Goal: Task Accomplishment & Management: Manage account settings

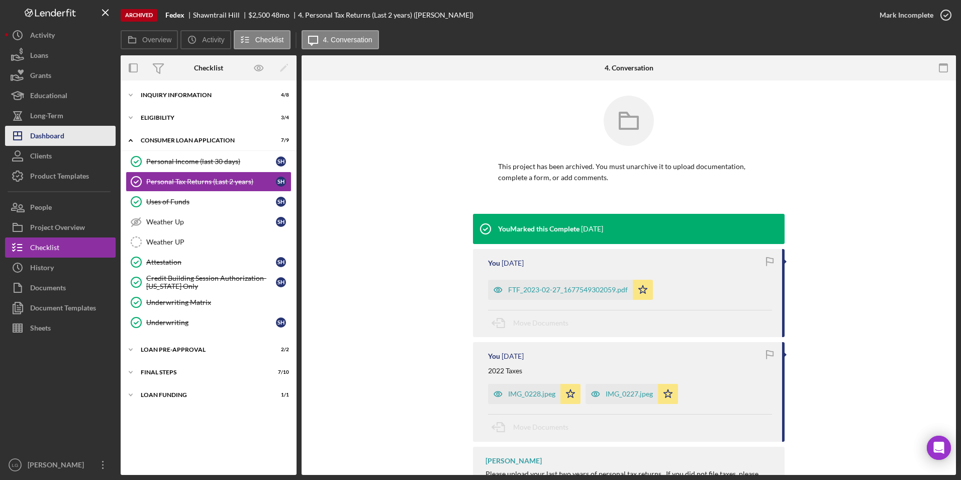
click at [67, 134] on button "Icon/Dashboard Dashboard" at bounding box center [60, 136] width 111 height 20
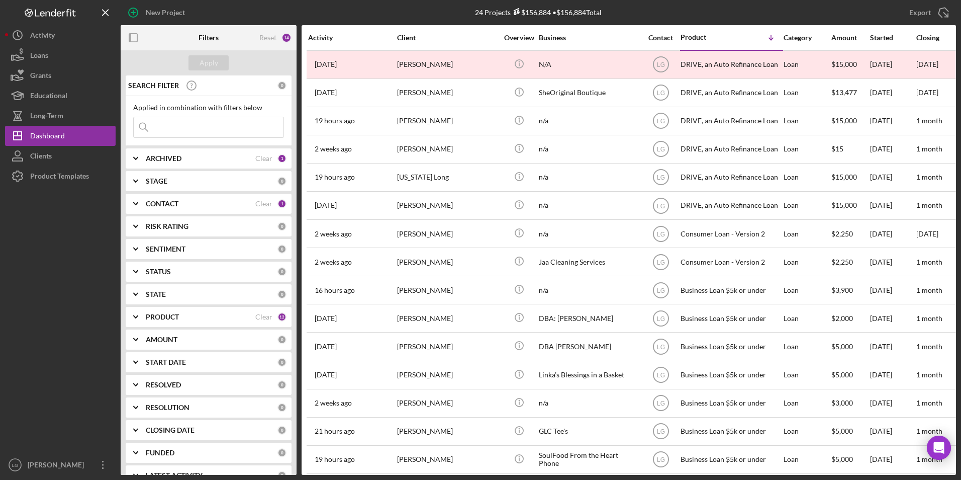
click at [220, 158] on div "ARCHIVED" at bounding box center [201, 158] width 110 height 8
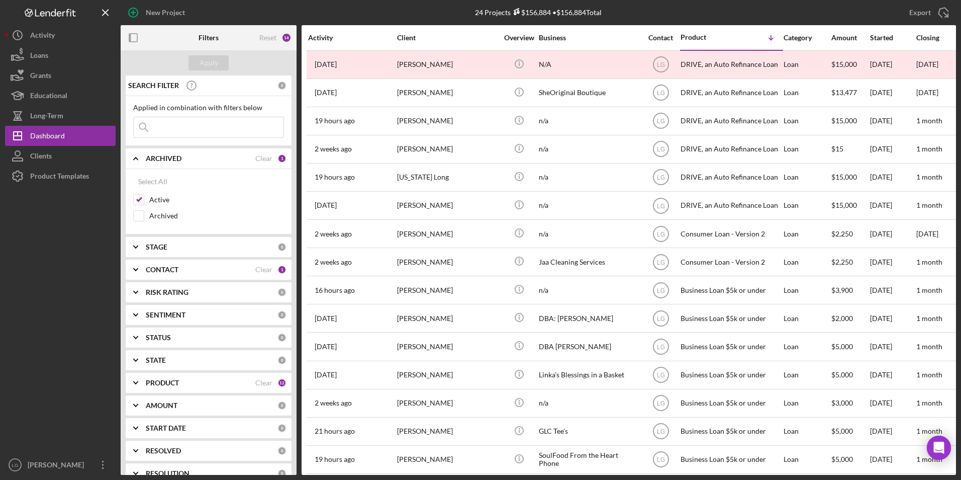
click at [95, 221] on div at bounding box center [60, 320] width 111 height 268
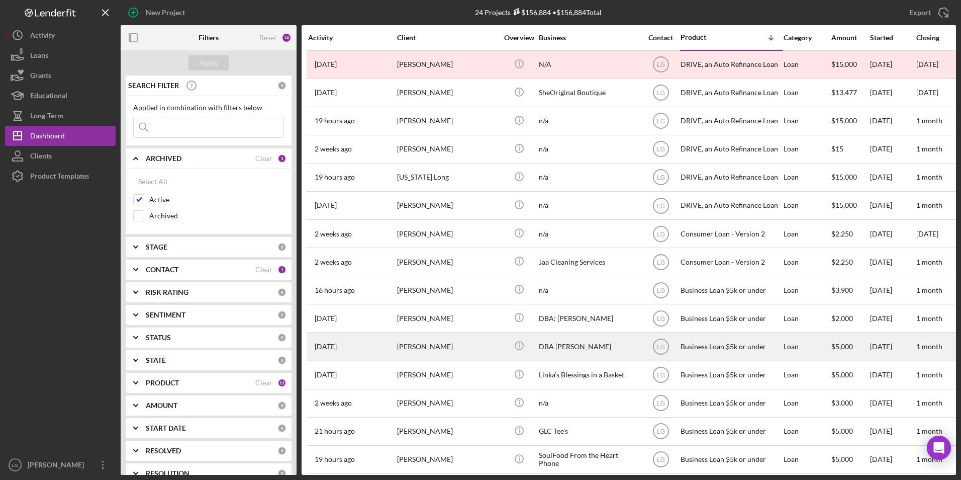
scroll to position [50, 0]
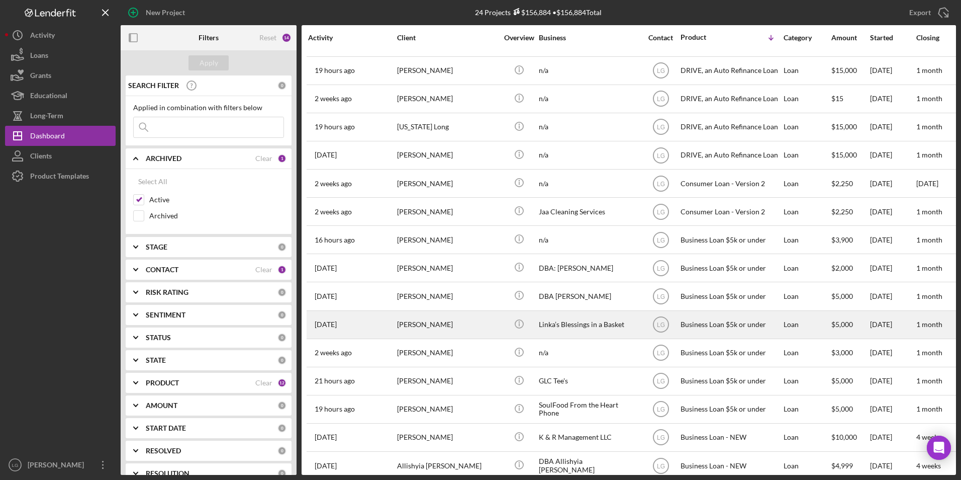
drag, startPoint x: 448, startPoint y: 324, endPoint x: 441, endPoint y: 325, distance: 7.2
click at [441, 325] on div "[PERSON_NAME]" at bounding box center [447, 324] width 101 height 27
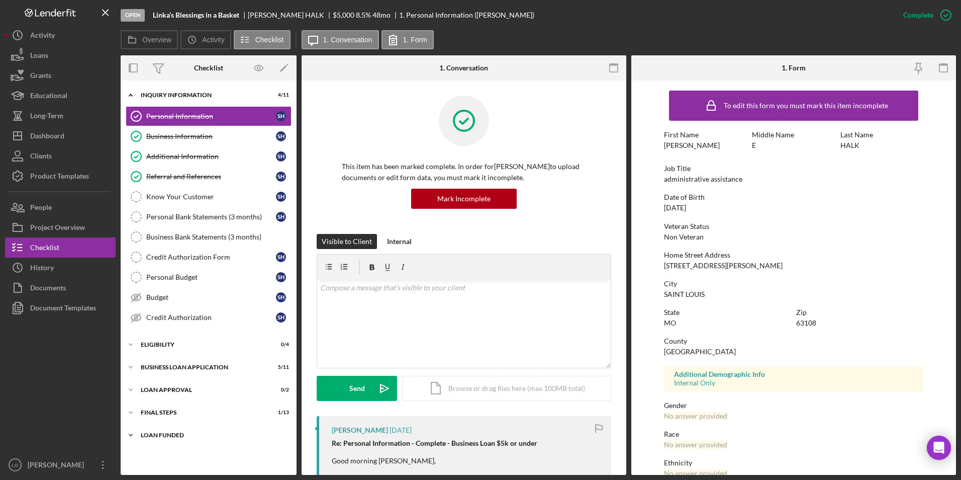
click at [151, 427] on div "Icon/Expander LOAN FUNDED 0 / 1" at bounding box center [209, 435] width 176 height 20
click at [150, 404] on div "Icon/Expander Final Steps 1 / 13" at bounding box center [209, 412] width 176 height 20
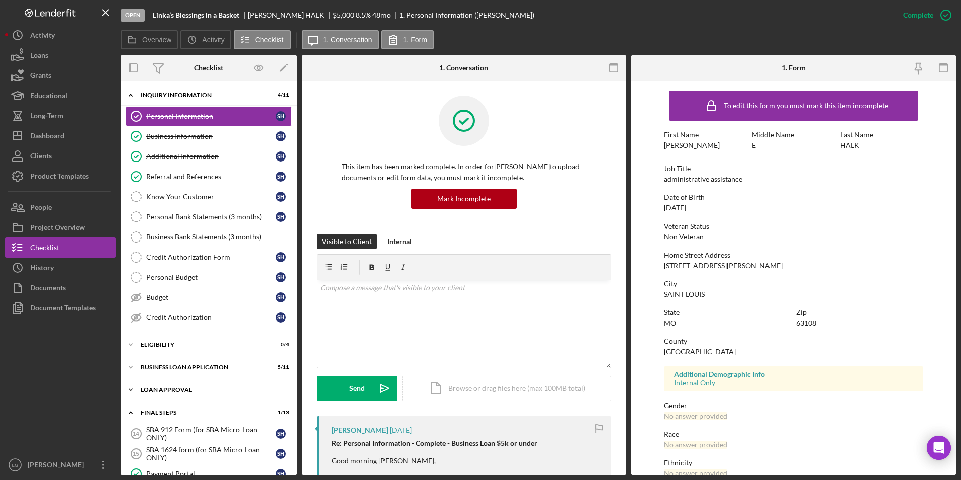
click at [153, 391] on div "Loan Approval" at bounding box center [212, 390] width 143 height 6
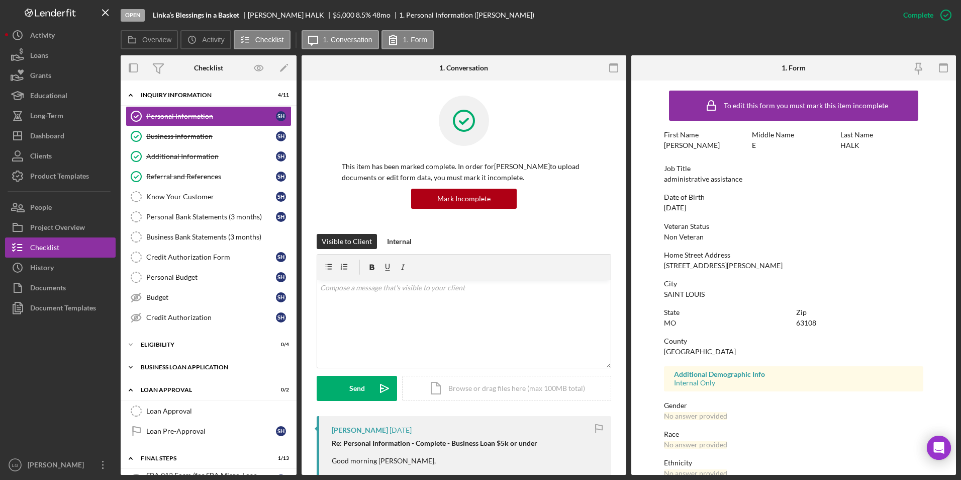
click at [156, 367] on div "BUSINESS LOAN APPLICATION" at bounding box center [212, 367] width 143 height 6
drag, startPoint x: 155, startPoint y: 330, endPoint x: 142, endPoint y: 340, distance: 16.2
click at [154, 330] on div "Personal Information Personal Information S H Business Information Business Inf…" at bounding box center [209, 219] width 176 height 226
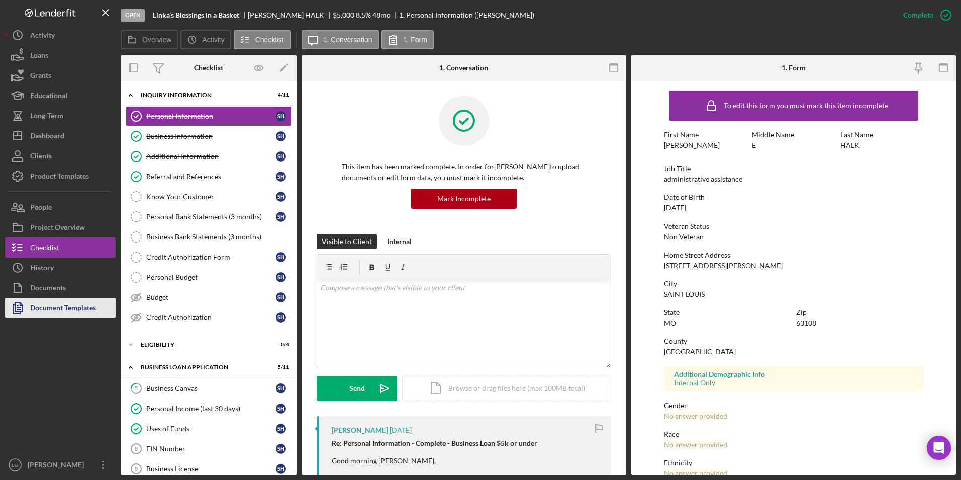
click at [100, 311] on button "Document Templates" at bounding box center [60, 308] width 111 height 20
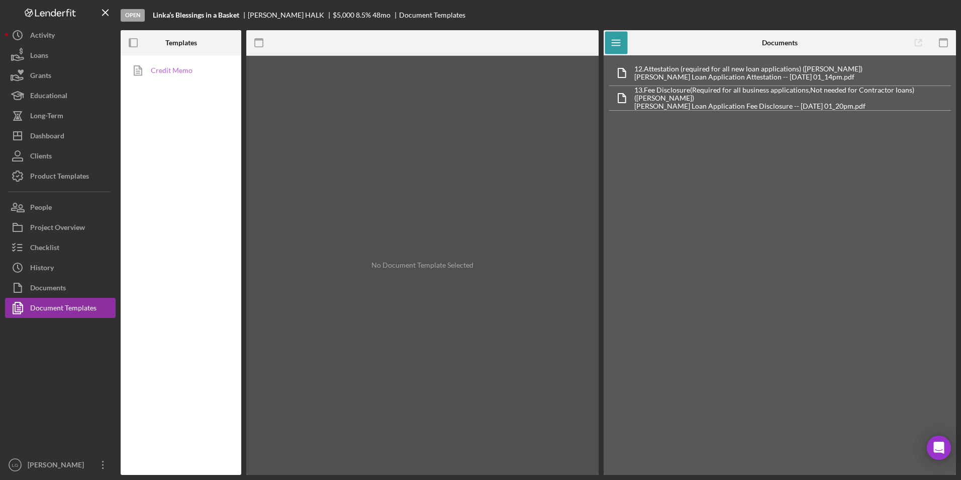
click at [141, 72] on icon at bounding box center [138, 70] width 25 height 25
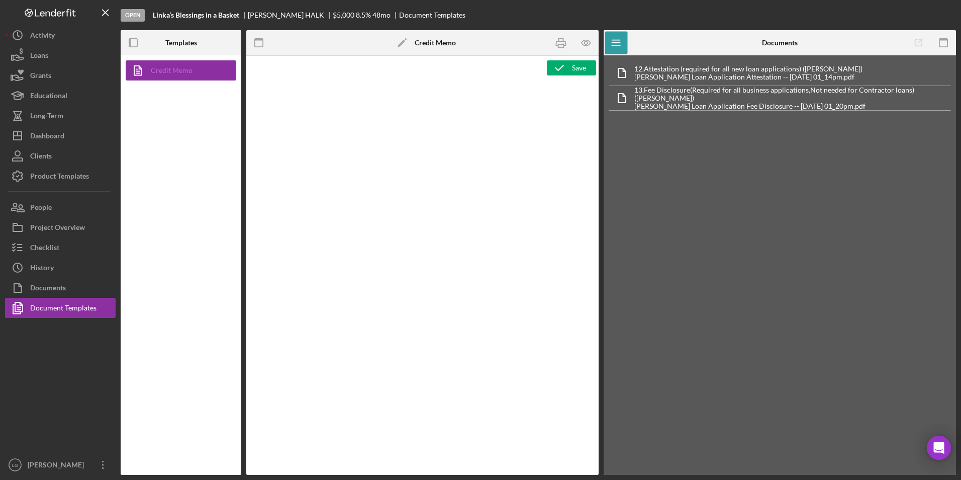
type textarea "<h1>Business Loan Risk Assessment</h1> <p>Loan Officer: &nbsp;<span id="Lender_…"
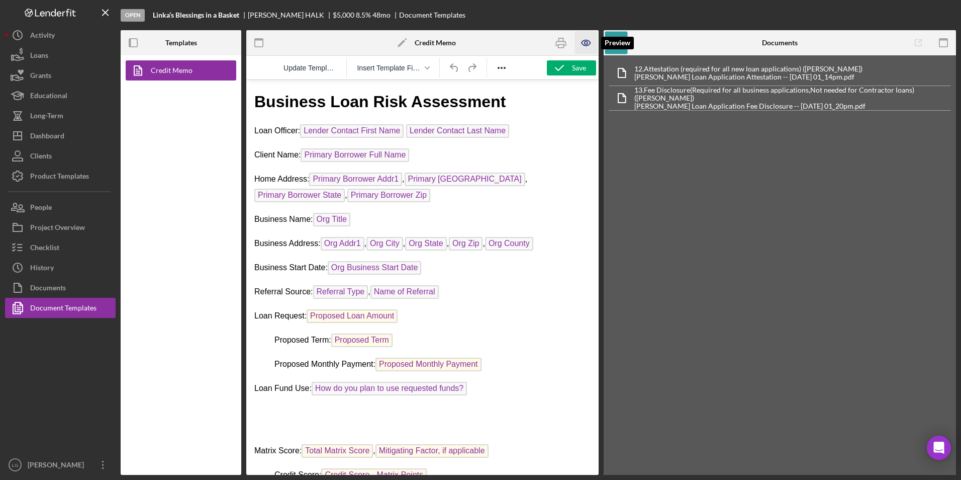
click at [580, 40] on icon "button" at bounding box center [586, 43] width 23 height 23
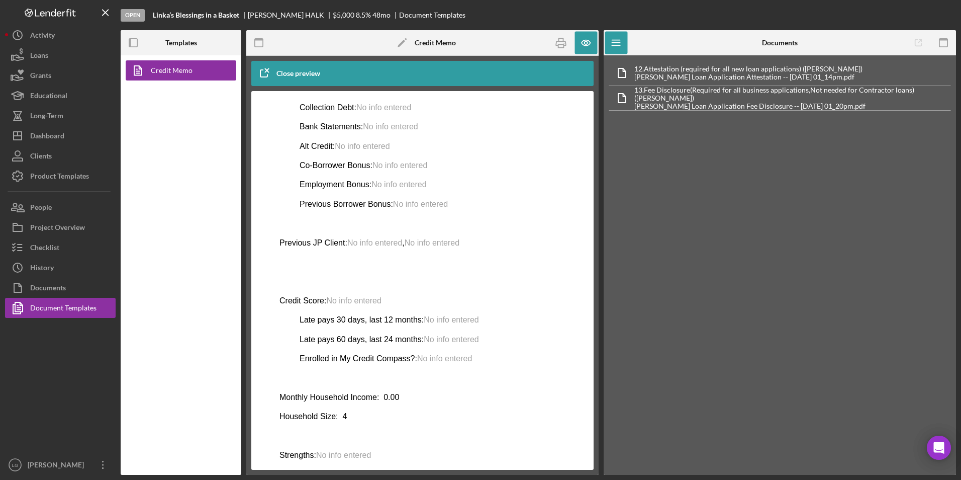
scroll to position [400, 0]
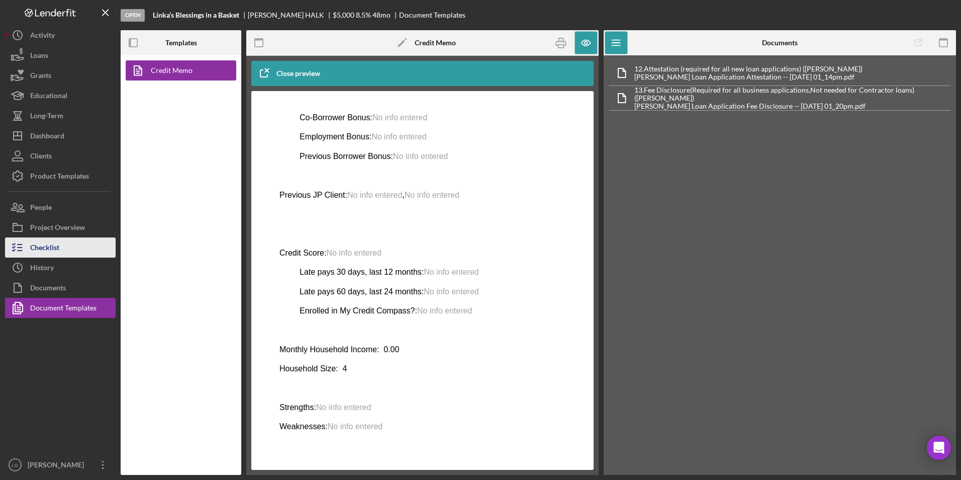
click at [59, 244] on div "Checklist" at bounding box center [44, 248] width 29 height 23
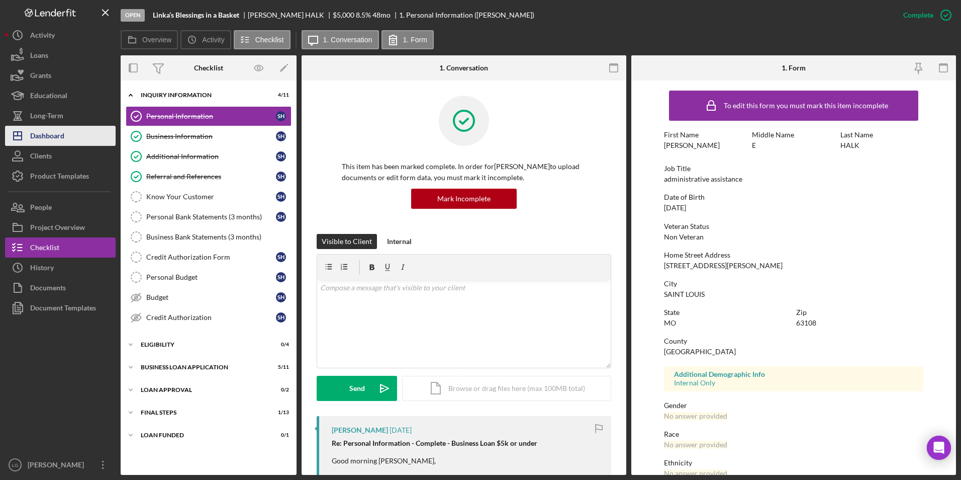
click at [82, 138] on button "Icon/Dashboard Dashboard" at bounding box center [60, 136] width 111 height 20
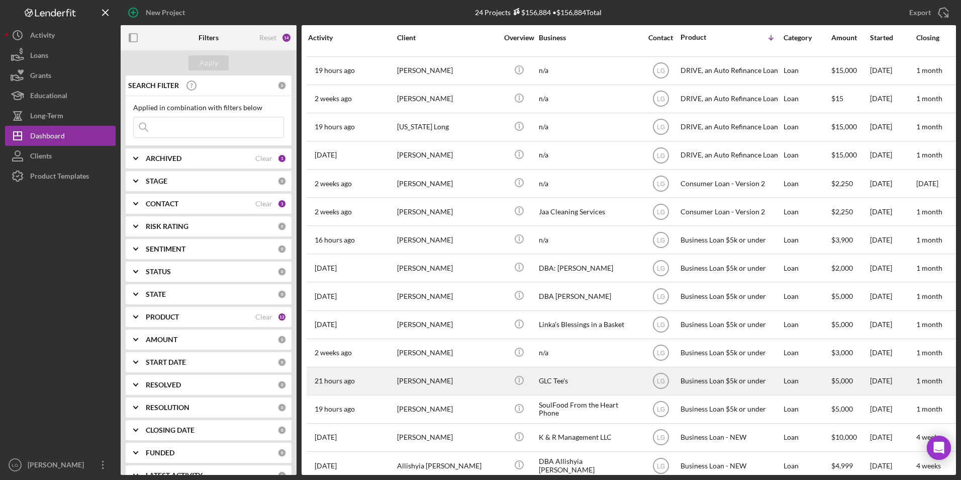
scroll to position [101, 0]
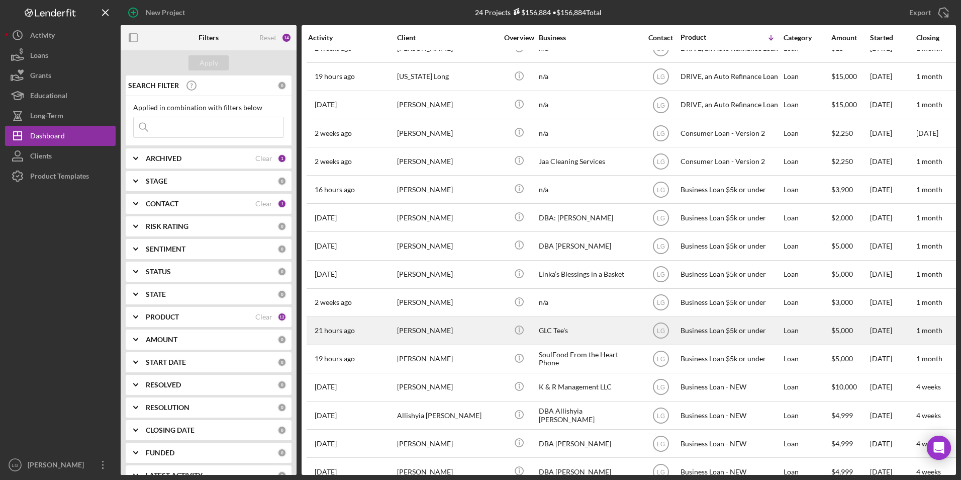
click at [470, 325] on div "[PERSON_NAME]" at bounding box center [447, 330] width 101 height 27
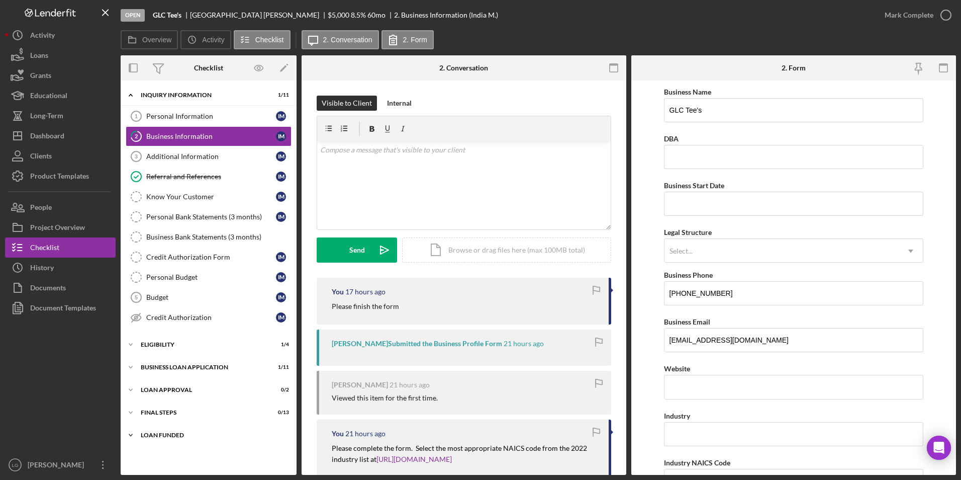
click at [155, 440] on div "Icon/Expander LOAN FUNDED 0 / 1" at bounding box center [209, 435] width 176 height 20
click at [153, 410] on div "Final Steps" at bounding box center [212, 412] width 143 height 6
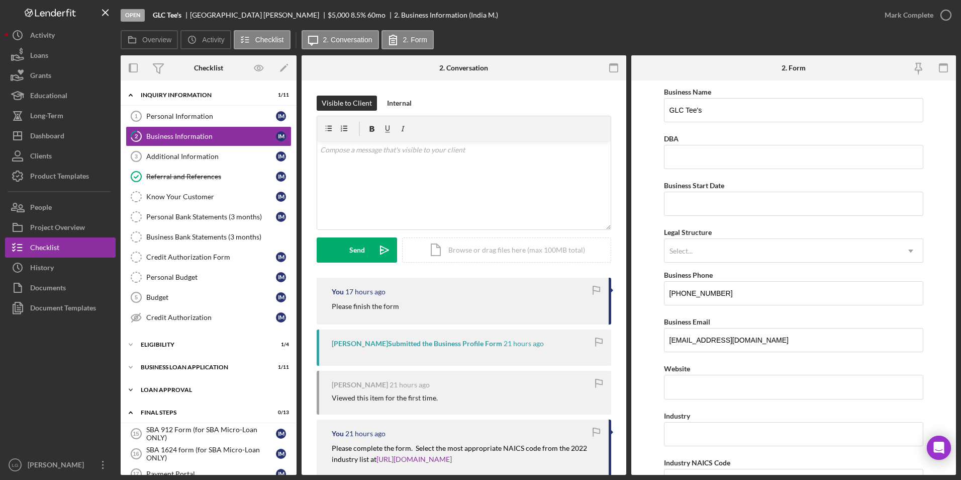
click at [155, 389] on div "Loan Approval" at bounding box center [212, 390] width 143 height 6
click at [160, 365] on div "BUSINESS LOAN APPLICATION" at bounding box center [212, 367] width 143 height 6
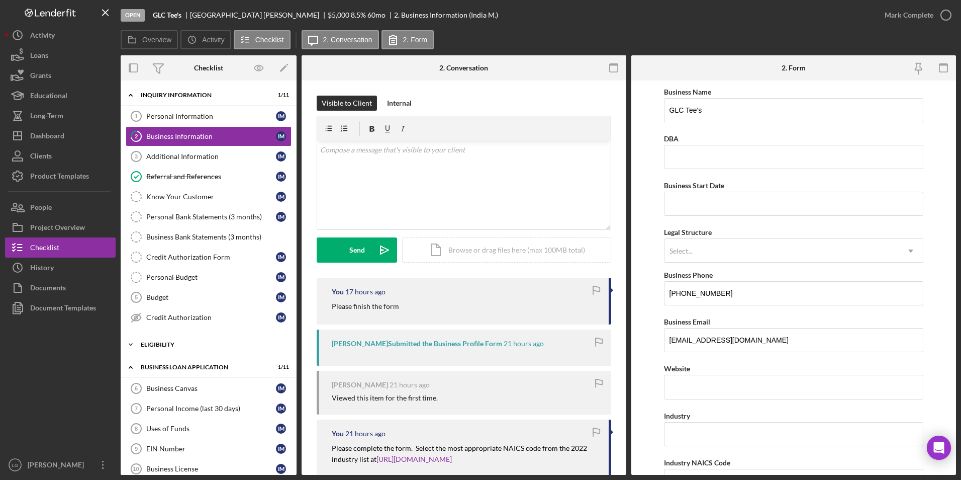
click at [157, 345] on div "Eligibility" at bounding box center [212, 344] width 143 height 6
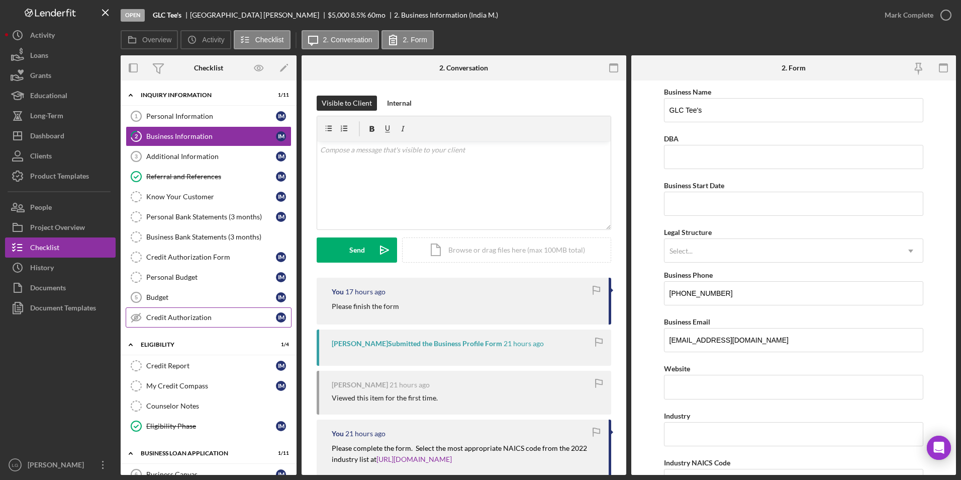
scroll to position [101, 0]
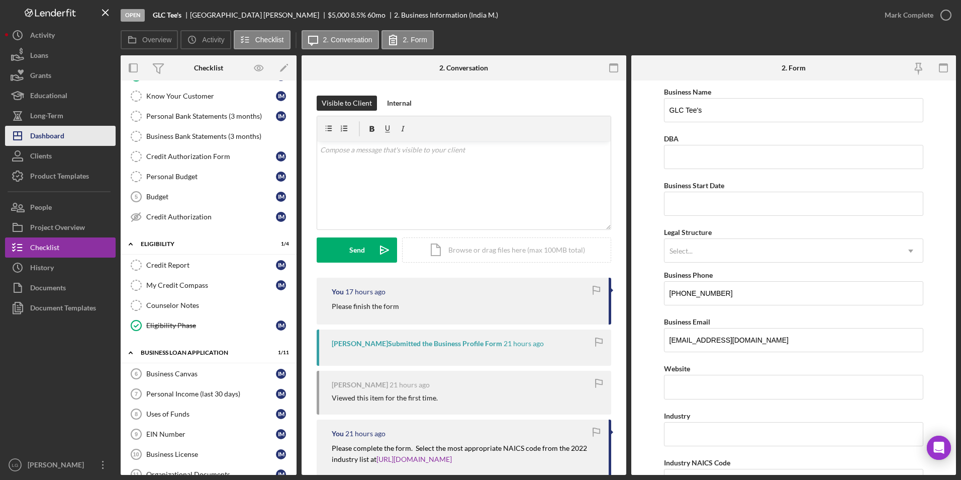
click at [89, 139] on button "Icon/Dashboard Dashboard" at bounding box center [60, 136] width 111 height 20
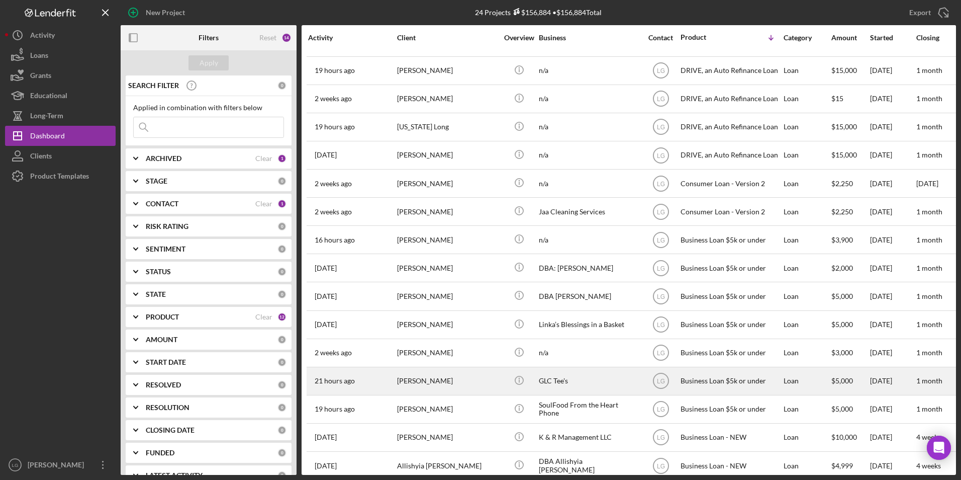
scroll to position [101, 0]
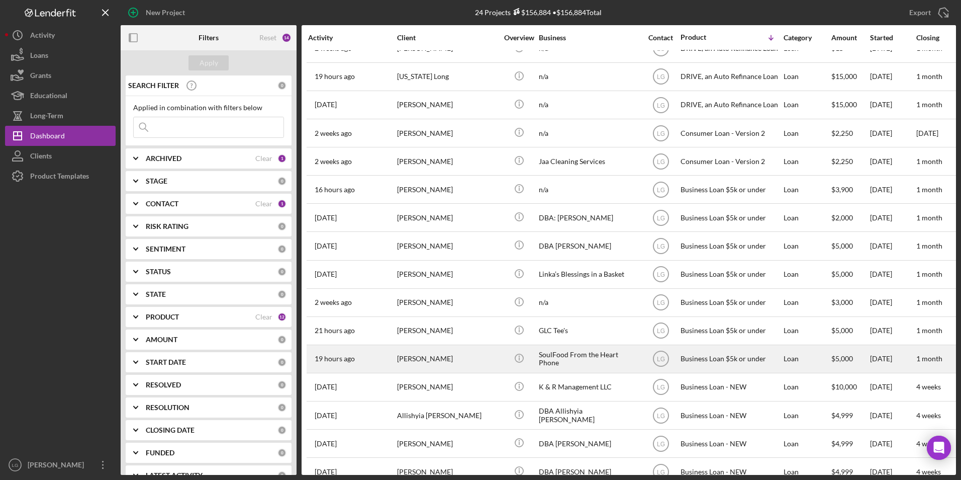
click at [459, 364] on div "[PERSON_NAME]" at bounding box center [447, 358] width 101 height 27
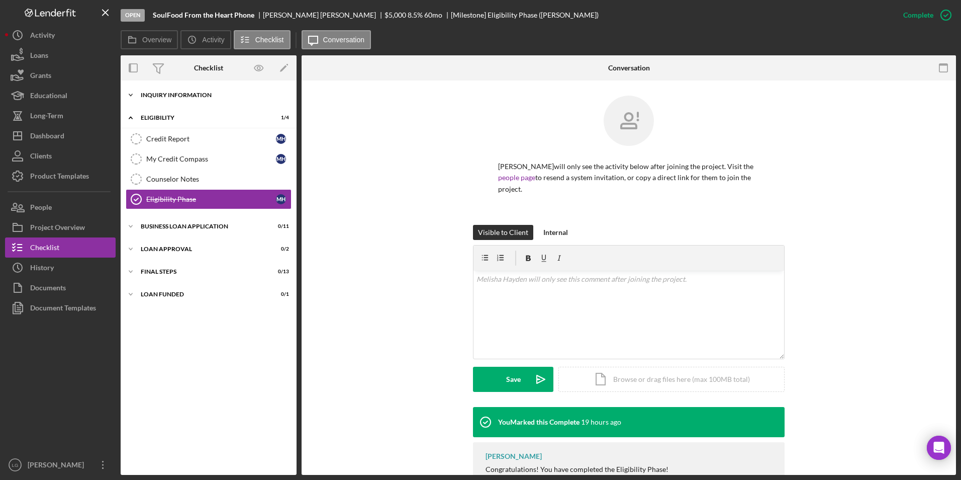
click at [152, 96] on div "INQUIRY INFORMATION" at bounding box center [212, 95] width 143 height 6
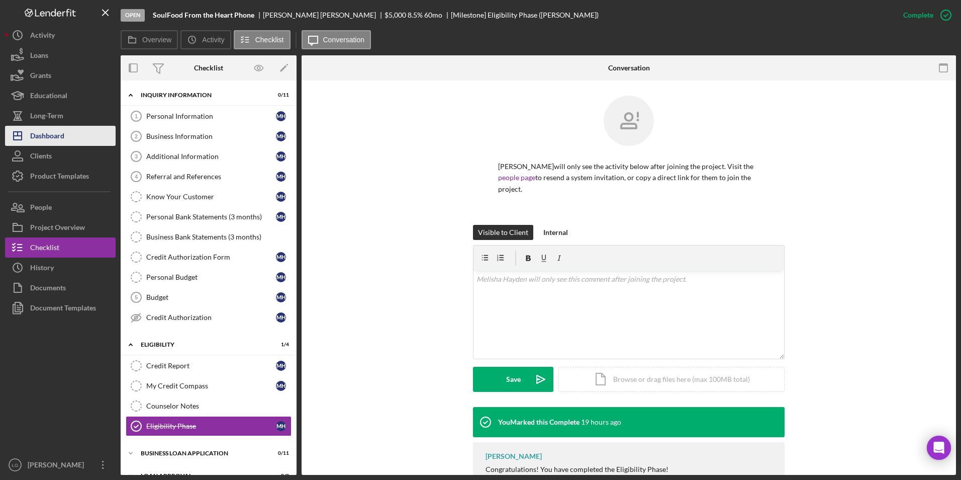
click at [51, 129] on div "Dashboard" at bounding box center [47, 137] width 34 height 23
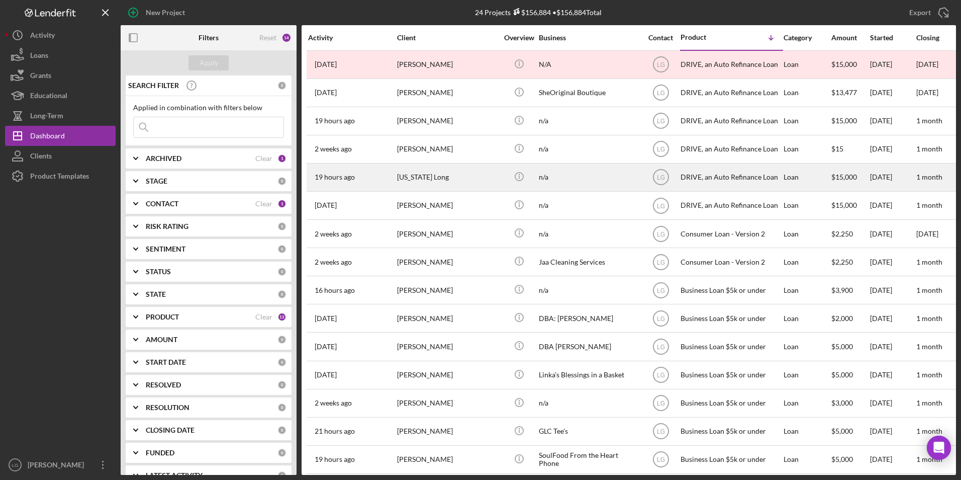
click at [448, 176] on div "[US_STATE] Long" at bounding box center [447, 177] width 101 height 27
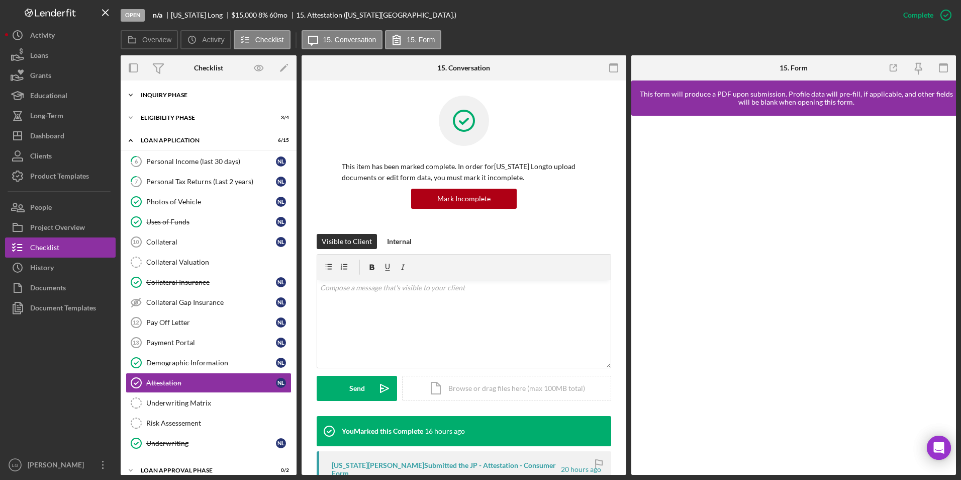
click at [242, 93] on div "Inquiry Phase" at bounding box center [212, 95] width 143 height 6
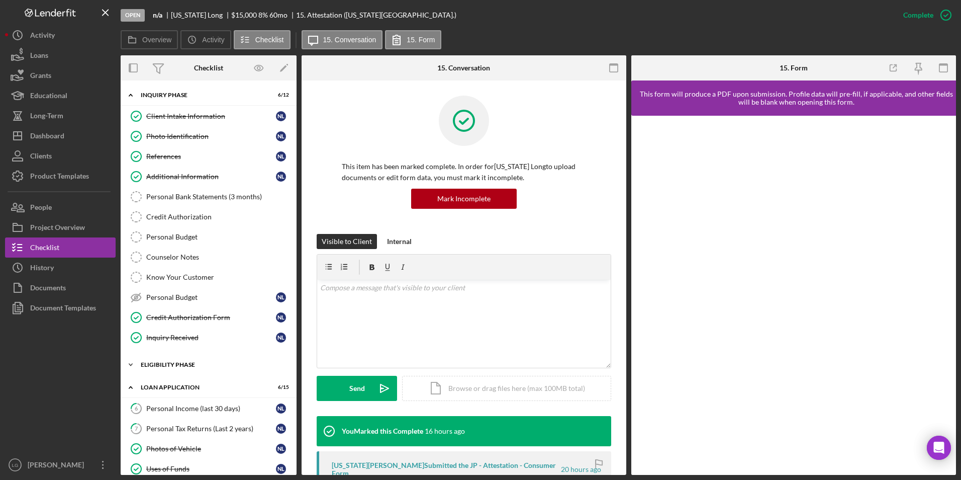
click at [165, 359] on div "Icon/Expander Eligibility Phase 3 / 4" at bounding box center [209, 364] width 176 height 20
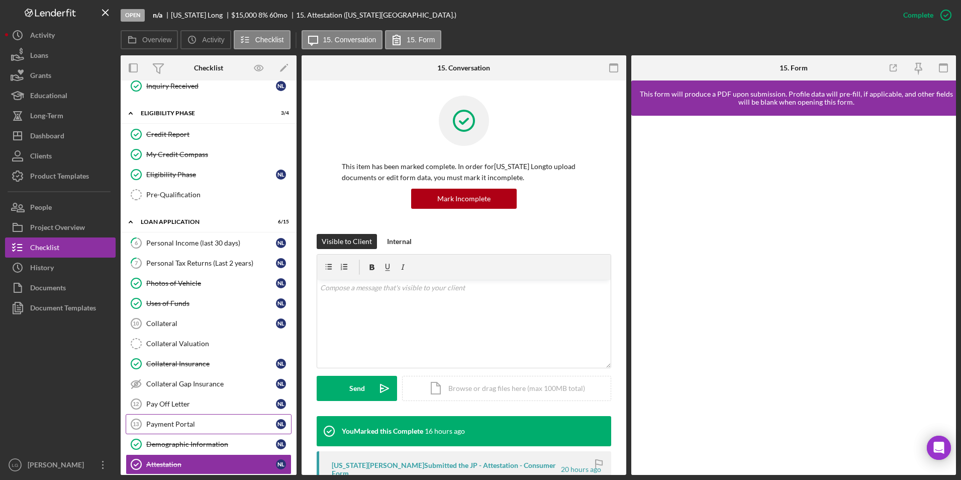
scroll to position [302, 0]
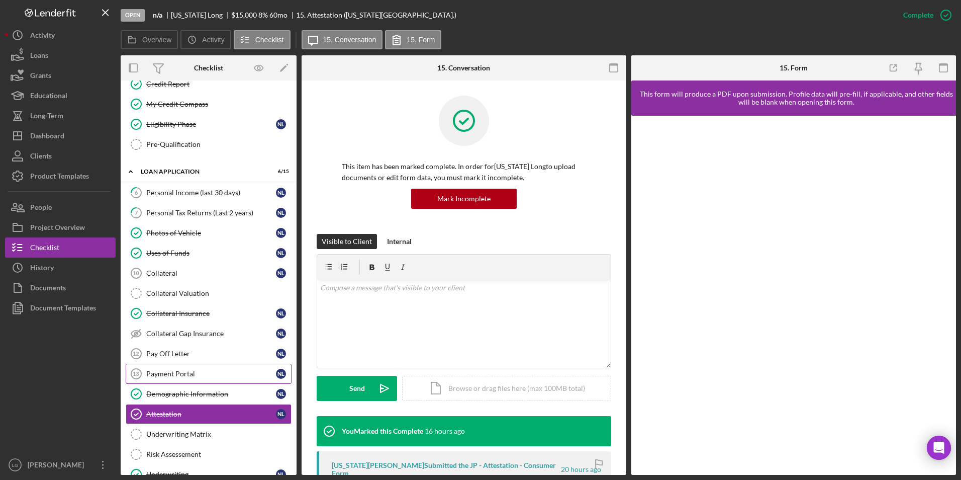
click at [156, 367] on link "Payment Portal 13 Payment Portal N L" at bounding box center [209, 373] width 166 height 20
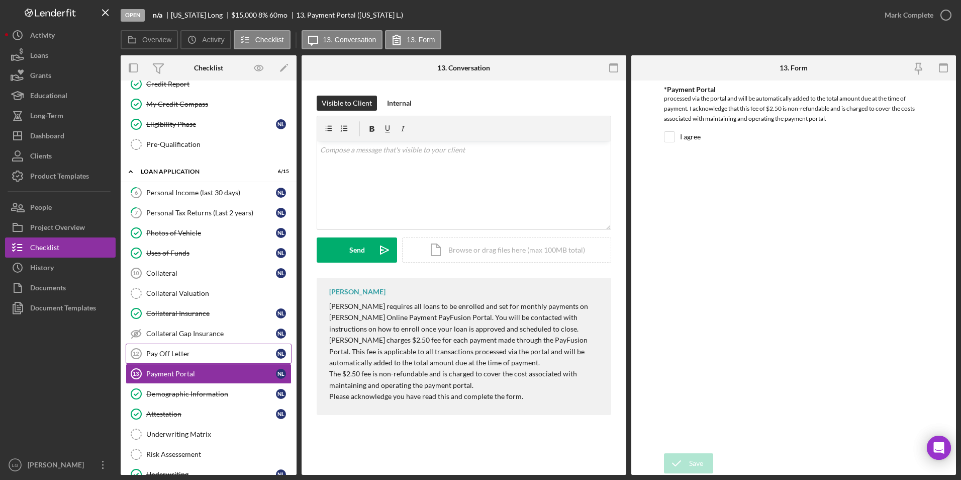
click at [191, 348] on link "Pay Off Letter 12 Pay Off Letter N L" at bounding box center [209, 353] width 166 height 20
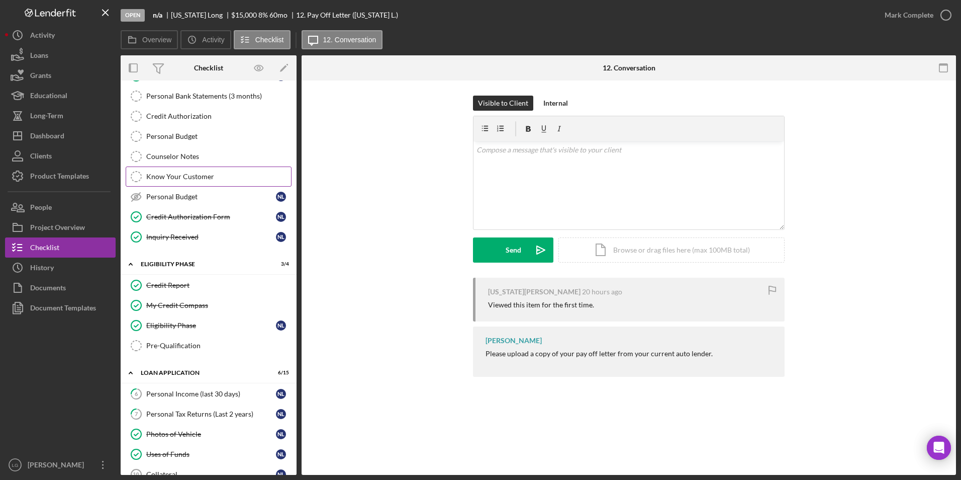
scroll to position [201, 0]
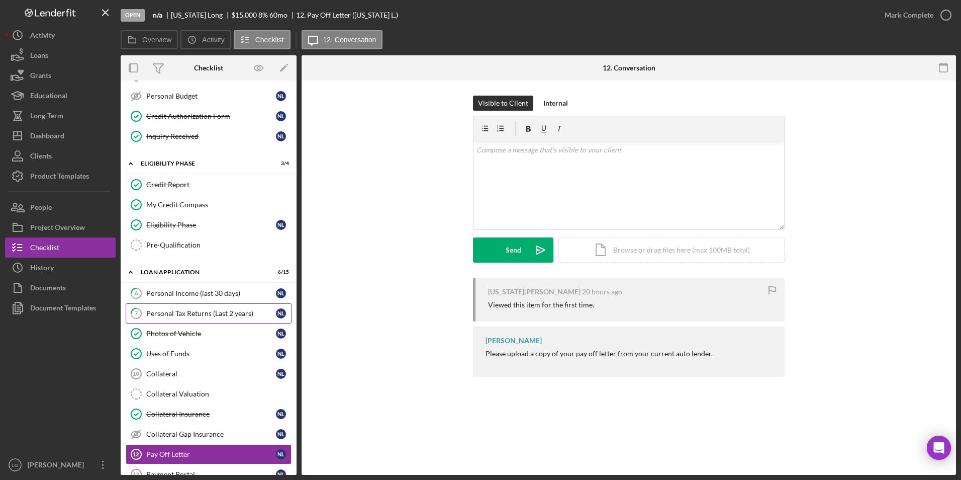
click at [209, 314] on div "Personal Tax Returns (Last 2 years)" at bounding box center [211, 313] width 130 height 8
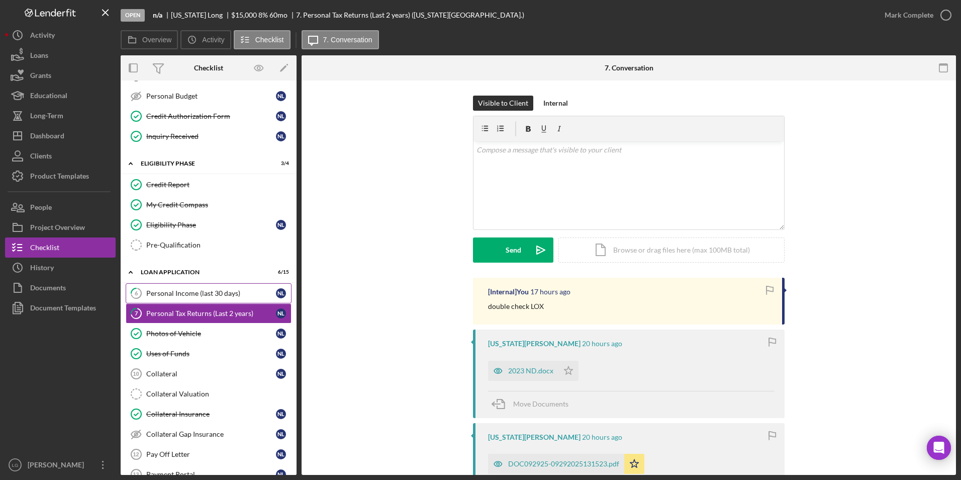
click at [212, 294] on div "Personal Income (last 30 days)" at bounding box center [211, 293] width 130 height 8
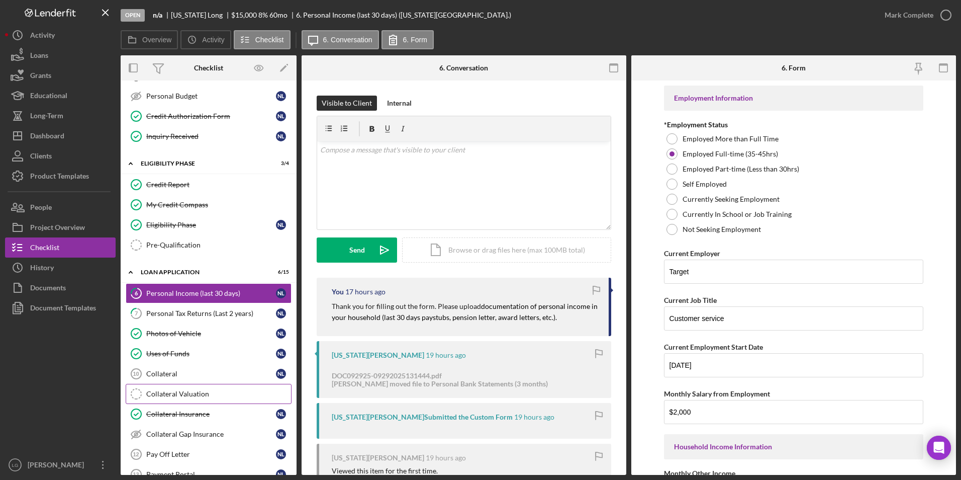
scroll to position [302, 0]
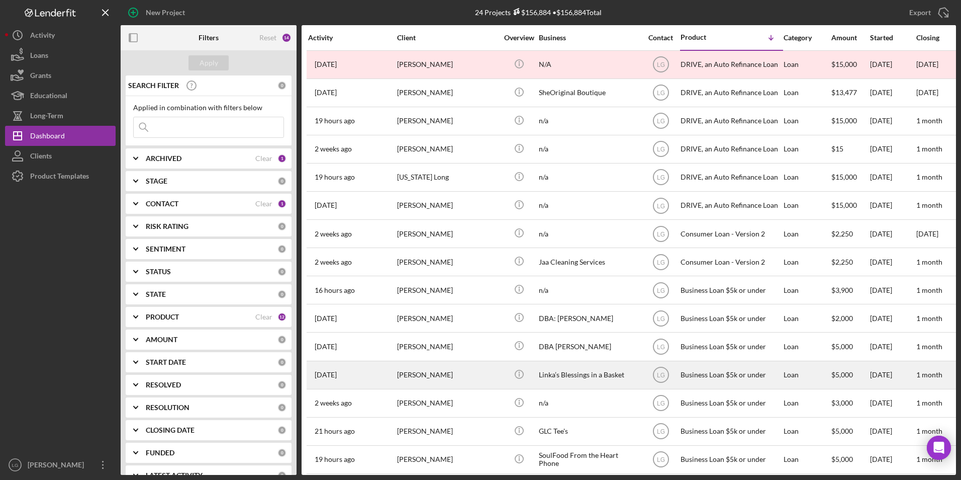
click at [438, 328] on div "SHERRI HALK" at bounding box center [447, 374] width 101 height 27
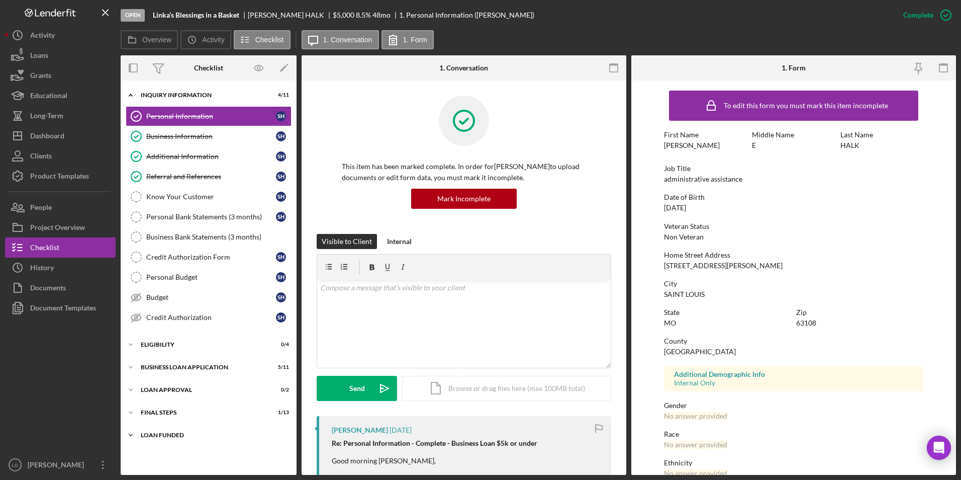
click at [156, 328] on div "LOAN FUNDED" at bounding box center [212, 435] width 143 height 6
click at [158, 328] on div "Icon/Expander Final Steps 1 / 13" at bounding box center [209, 412] width 176 height 20
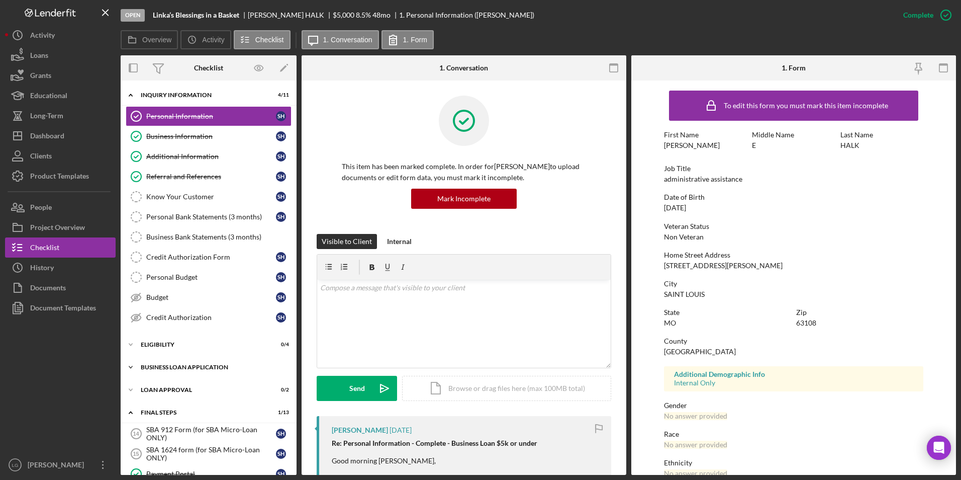
click at [161, 328] on div "Icon/Expander BUSINESS LOAN APPLICATION 5 / 11" at bounding box center [209, 367] width 176 height 20
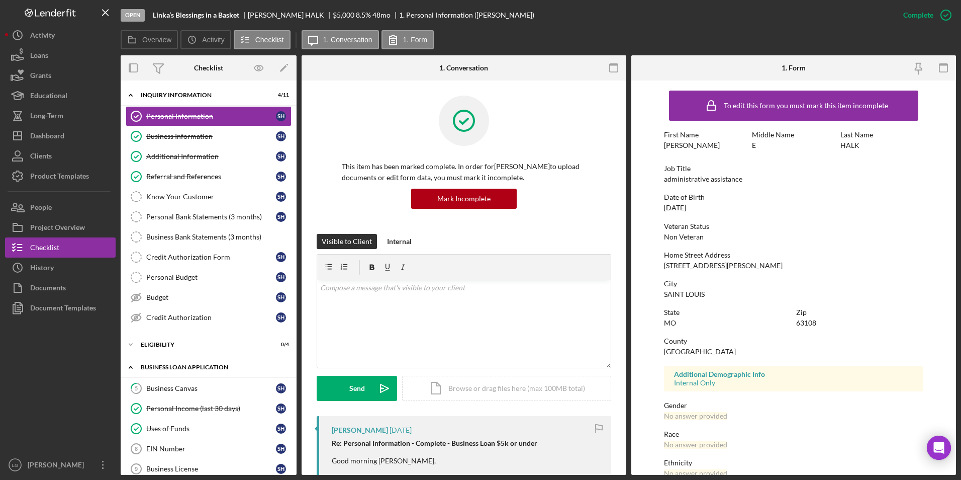
click at [162, 328] on div "BUSINESS LOAN APPLICATION" at bounding box center [212, 367] width 143 height 6
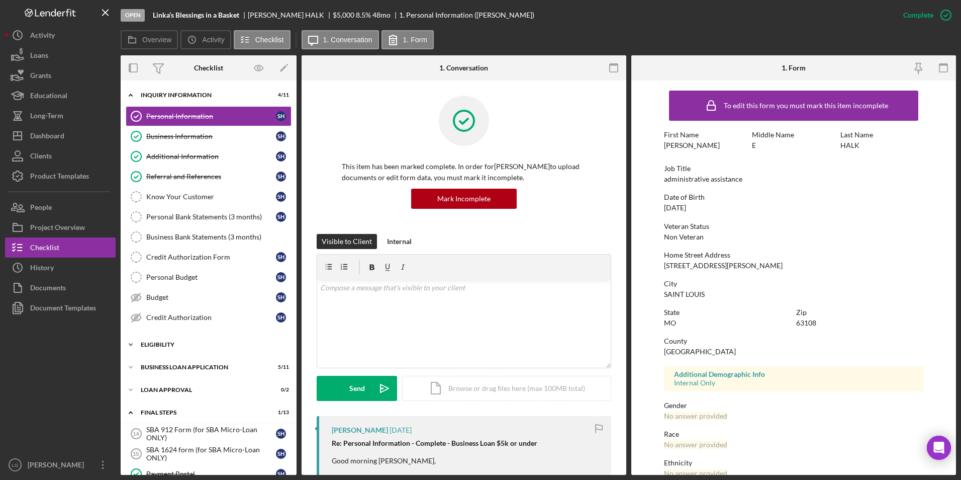
click at [159, 328] on div "Icon/Expander Eligibility 0 / 4" at bounding box center [209, 344] width 176 height 20
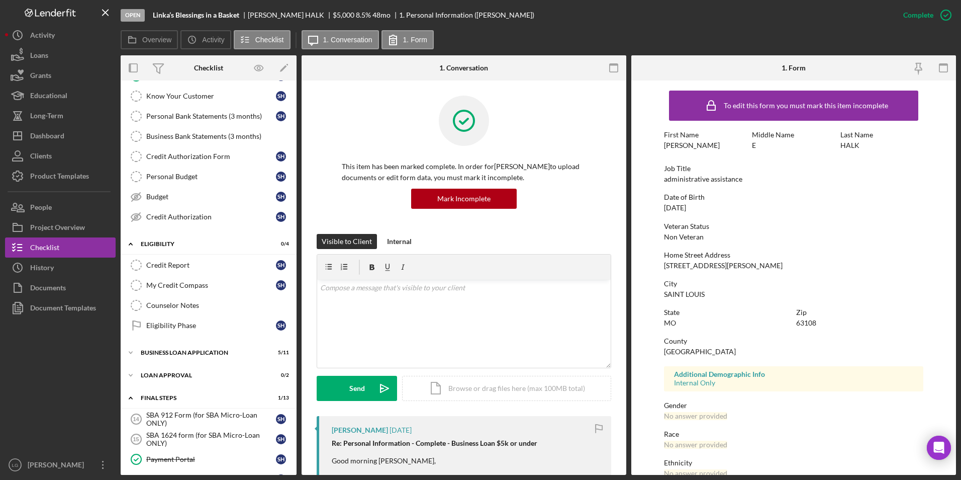
scroll to position [151, 0]
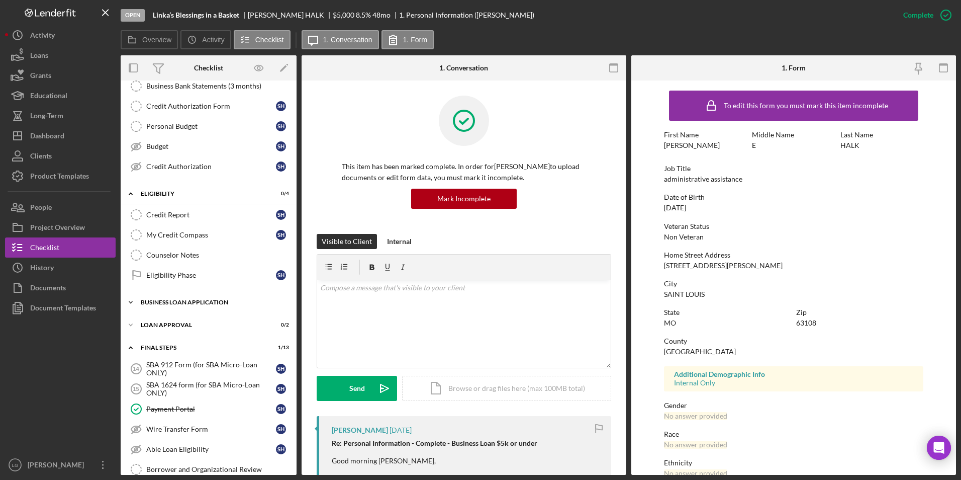
click at [194, 295] on div "Icon/Expander BUSINESS LOAN APPLICATION 5 / 11" at bounding box center [209, 302] width 176 height 20
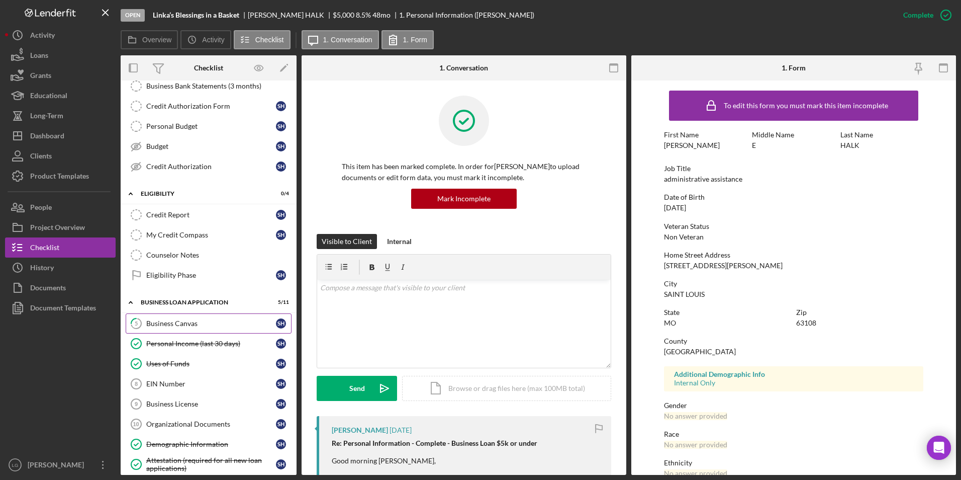
click at [200, 324] on div "Business Canvas" at bounding box center [211, 323] width 130 height 8
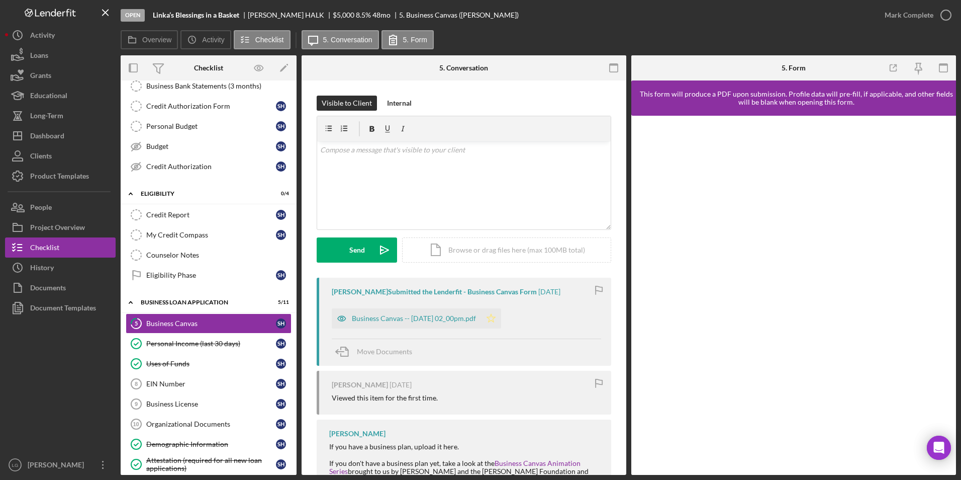
click at [496, 320] on polygon "button" at bounding box center [491, 318] width 9 height 8
click at [633, 14] on div "Mark Complete" at bounding box center [909, 15] width 49 height 20
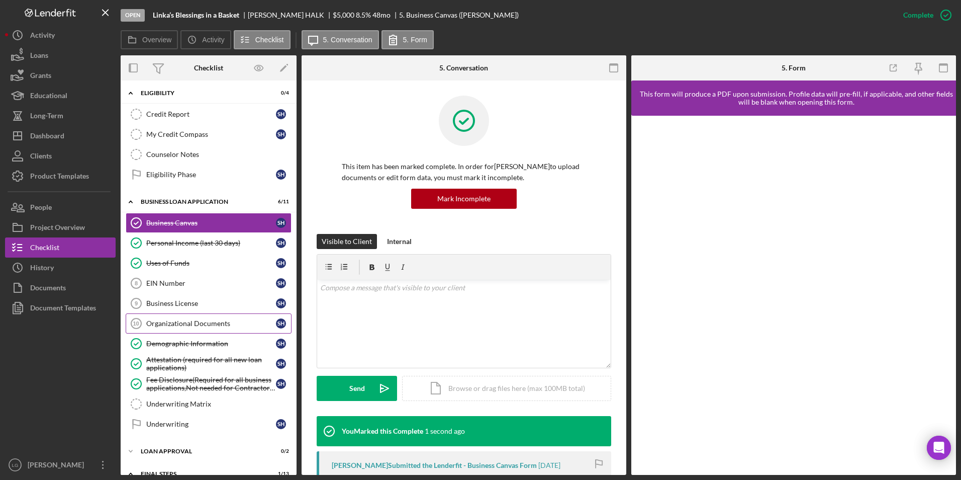
scroll to position [352, 0]
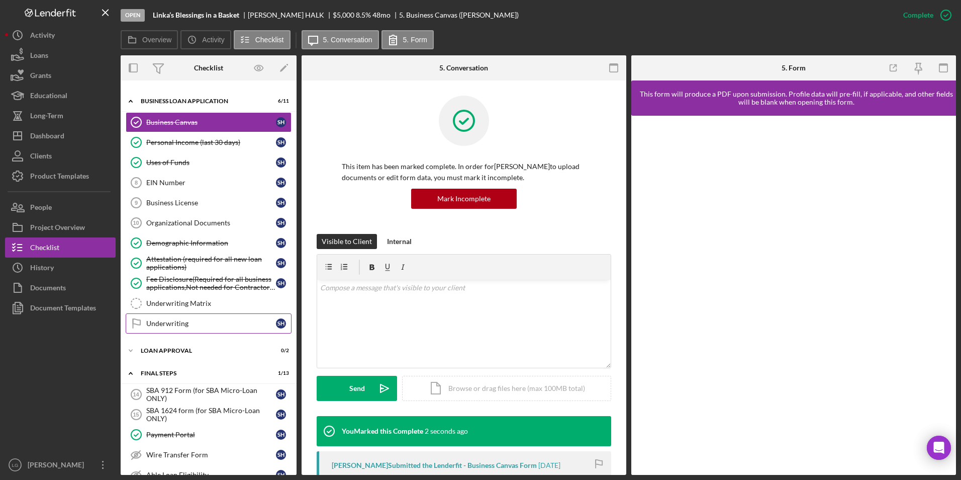
click at [194, 320] on div "Underwriting" at bounding box center [211, 323] width 130 height 8
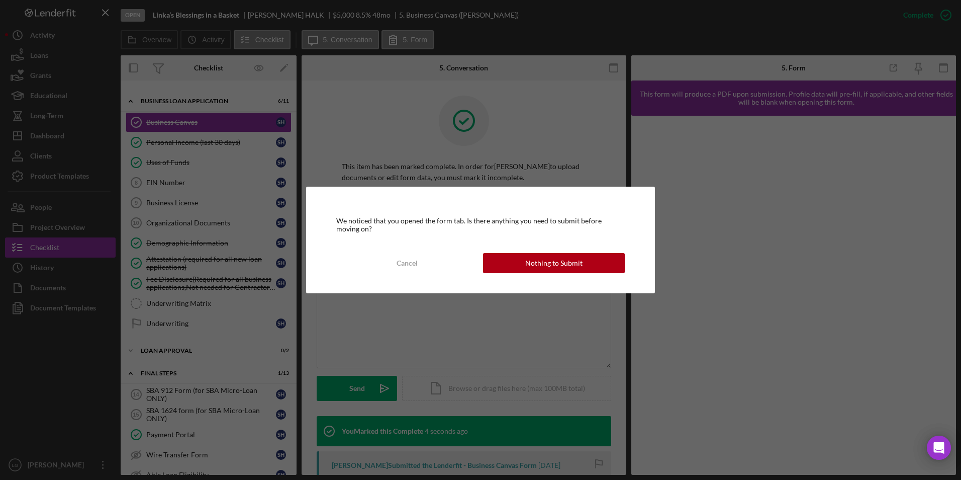
click at [582, 274] on div "We noticed that you opened the form tab. Is there anything you need to submit b…" at bounding box center [480, 239] width 349 height 107
click at [570, 260] on div "Nothing to Submit" at bounding box center [553, 263] width 57 height 20
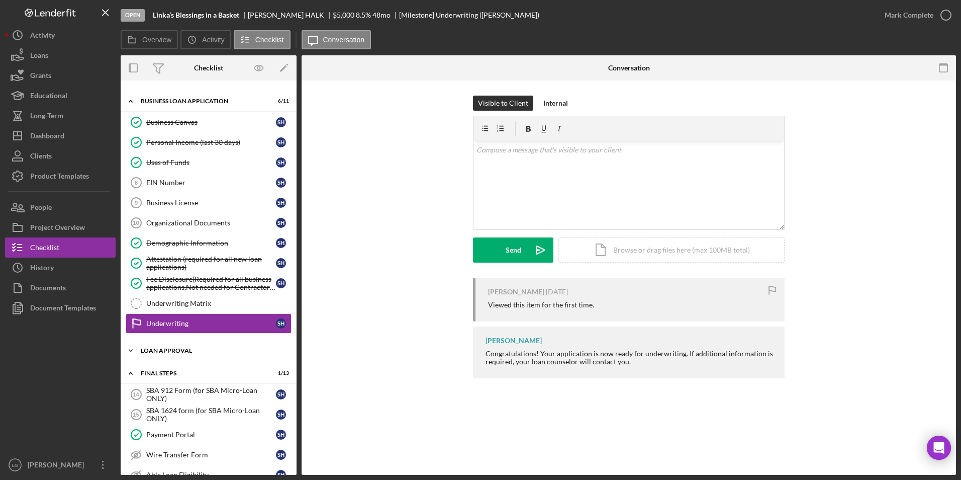
click at [157, 328] on div "Loan Approval" at bounding box center [212, 350] width 143 height 6
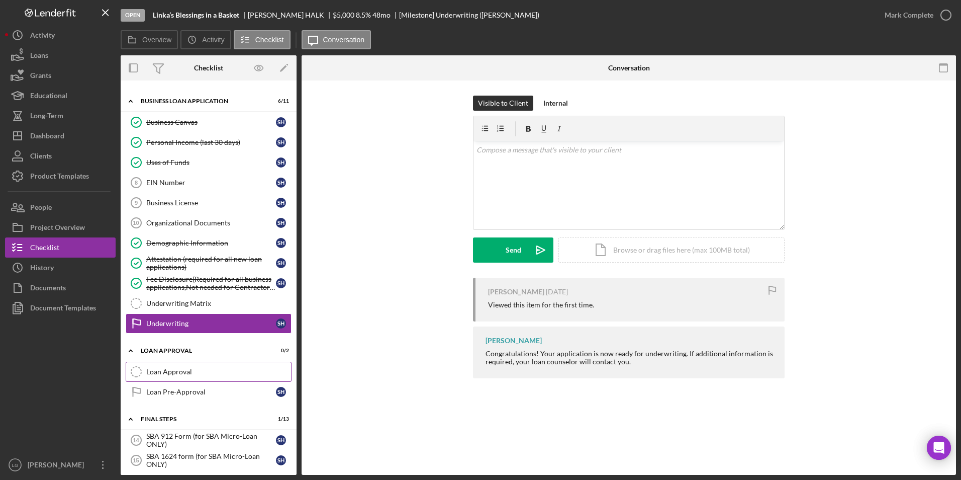
click at [150, 328] on link "Loan Approval Loan Approval" at bounding box center [209, 371] width 166 height 20
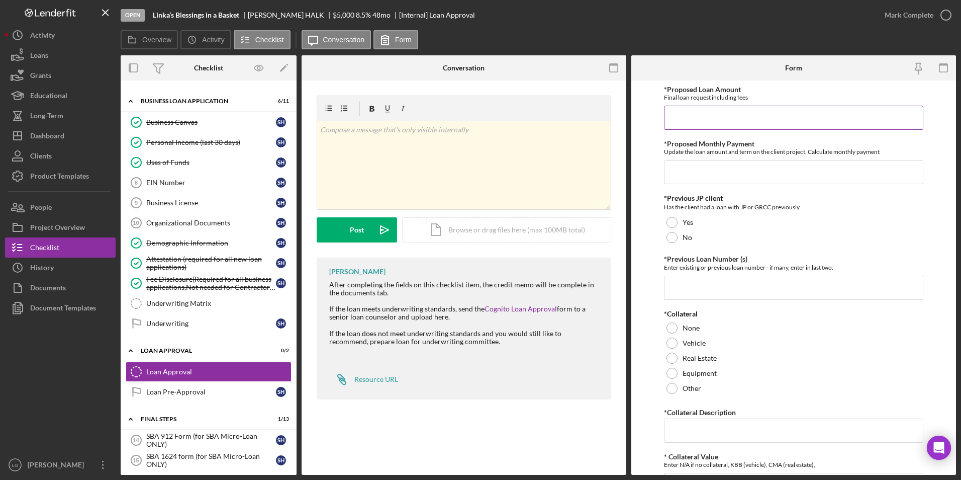
click at [633, 110] on input "*Proposed Loan Amount" at bounding box center [794, 118] width 260 height 24
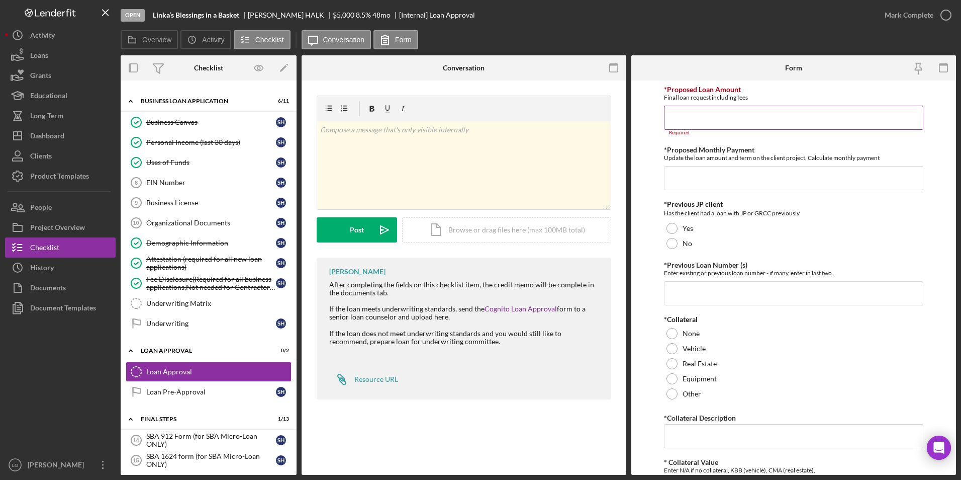
click at [633, 130] on input "*Proposed Loan Amount" at bounding box center [794, 118] width 260 height 24
type input "$4"
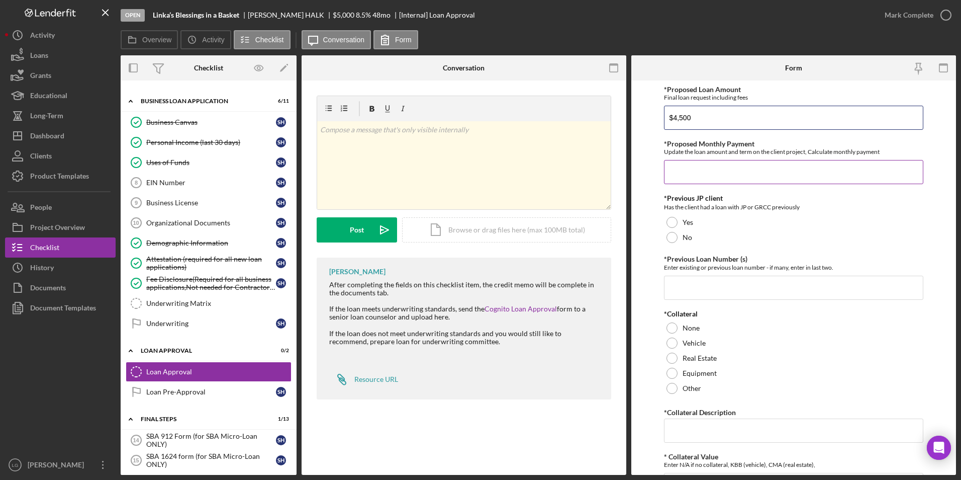
type input "$4,500"
click at [633, 160] on input "*Proposed Monthly Payment" at bounding box center [794, 172] width 260 height 24
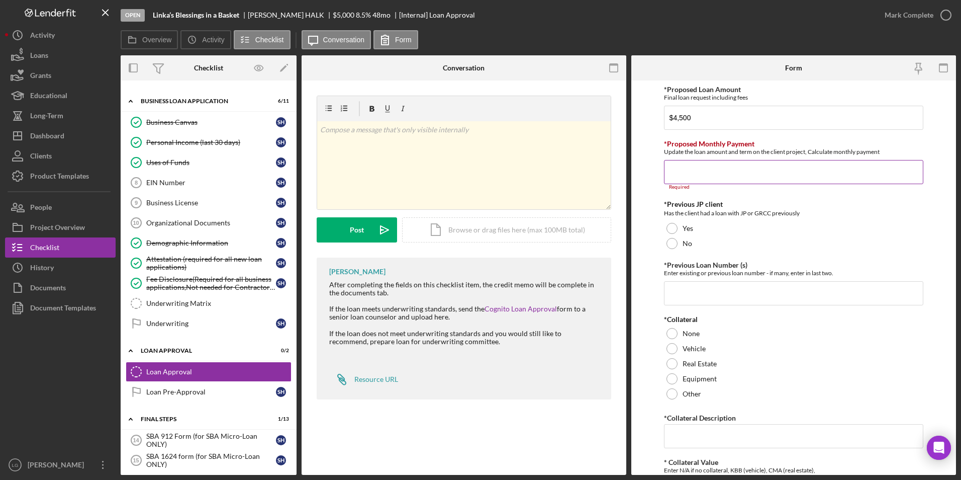
click at [633, 168] on input "*Proposed Monthly Payment" at bounding box center [794, 172] width 260 height 24
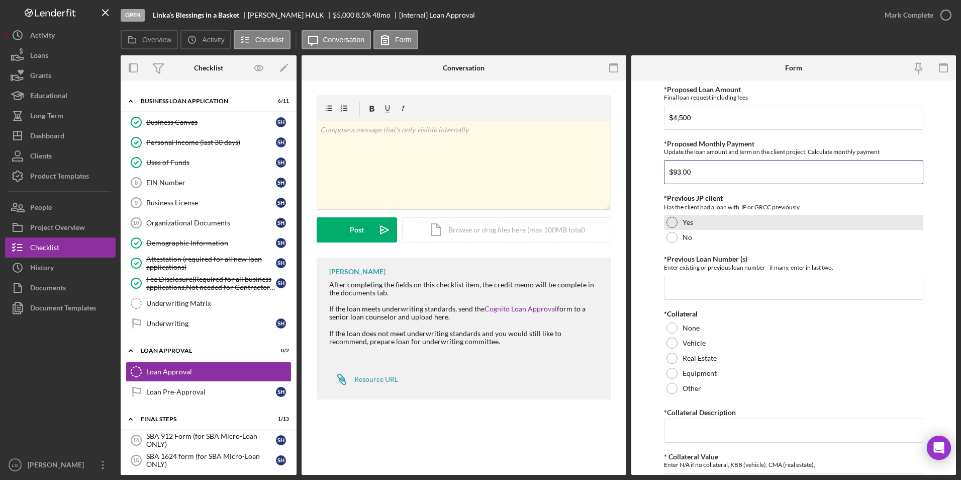
type input "$93.00"
click at [633, 218] on div at bounding box center [672, 222] width 11 height 11
click at [633, 284] on input "*Previous Loan Number (s)" at bounding box center [794, 287] width 260 height 24
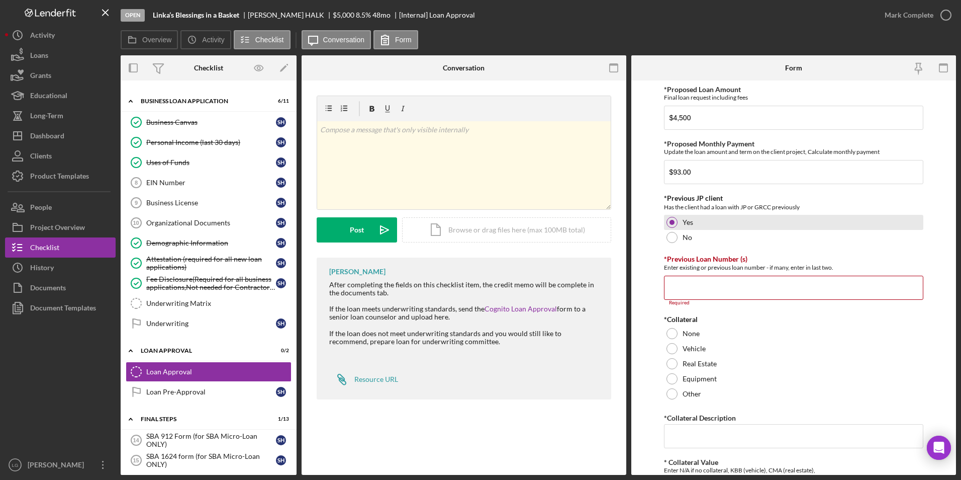
click at [633, 282] on input "*Previous Loan Number (s)" at bounding box center [794, 287] width 260 height 24
click at [633, 278] on input "*Previous Loan Number (s)" at bounding box center [794, 287] width 260 height 24
click at [633, 293] on input "*Previous Loan Number (s)" at bounding box center [794, 287] width 260 height 24
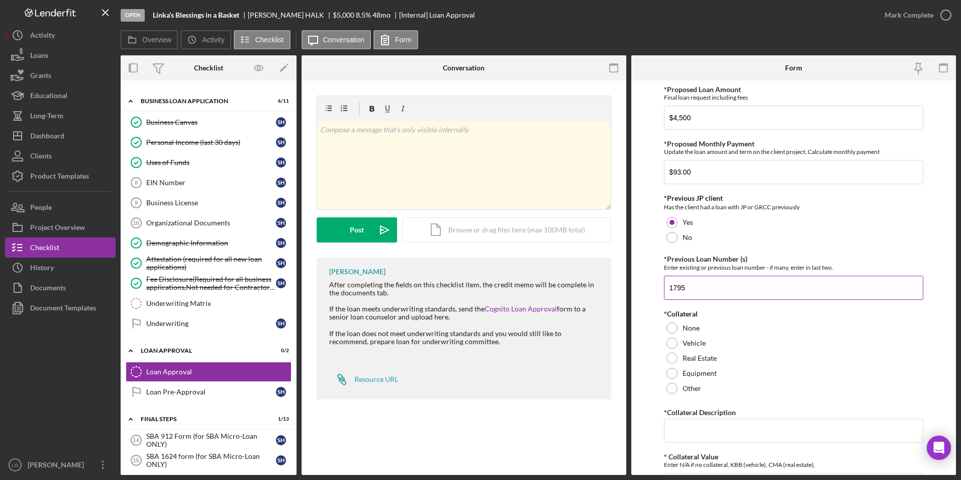
click at [633, 278] on input "1795" at bounding box center [794, 287] width 260 height 24
type input "11795"
click at [633, 326] on div at bounding box center [672, 327] width 11 height 11
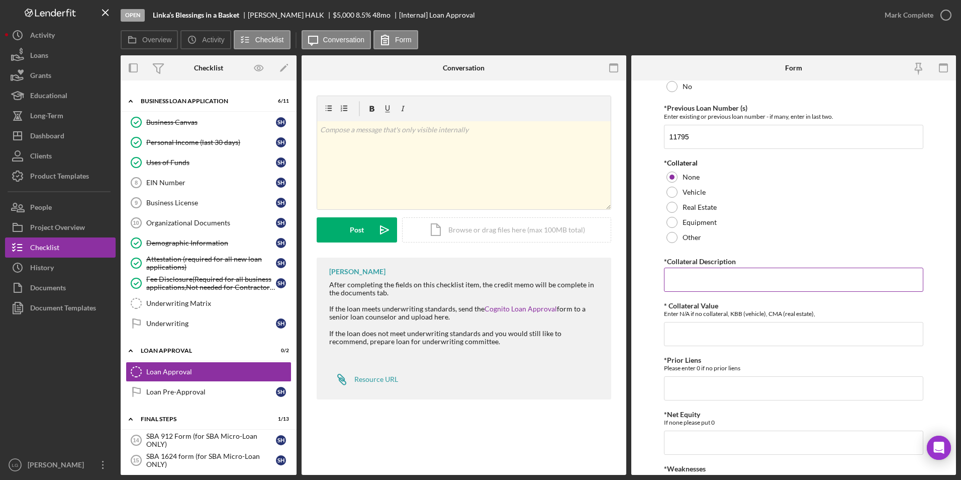
click at [633, 290] on input "*Collateral Description" at bounding box center [794, 279] width 260 height 24
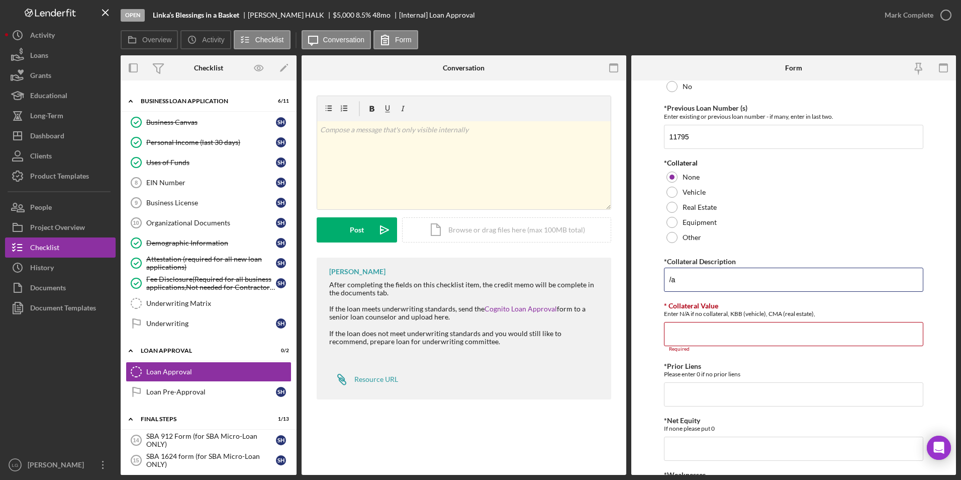
drag, startPoint x: 697, startPoint y: 280, endPoint x: 578, endPoint y: 294, distance: 119.4
click at [575, 276] on div "Overview Internal Workflow Stage Open Icon/Dropdown Arrow Archive (can unarchiv…" at bounding box center [538, 264] width 835 height 419
type input "n/a"
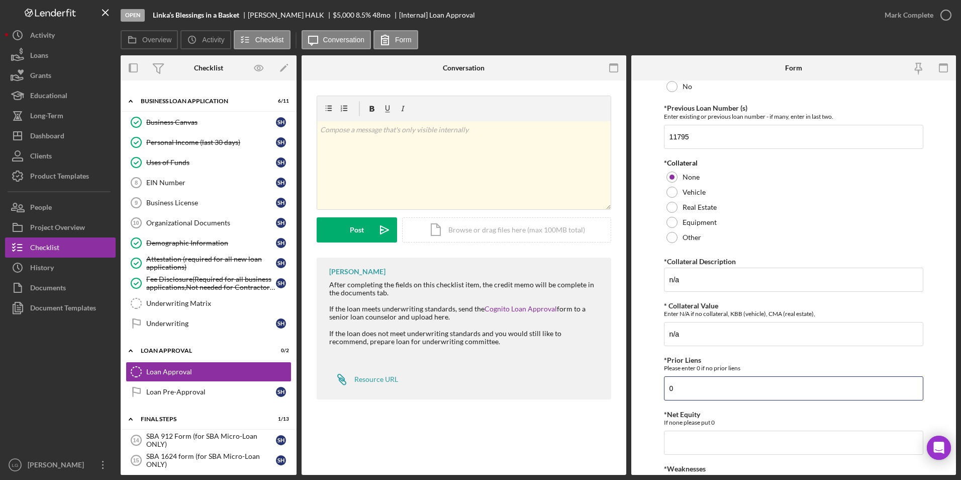
type input "0"
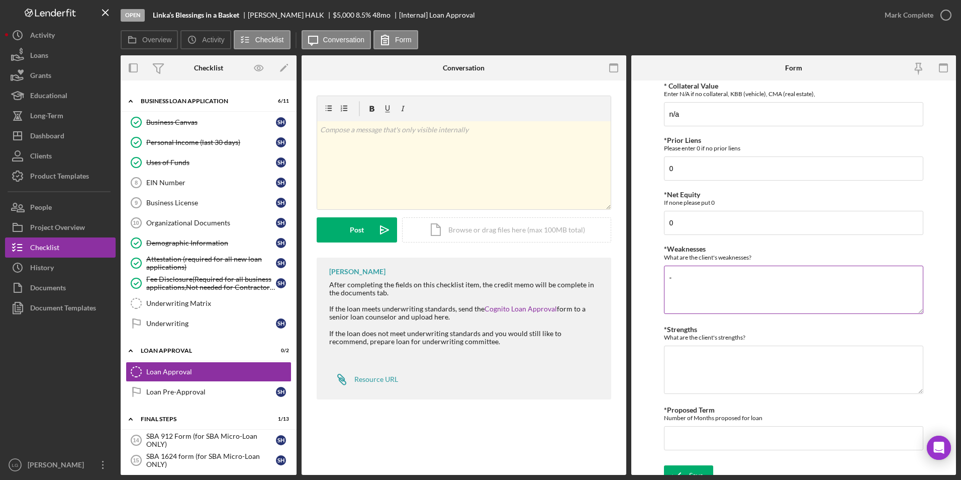
click at [633, 284] on textarea "-" at bounding box center [794, 289] width 260 height 48
type textarea "-credit score -collection debt"
type textarea "-Bank Statement -active lines"
click at [633, 328] on input "*Proposed Term" at bounding box center [794, 438] width 260 height 24
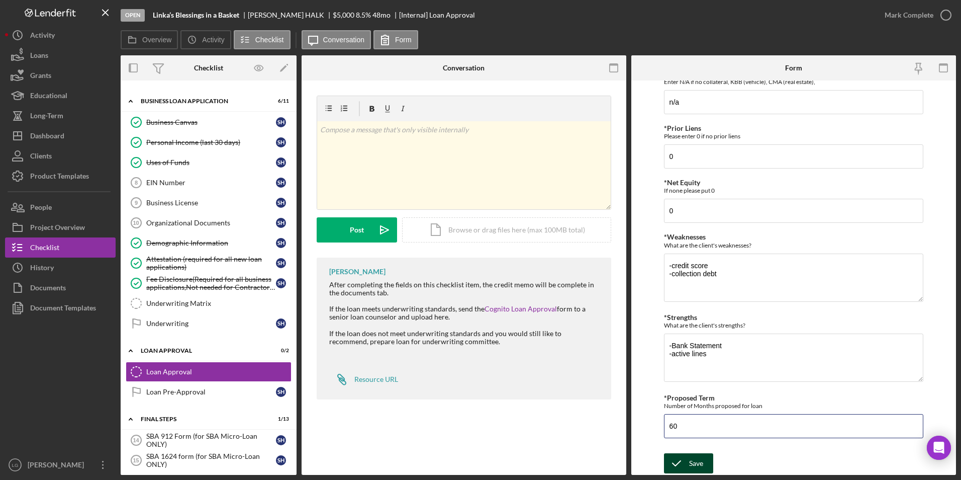
type input "60"
click at [633, 328] on div "Save" at bounding box center [696, 463] width 14 height 20
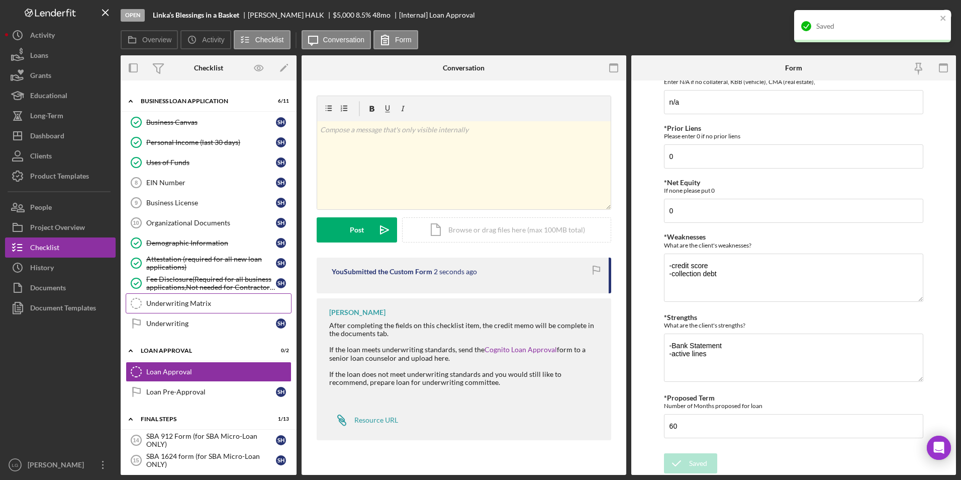
drag, startPoint x: 130, startPoint y: 318, endPoint x: 168, endPoint y: 303, distance: 41.1
click at [130, 318] on icon "Underwriting" at bounding box center [136, 323] width 25 height 25
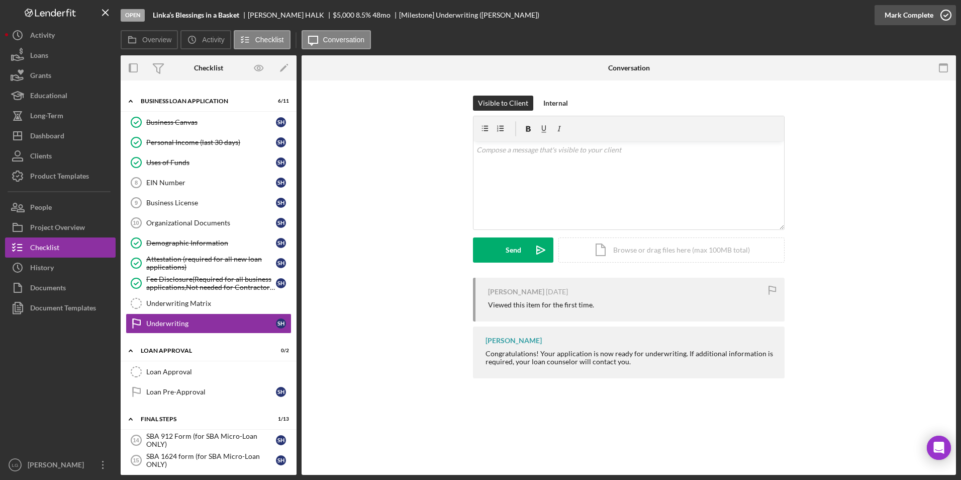
click at [633, 15] on div "Mark Complete" at bounding box center [909, 15] width 49 height 20
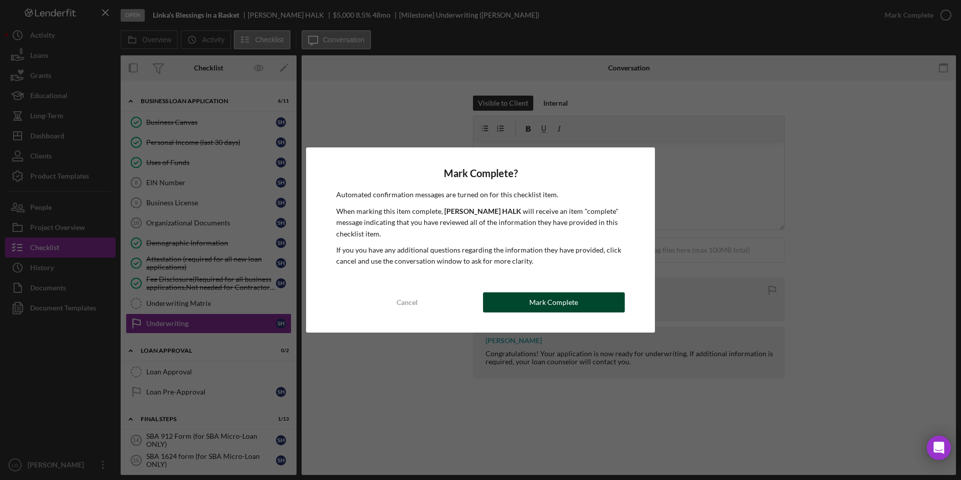
click at [528, 301] on button "Mark Complete" at bounding box center [554, 302] width 142 height 20
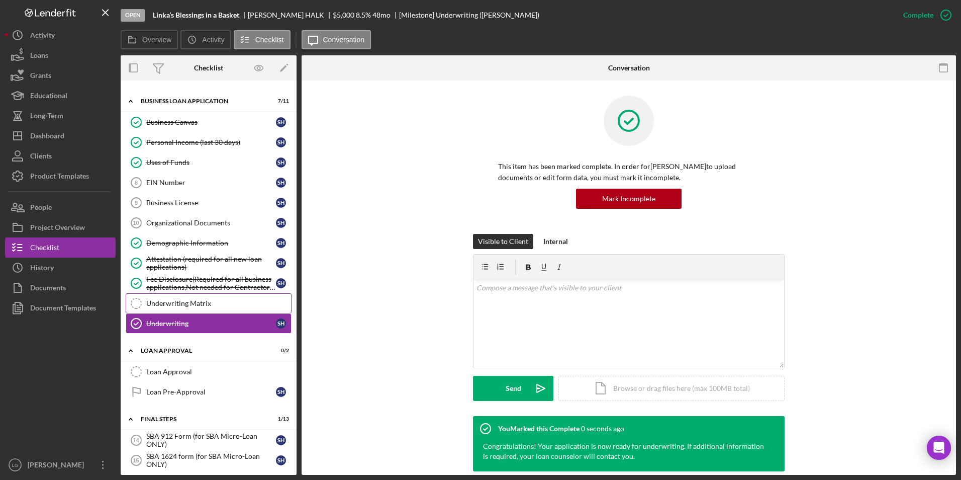
click at [241, 308] on link "Underwriting Matrix Underwriting Matrix" at bounding box center [209, 303] width 166 height 20
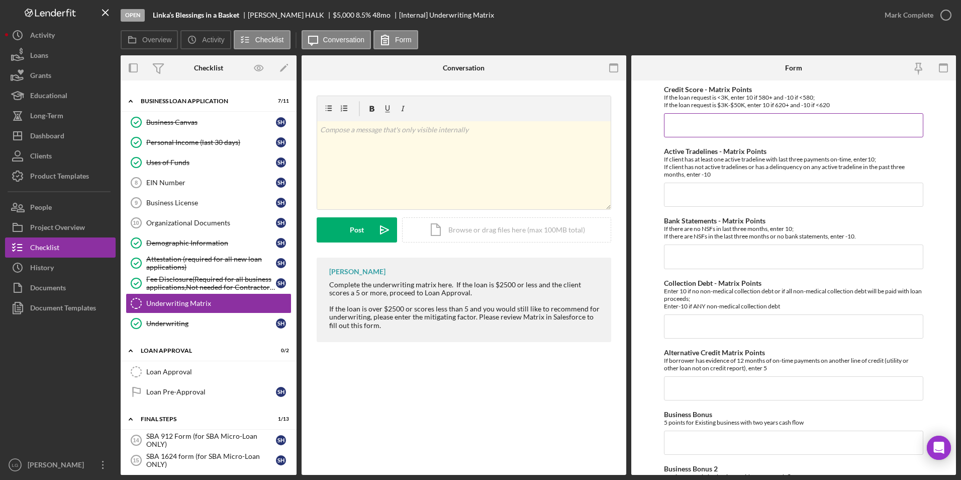
click at [633, 134] on input "Credit Score - Matrix Points" at bounding box center [794, 125] width 260 height 24
type input "-10"
type input "10"
type input "-10"
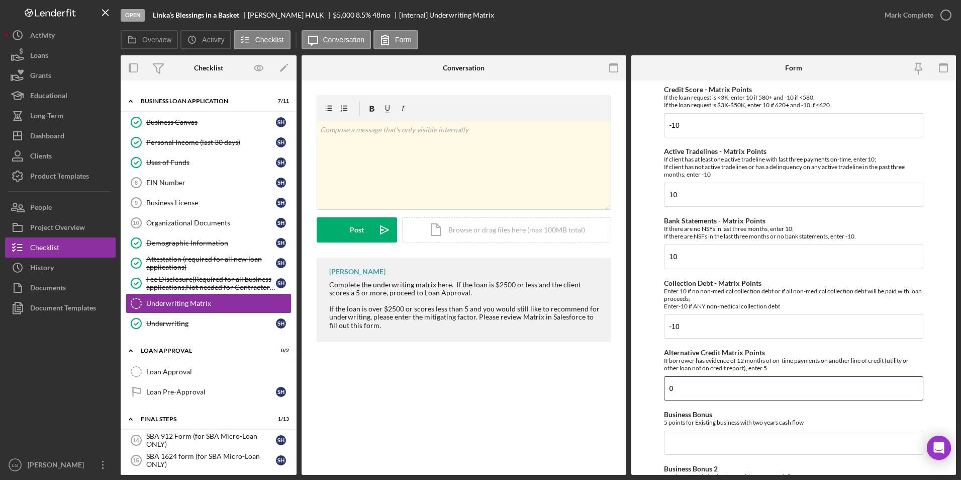
type input "0"
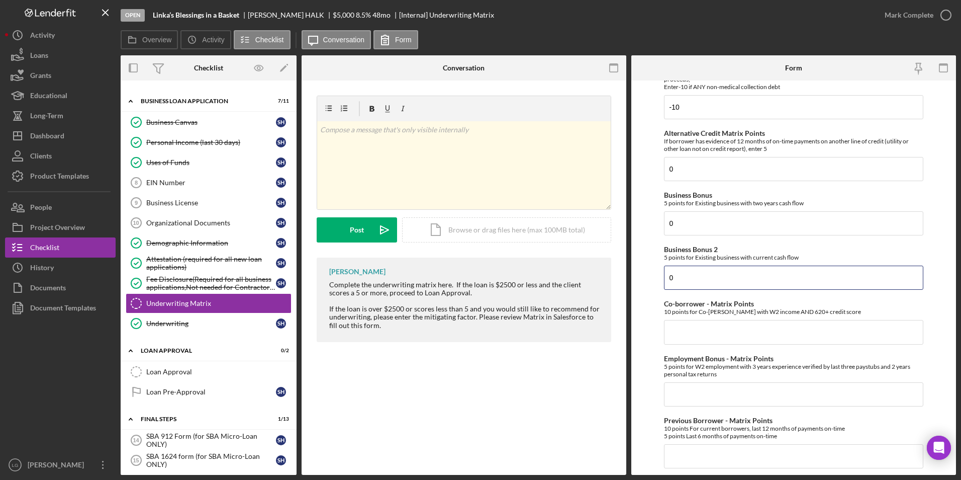
type input "0"
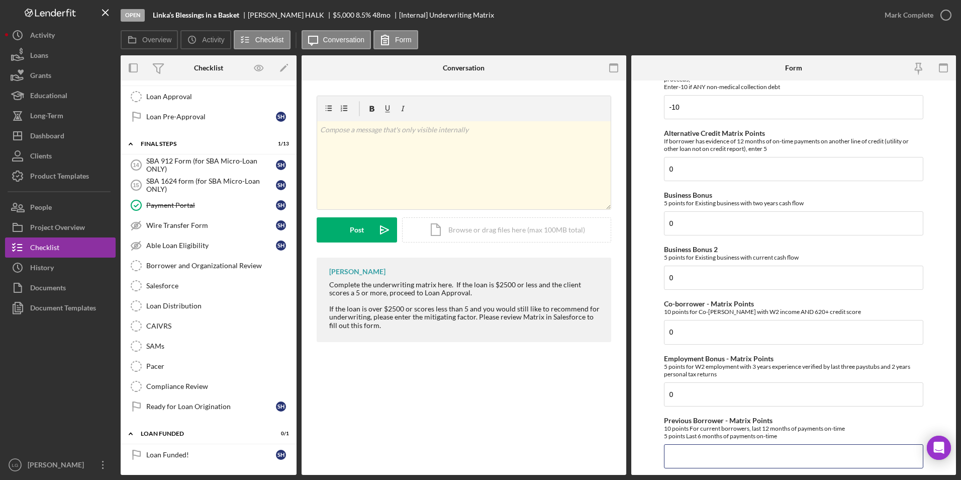
scroll to position [320, 0]
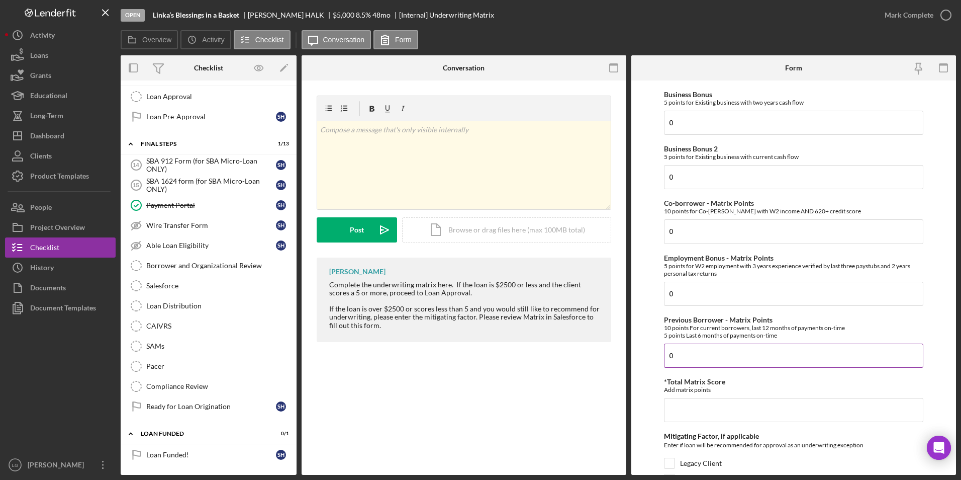
type input "0"
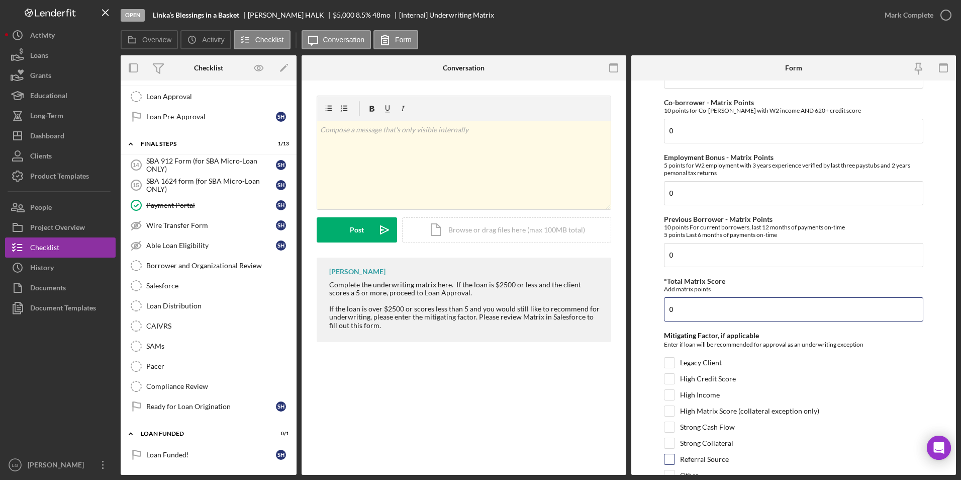
type input "0"
drag, startPoint x: 669, startPoint y: 460, endPoint x: 683, endPoint y: 459, distance: 14.1
click at [633, 328] on input "Referral Source" at bounding box center [670, 459] width 10 height 10
checkbox input "true"
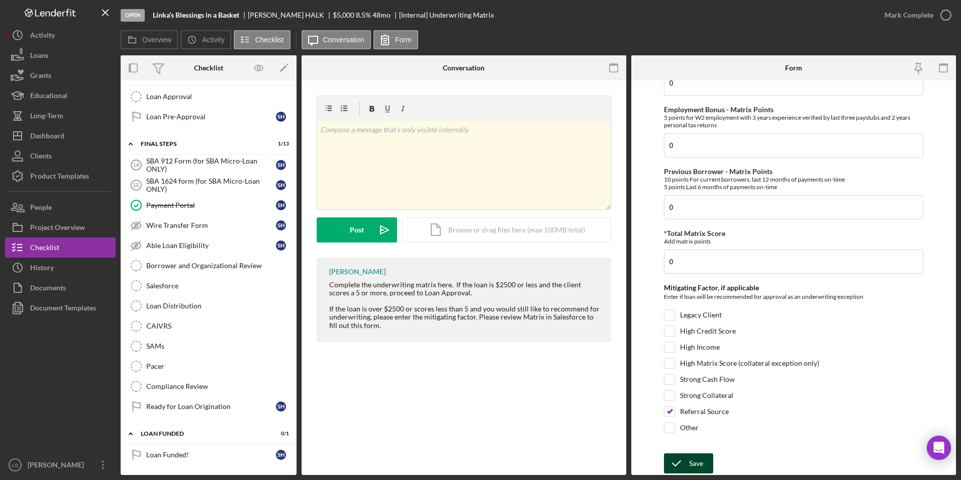
click at [633, 328] on icon "submit" at bounding box center [676, 462] width 25 height 25
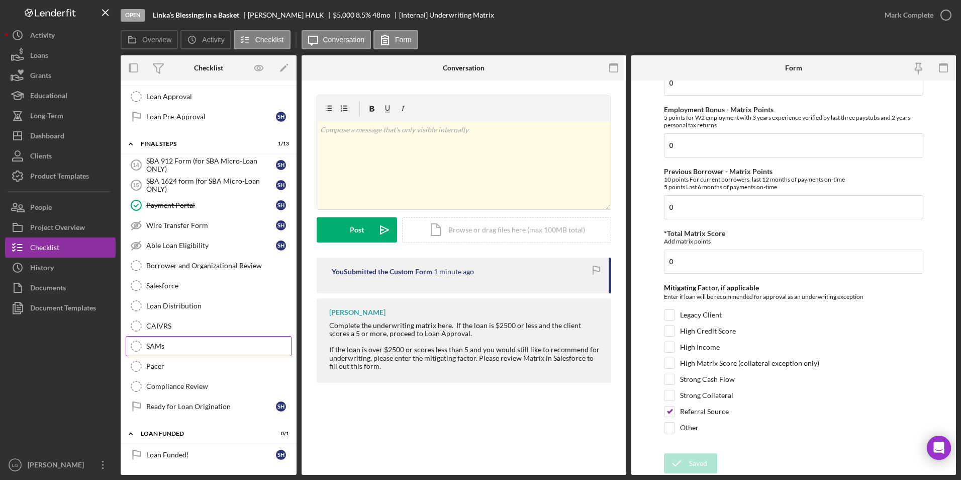
scroll to position [526, 0]
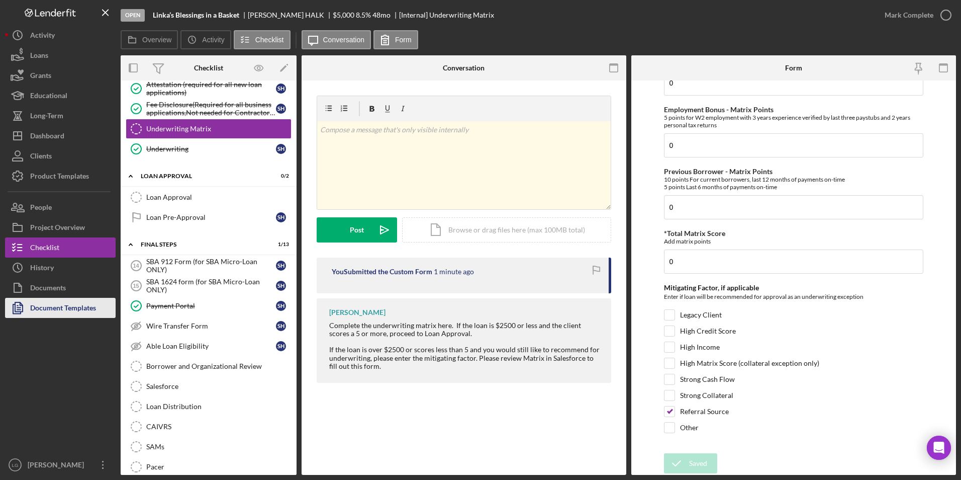
click at [105, 304] on button "Document Templates" at bounding box center [60, 308] width 111 height 20
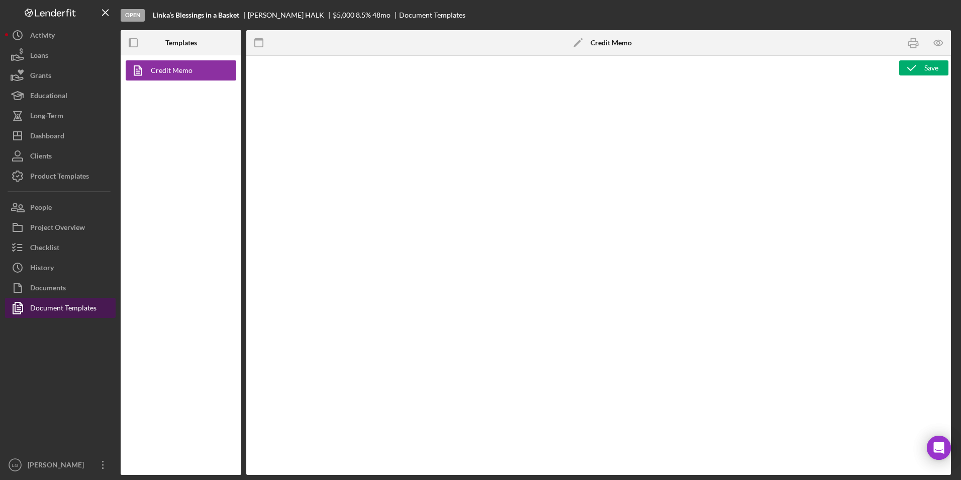
type textarea "<h1>Business Loan Risk Assessment</h1> <p>Loan Officer: &nbsp;<span id="Lender_…"
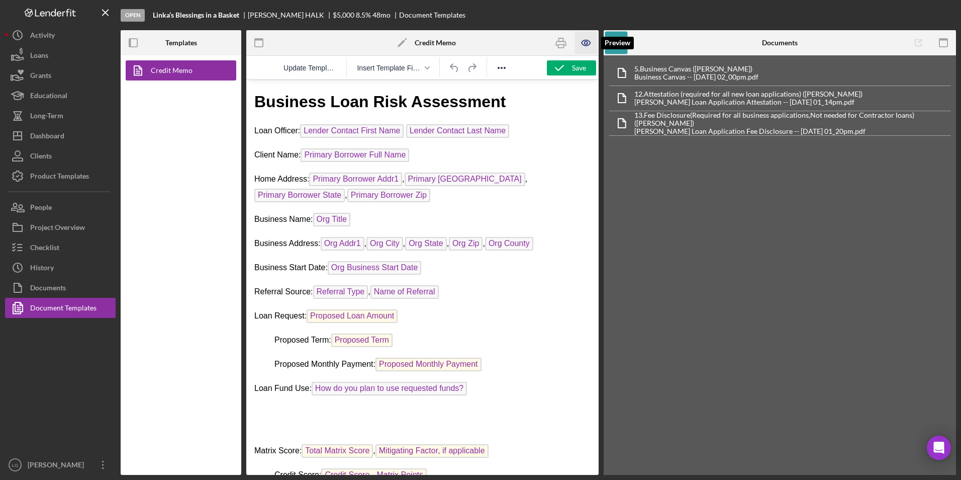
click at [588, 46] on icon "button" at bounding box center [586, 43] width 23 height 23
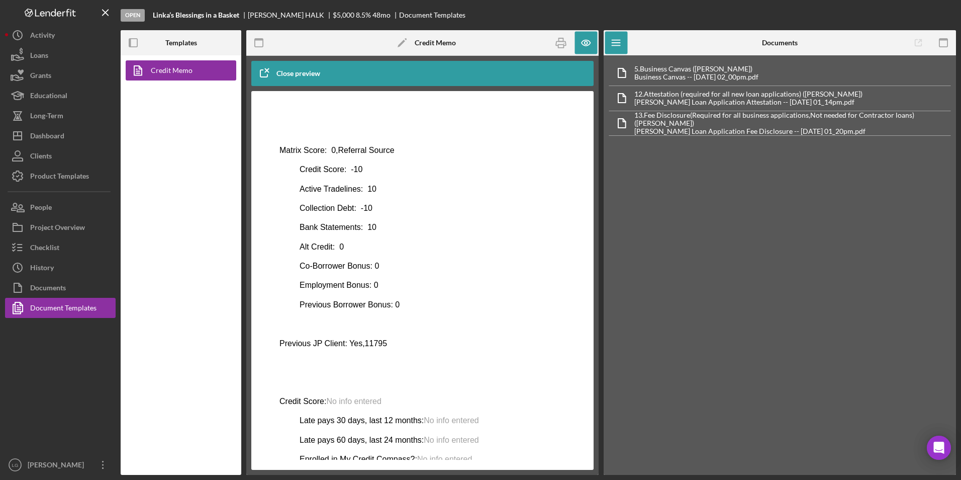
scroll to position [400, 0]
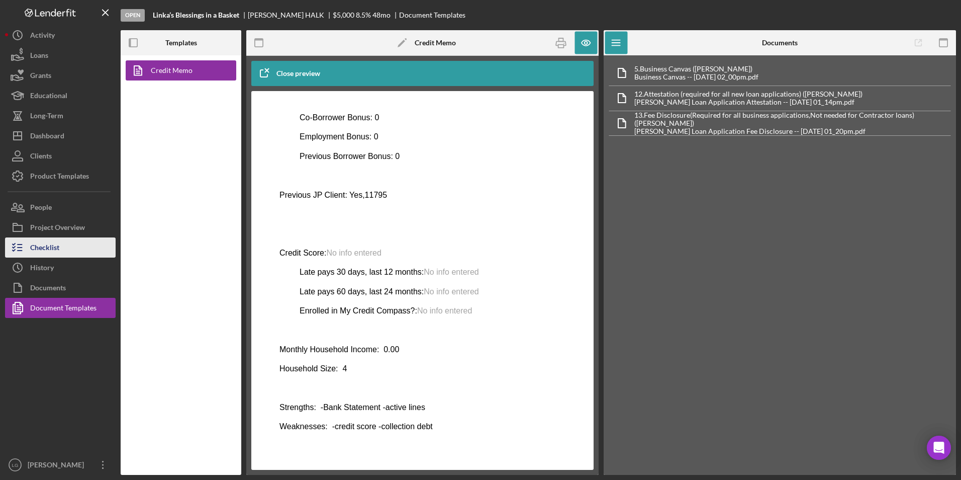
click at [78, 238] on button "Checklist" at bounding box center [60, 247] width 111 height 20
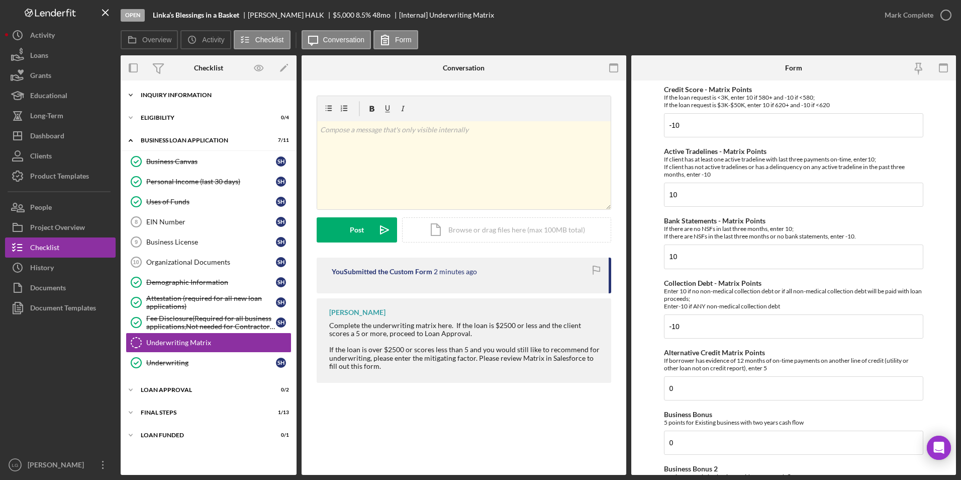
click at [176, 97] on div "INQUIRY INFORMATION" at bounding box center [212, 95] width 143 height 6
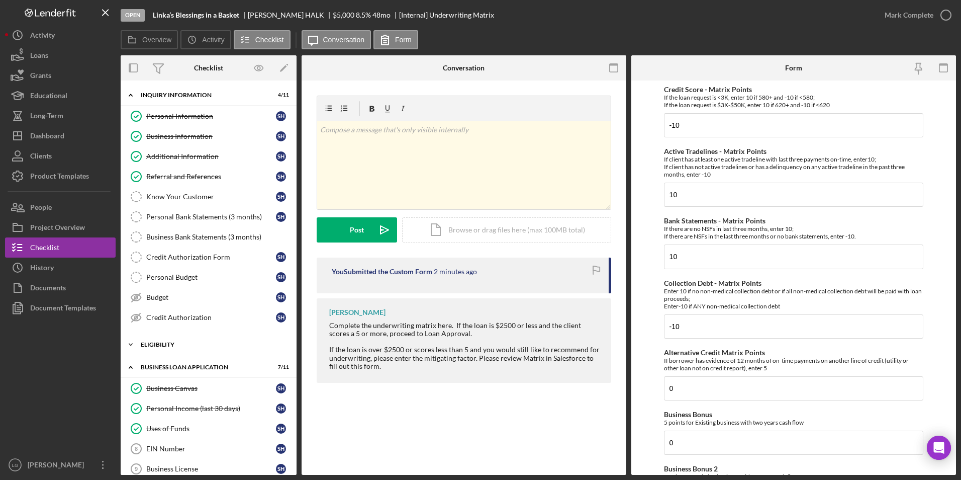
click at [164, 328] on div "Icon/Expander Eligibility 0 / 4" at bounding box center [209, 344] width 176 height 20
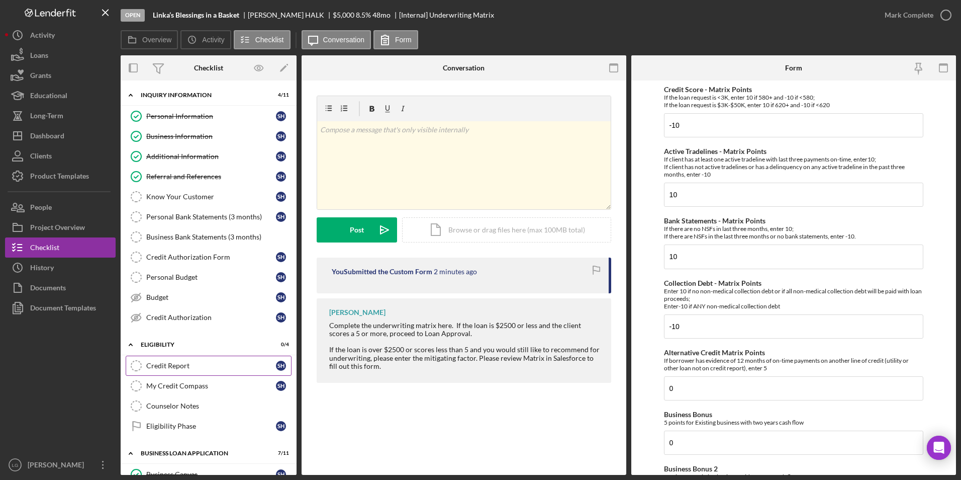
click at [186, 328] on div "Credit Report" at bounding box center [211, 365] width 130 height 8
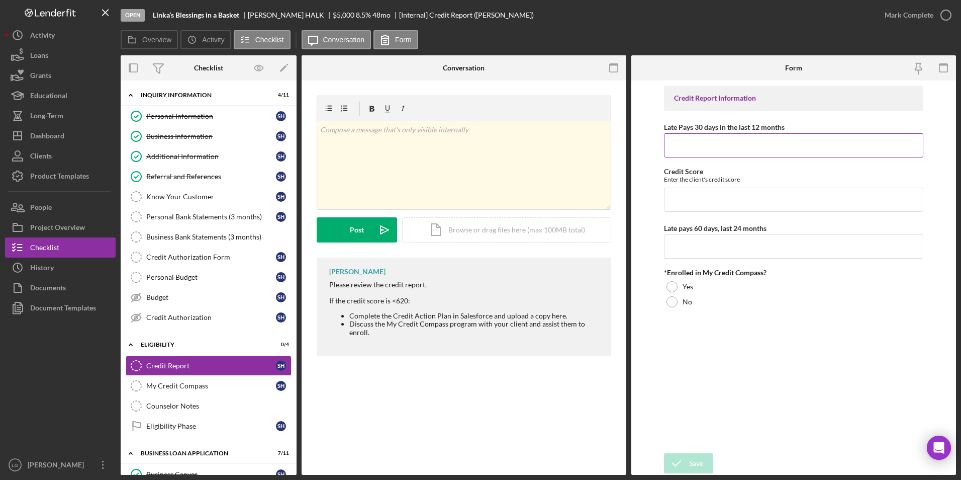
click at [633, 139] on input "Late Pays 30 days in the last 12 months" at bounding box center [794, 145] width 260 height 24
type input "525"
drag, startPoint x: 775, startPoint y: 127, endPoint x: 601, endPoint y: 162, distance: 177.3
click at [521, 162] on div "Overview Internal Workflow Stage Open Icon/Dropdown Arrow Archive (can unarchiv…" at bounding box center [538, 264] width 835 height 419
drag, startPoint x: 647, startPoint y: 141, endPoint x: 611, endPoint y: 139, distance: 35.7
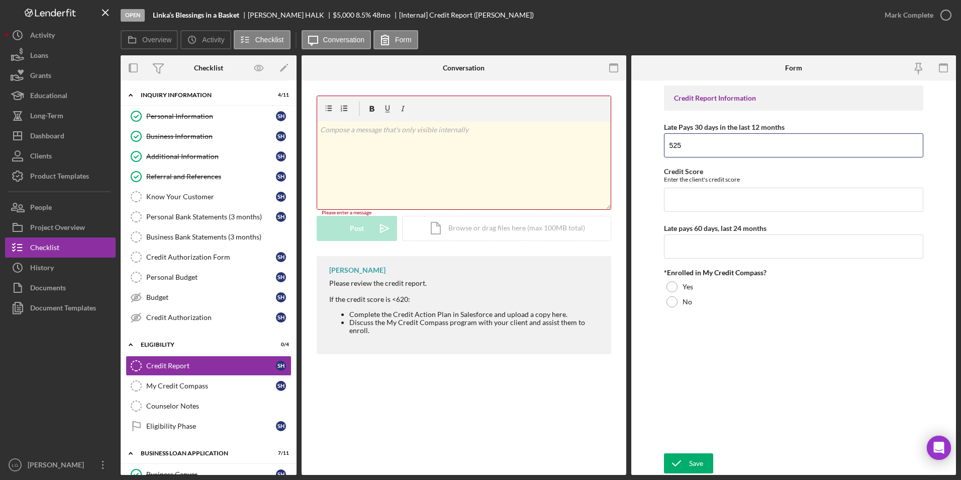
click at [613, 139] on div "Overview Internal Workflow Stage Open Icon/Dropdown Arrow Archive (can unarchiv…" at bounding box center [538, 264] width 835 height 419
click at [63, 142] on div "Dashboard" at bounding box center [47, 137] width 34 height 23
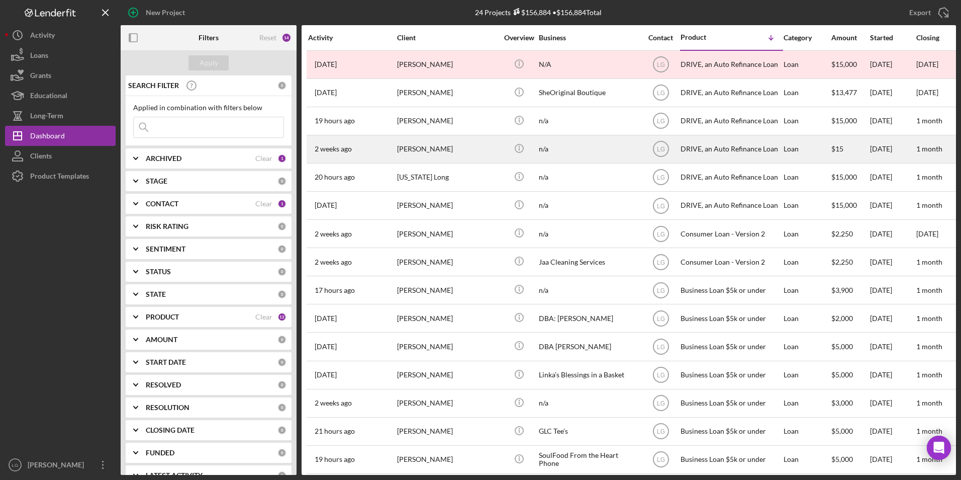
click at [507, 146] on div "Icon/Info" at bounding box center [519, 149] width 38 height 27
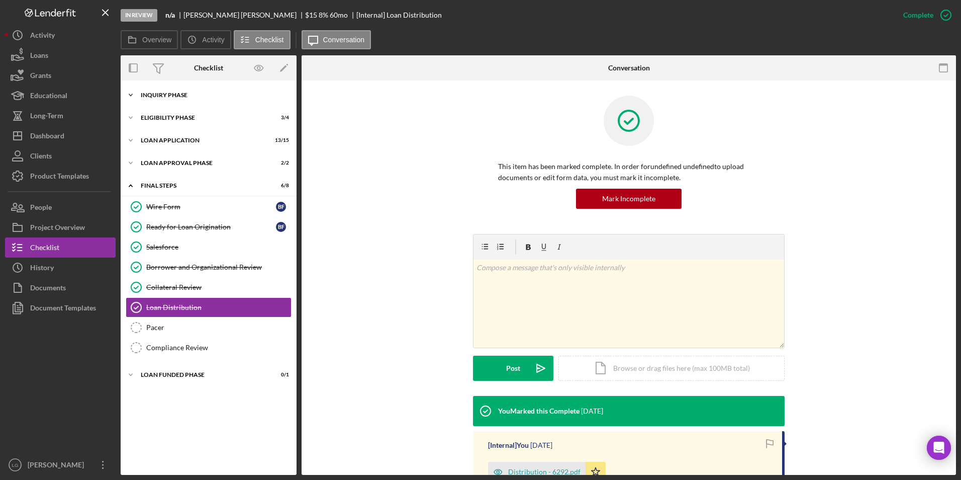
click at [187, 95] on div "Inquiry Phase" at bounding box center [212, 95] width 143 height 6
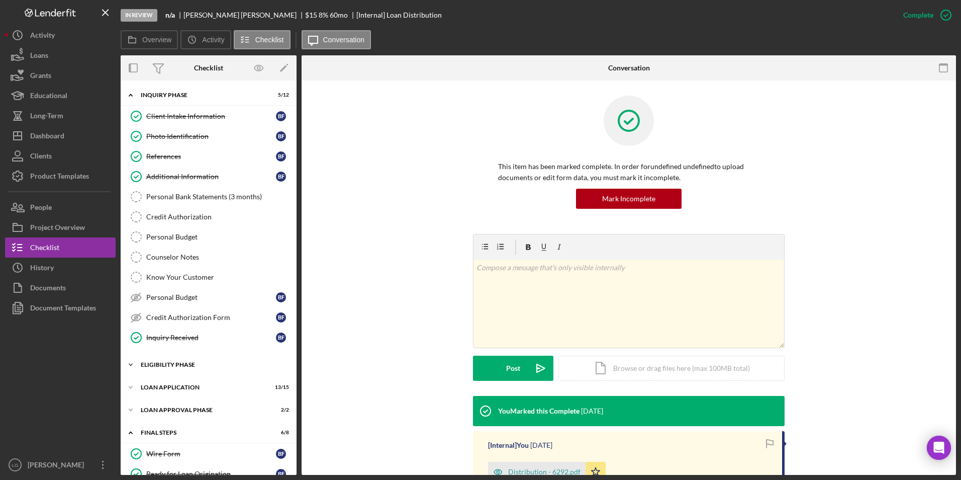
click at [162, 328] on div "Eligibility Phase" at bounding box center [212, 364] width 143 height 6
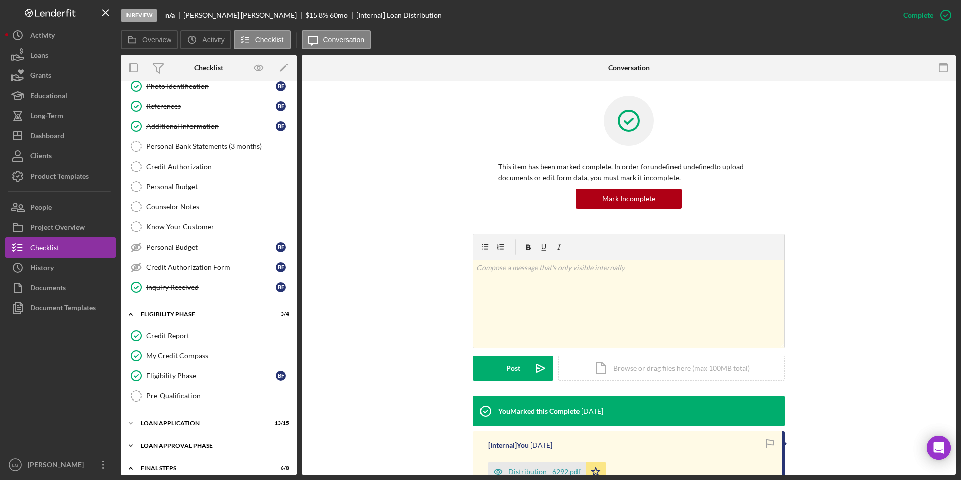
scroll to position [101, 0]
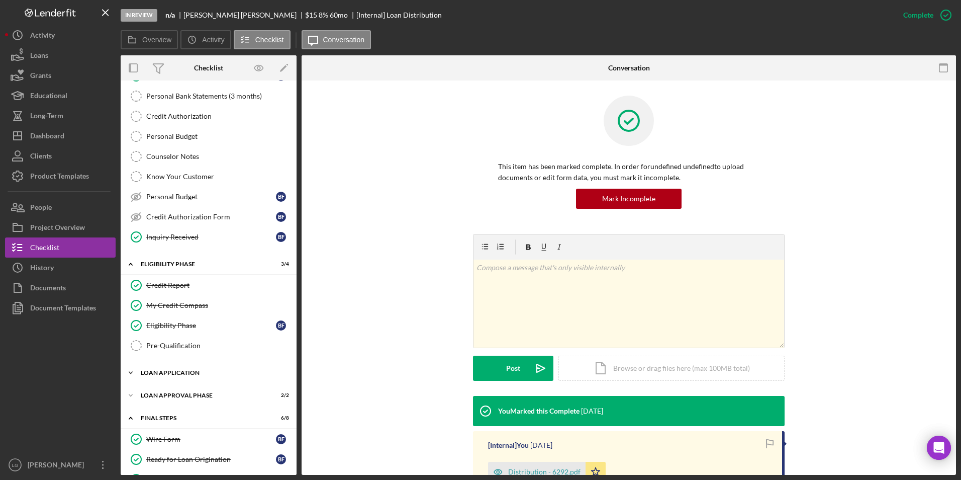
click at [176, 328] on div "Icon/Expander Loan Application 13 / 15" at bounding box center [209, 372] width 176 height 20
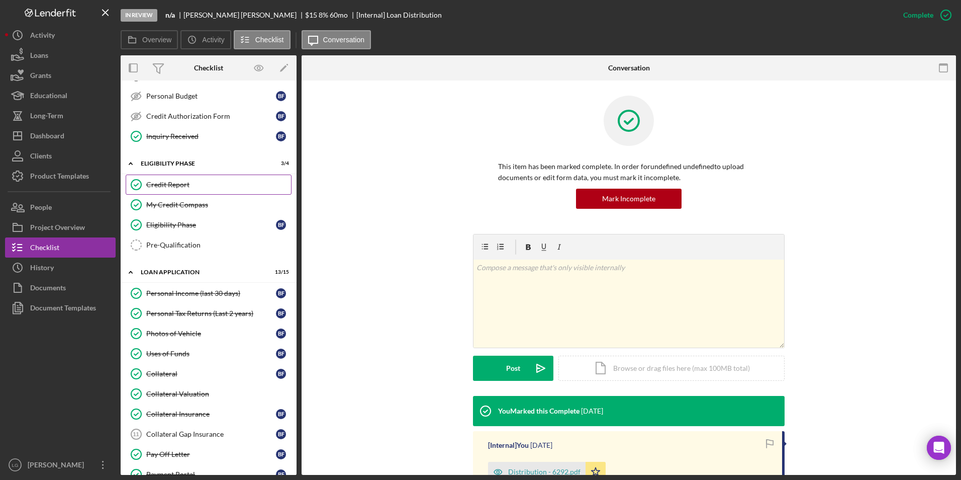
scroll to position [0, 0]
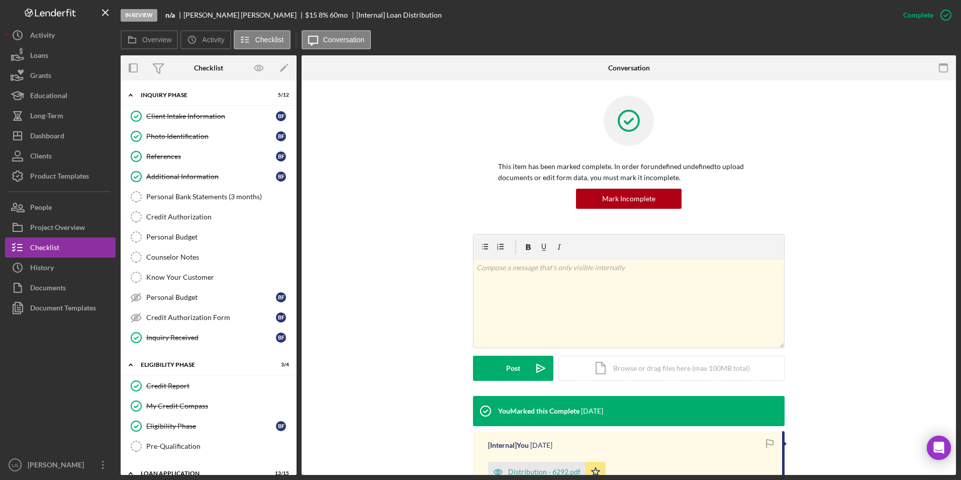
click at [224, 106] on div "Icon/Expander Inquiry Phase 5 / 12 Client Intake Information Client Intake Info…" at bounding box center [209, 218] width 176 height 267
click at [217, 121] on link "Client Intake Information Client Intake Information B F" at bounding box center [209, 116] width 166 height 20
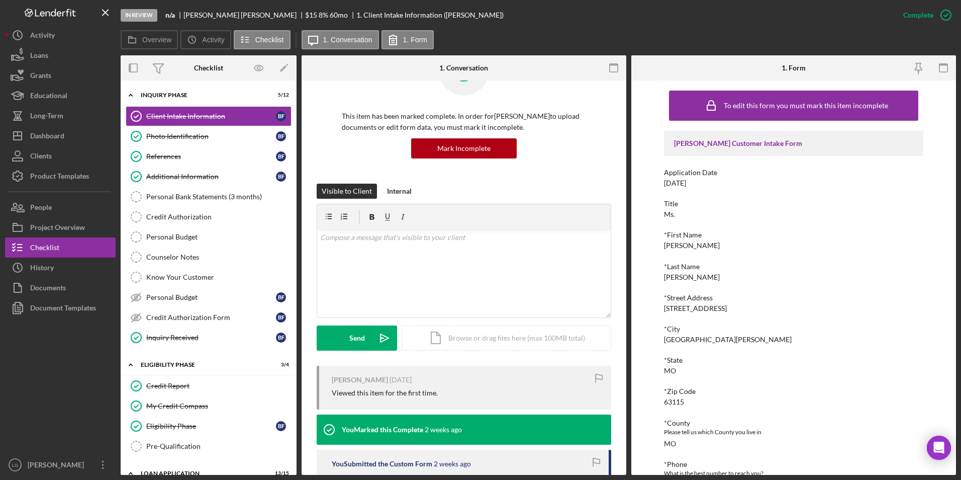
scroll to position [101, 0]
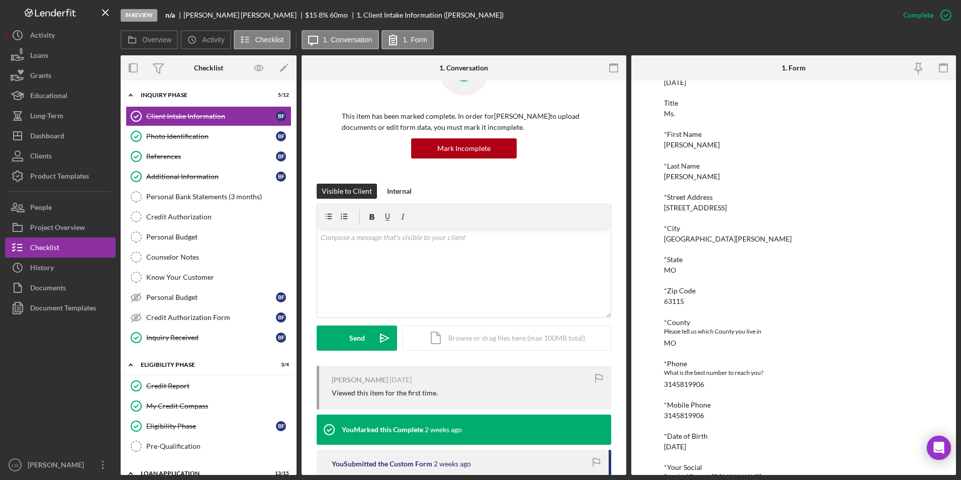
drag, startPoint x: 657, startPoint y: 201, endPoint x: 748, endPoint y: 210, distance: 91.4
click at [633, 210] on div "To edit this form you must mark this item incomplete Justine PETERSEN Customer …" at bounding box center [793, 277] width 325 height 394
copy div "5018 N. Kingshighway Blvd"
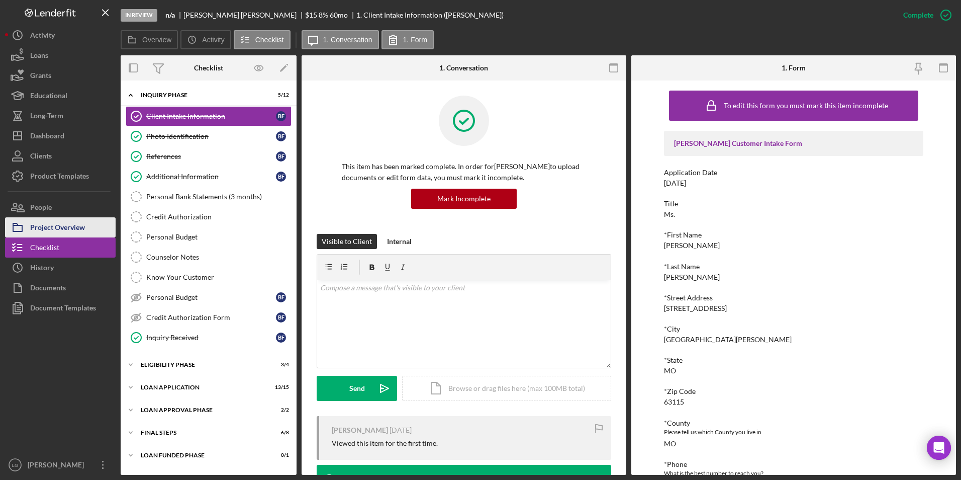
click at [71, 224] on div "Project Overview" at bounding box center [57, 228] width 55 height 23
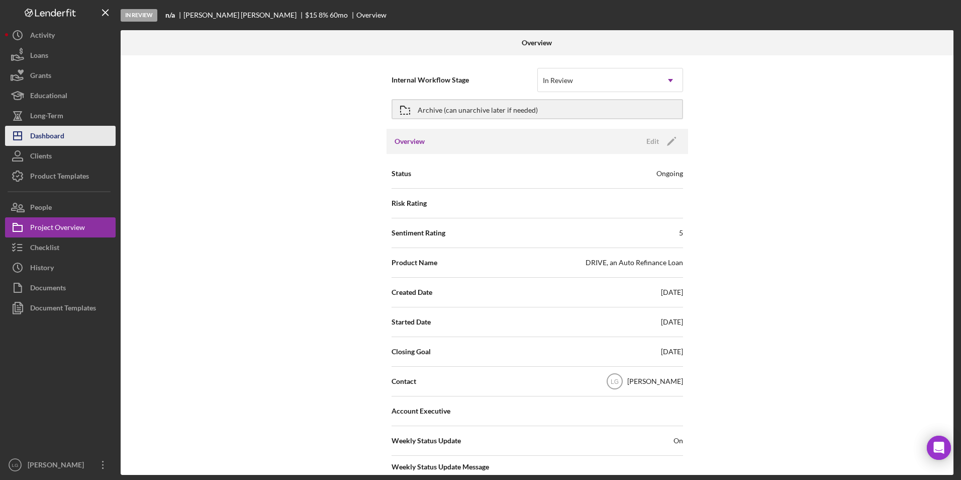
click at [68, 136] on button "Icon/Dashboard Dashboard" at bounding box center [60, 136] width 111 height 20
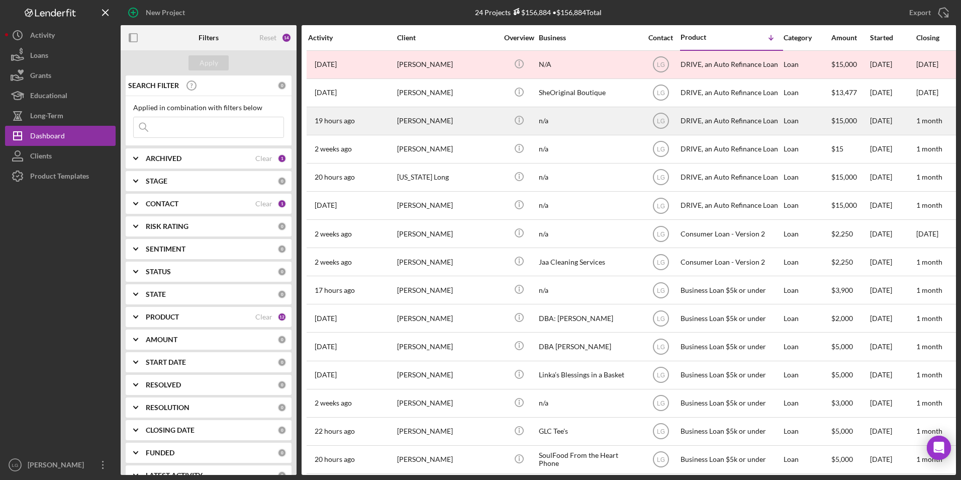
click at [405, 132] on div "[PERSON_NAME]" at bounding box center [447, 121] width 101 height 27
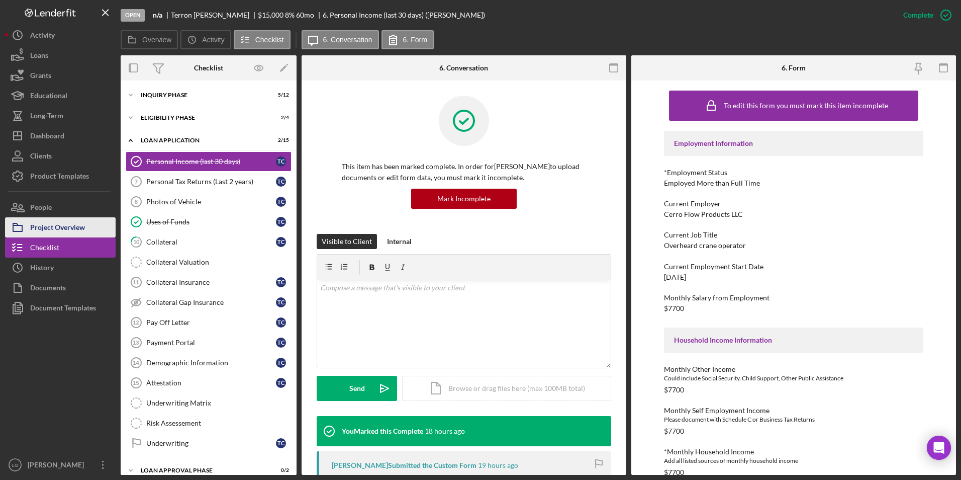
click at [55, 223] on div "Project Overview" at bounding box center [57, 228] width 55 height 23
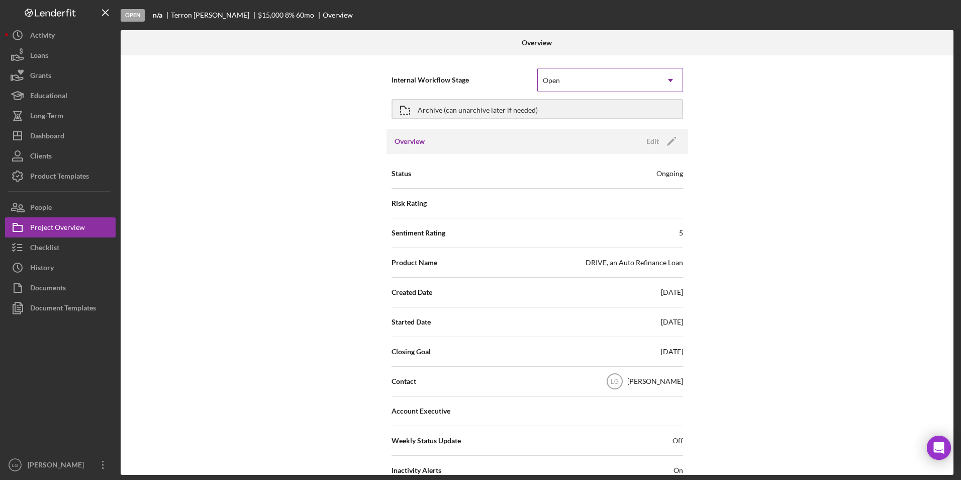
click at [610, 75] on div "Open" at bounding box center [598, 80] width 121 height 23
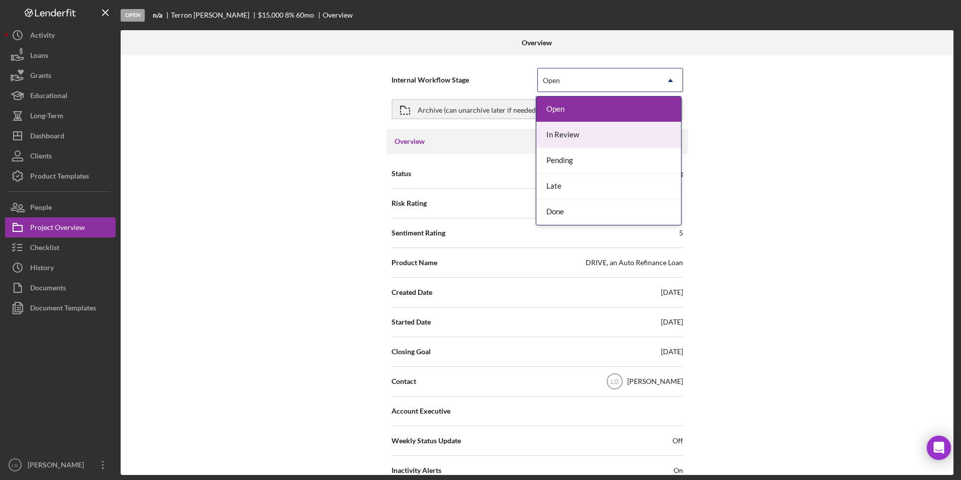
click at [591, 127] on div "In Review" at bounding box center [608, 135] width 145 height 26
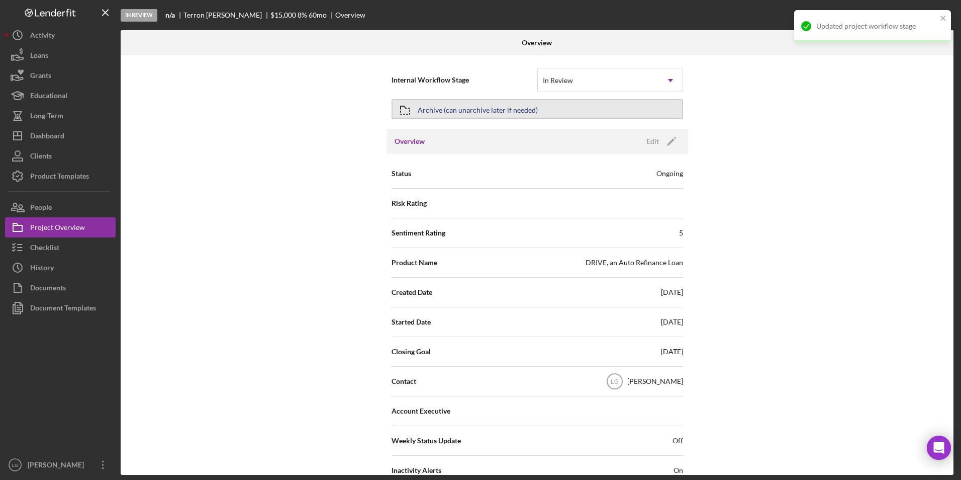
click at [558, 112] on button "Archive (can unarchive later if needed)" at bounding box center [538, 109] width 292 height 20
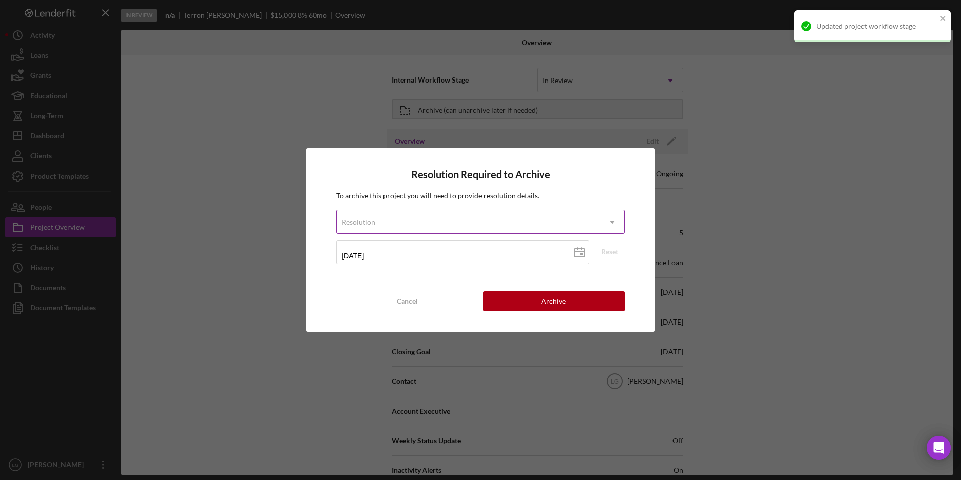
click at [438, 220] on div "Resolution" at bounding box center [468, 222] width 263 height 23
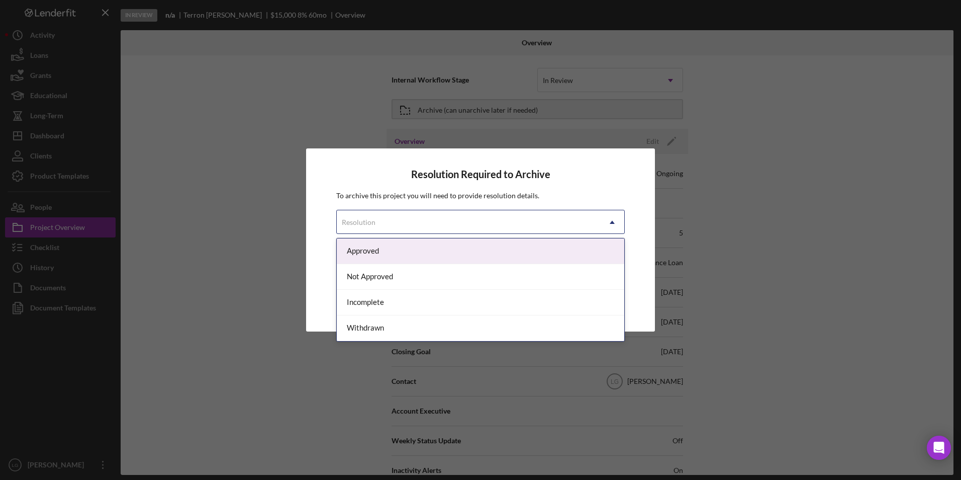
click at [407, 260] on div "Approved" at bounding box center [481, 251] width 288 height 26
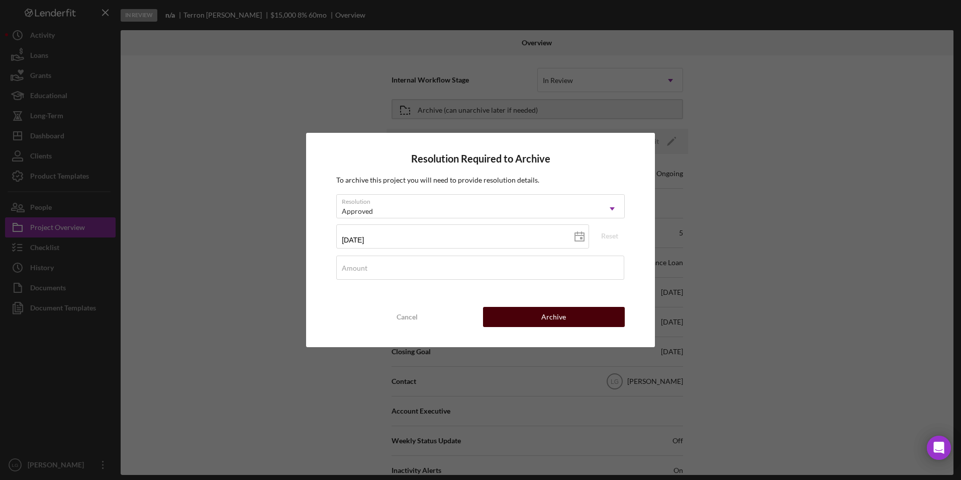
click at [509, 321] on button "Archive" at bounding box center [554, 317] width 142 height 20
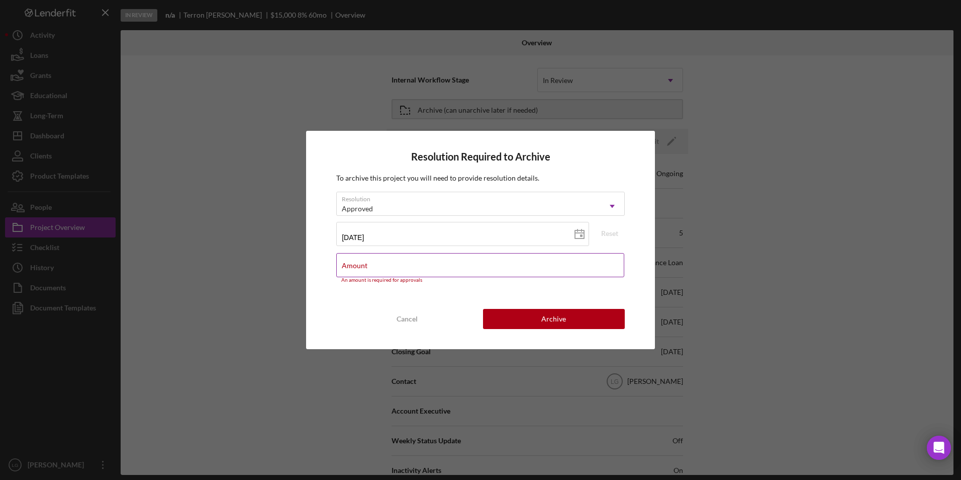
click at [420, 266] on input "Amount" at bounding box center [480, 265] width 288 height 24
click at [329, 306] on div "Resolution Required to Archive To archive this project you will need to provide…" at bounding box center [480, 240] width 349 height 219
click at [401, 326] on div "Cancel" at bounding box center [407, 319] width 21 height 20
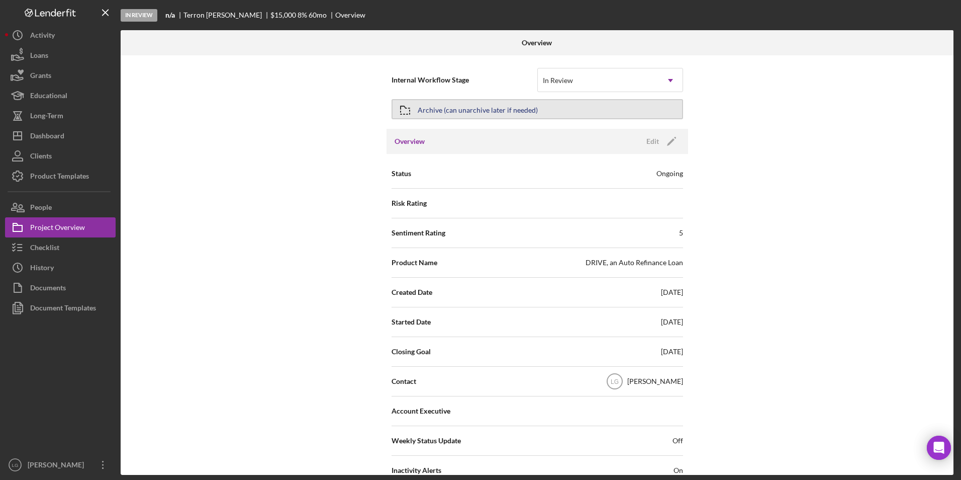
click at [539, 110] on button "Archive (can unarchive later if needed)" at bounding box center [538, 109] width 292 height 20
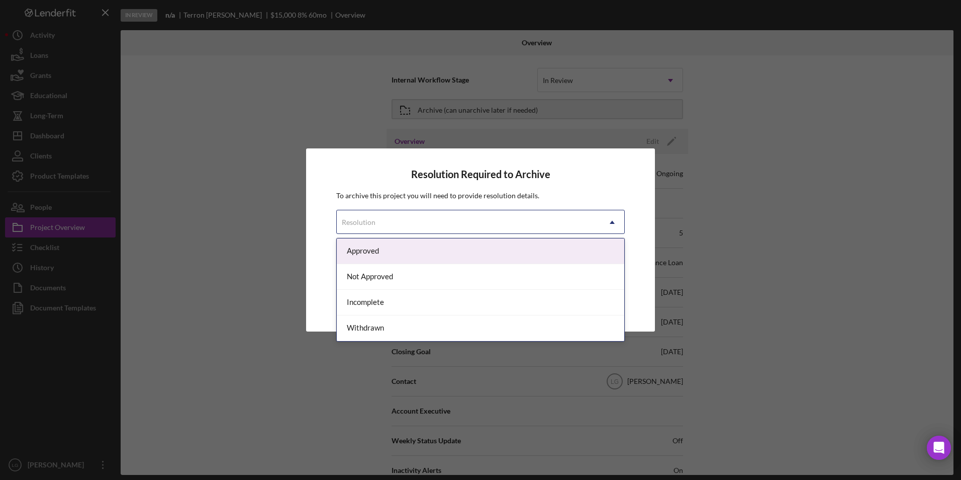
click at [457, 223] on div "Resolution" at bounding box center [468, 222] width 263 height 23
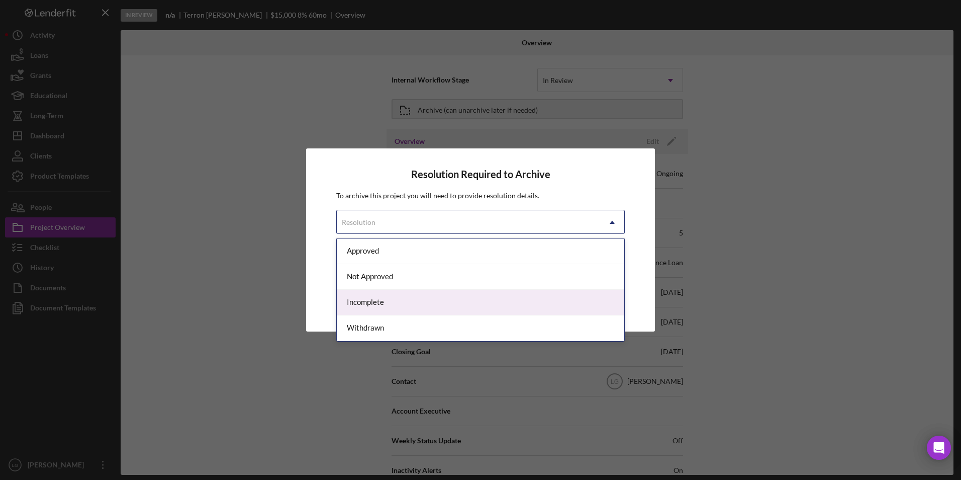
click at [424, 303] on div "Incomplete" at bounding box center [481, 303] width 288 height 26
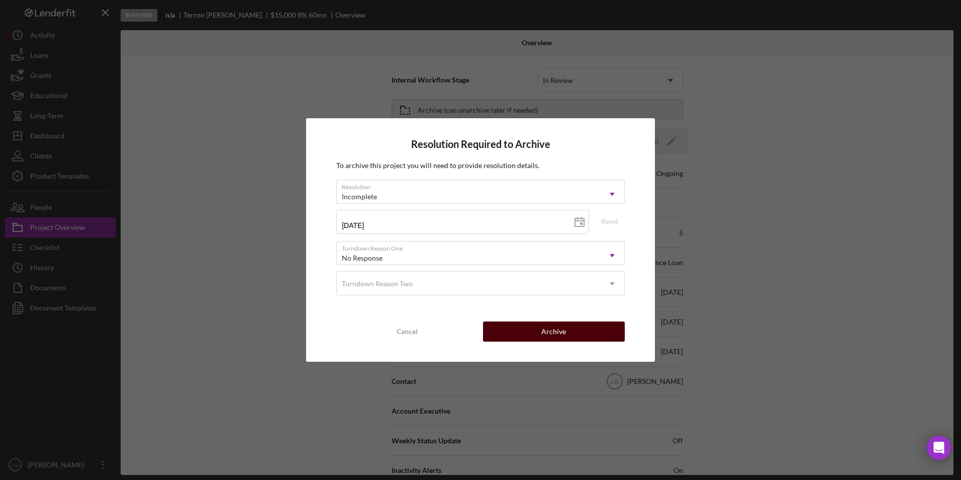
click at [584, 332] on button "Archive" at bounding box center [554, 331] width 142 height 20
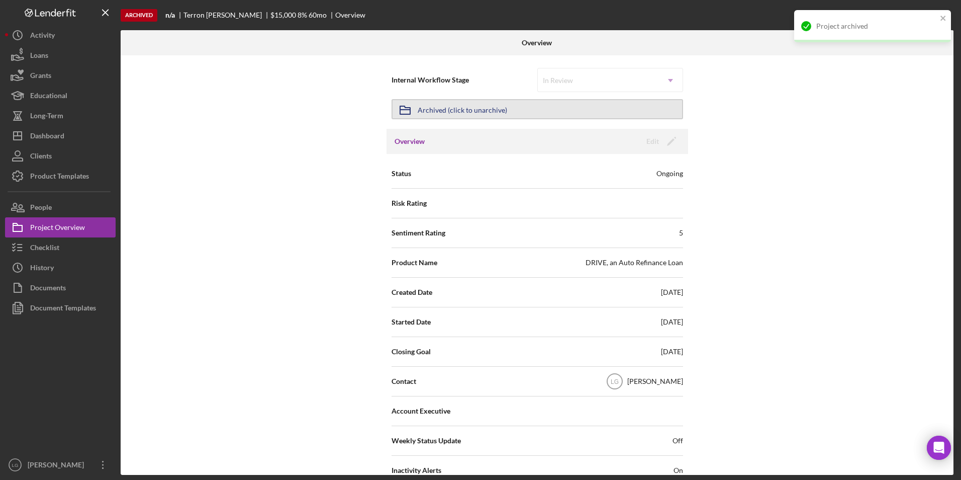
click at [441, 115] on div "Archived (click to unarchive)" at bounding box center [462, 109] width 89 height 18
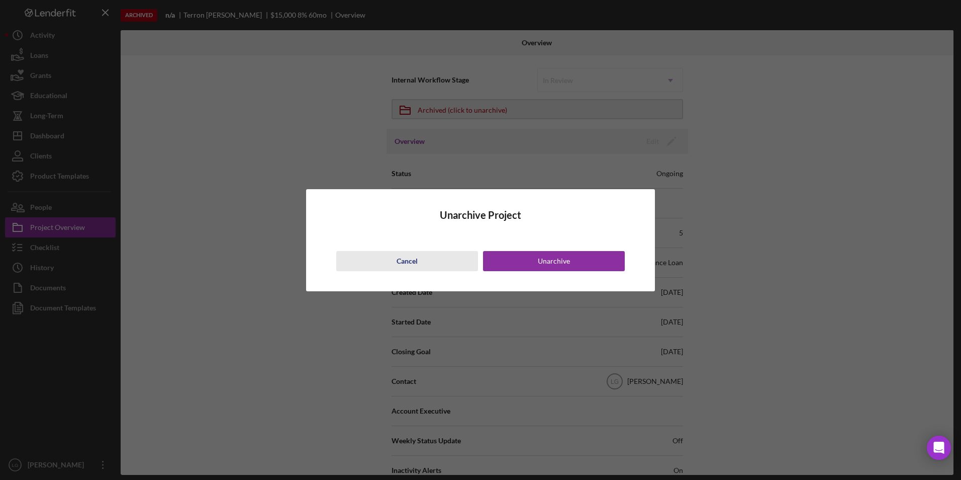
click at [461, 269] on button "Cancel" at bounding box center [407, 261] width 142 height 20
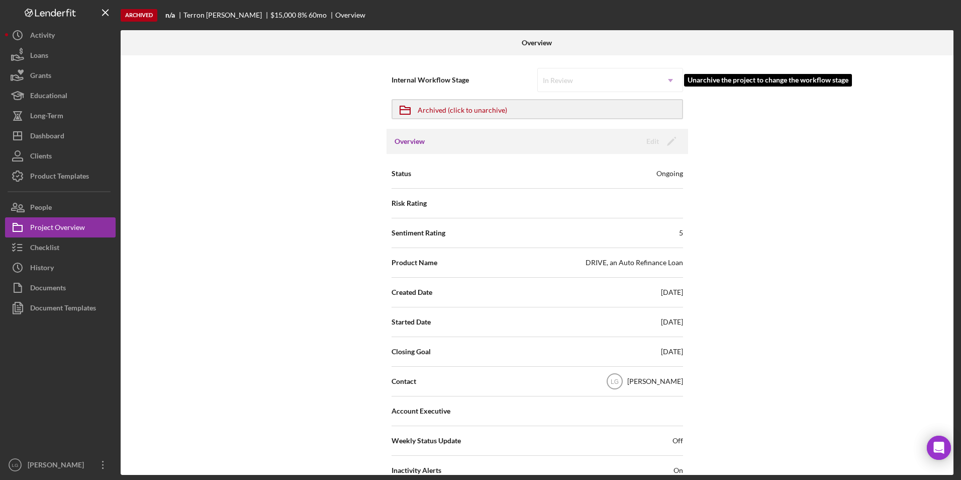
drag, startPoint x: 594, startPoint y: 87, endPoint x: 591, endPoint y: 101, distance: 13.9
click at [594, 88] on div "In Review Icon/Dropdown Arrow" at bounding box center [610, 80] width 146 height 24
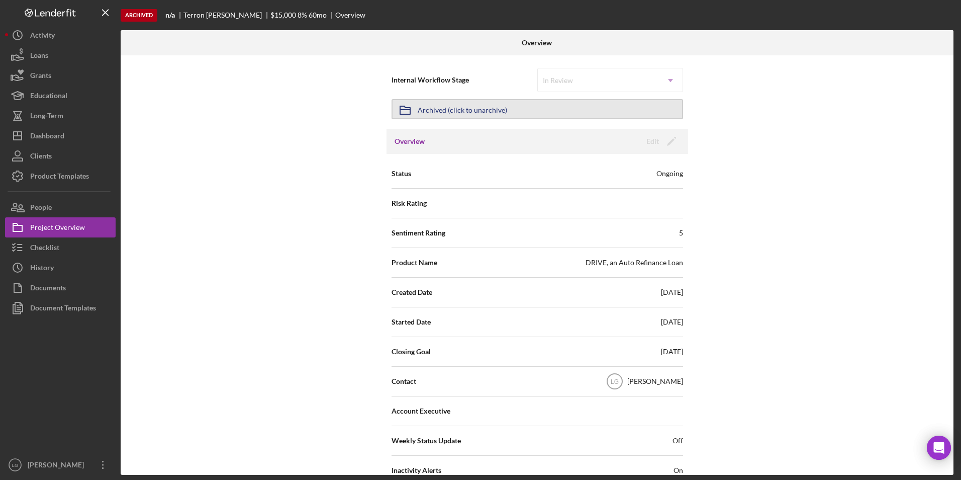
click at [550, 112] on button "Icon/Archived Archived (click to unarchive)" at bounding box center [538, 109] width 292 height 20
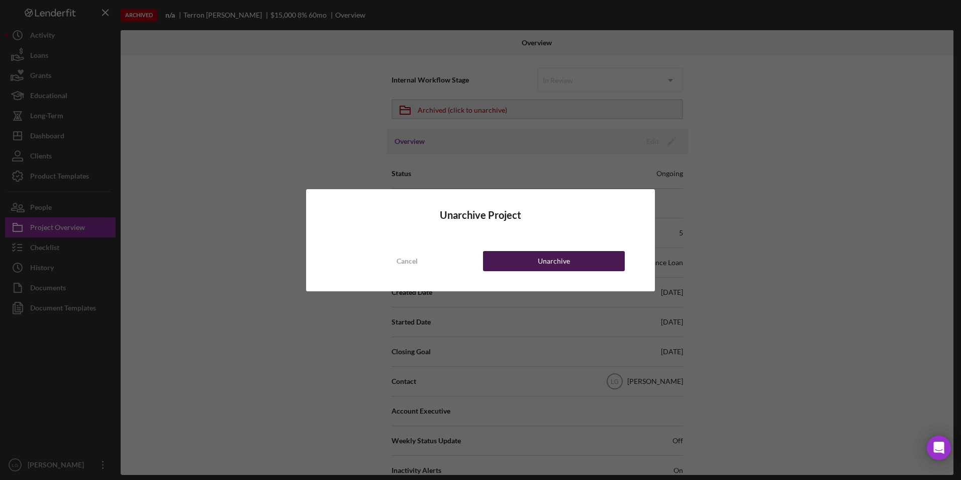
click at [518, 268] on button "Unarchive" at bounding box center [554, 261] width 142 height 20
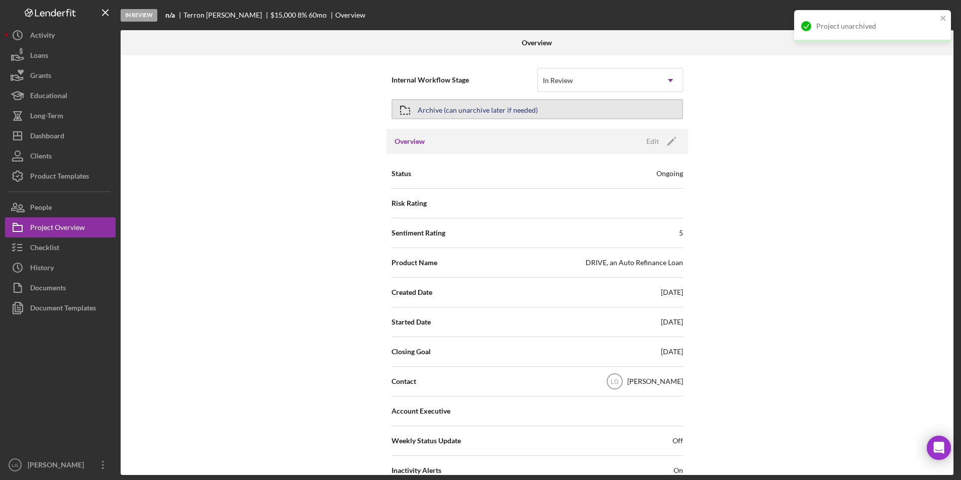
click at [553, 105] on button "Archive (can unarchive later if needed)" at bounding box center [538, 109] width 292 height 20
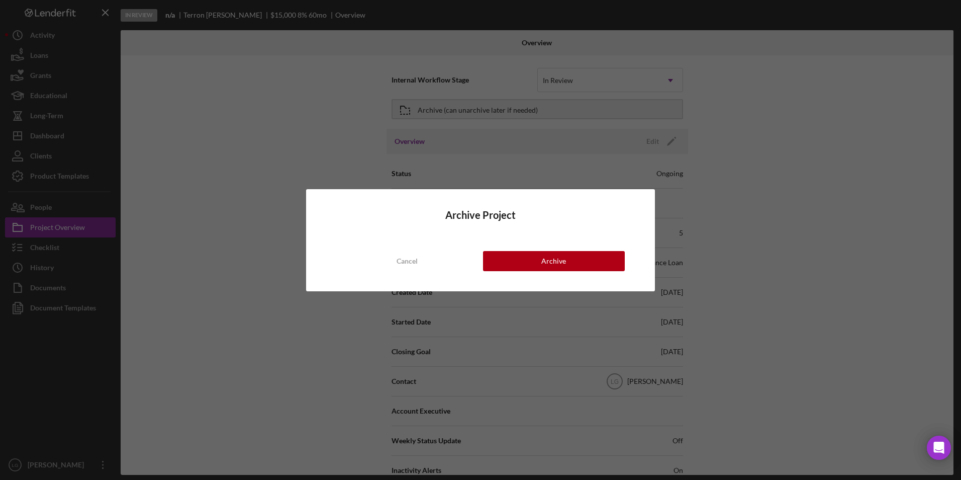
click at [559, 120] on div "Archive Project Cancel Archive" at bounding box center [480, 240] width 961 height 480
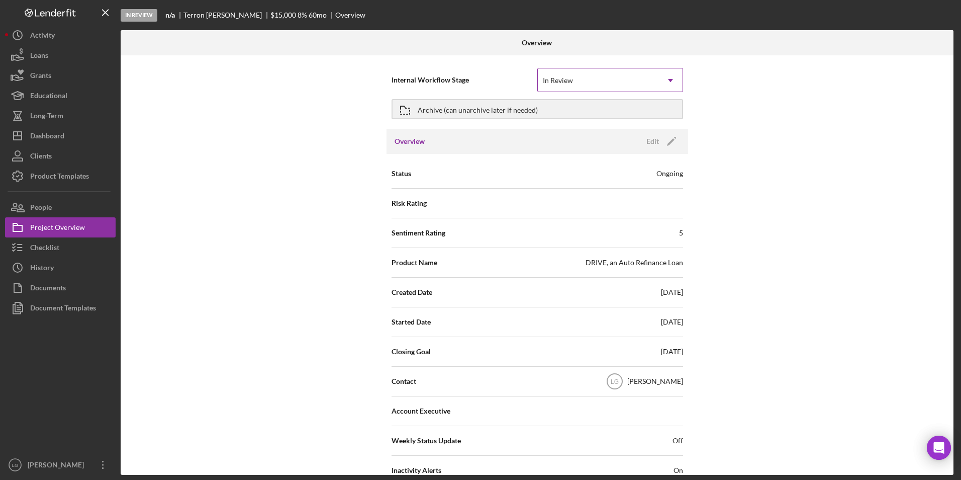
click at [587, 82] on div "In Review" at bounding box center [598, 80] width 121 height 23
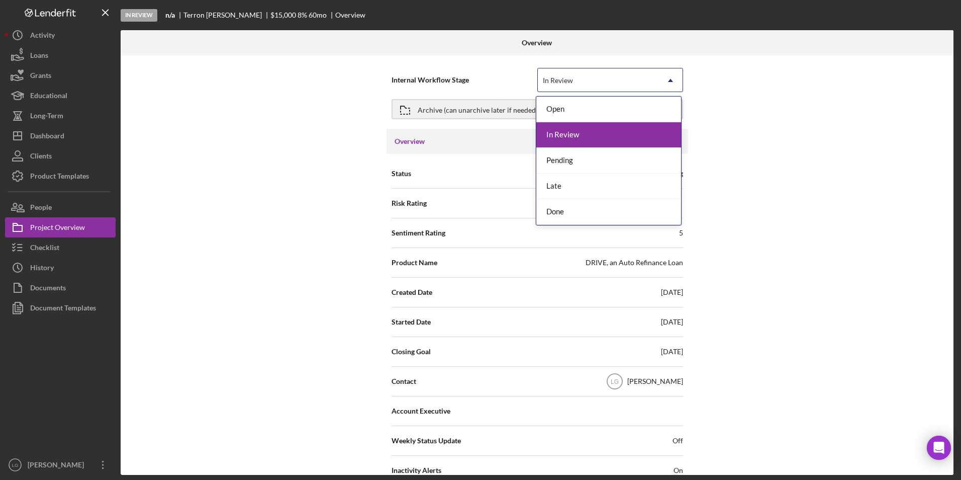
click at [567, 139] on div "In Review" at bounding box center [608, 135] width 145 height 26
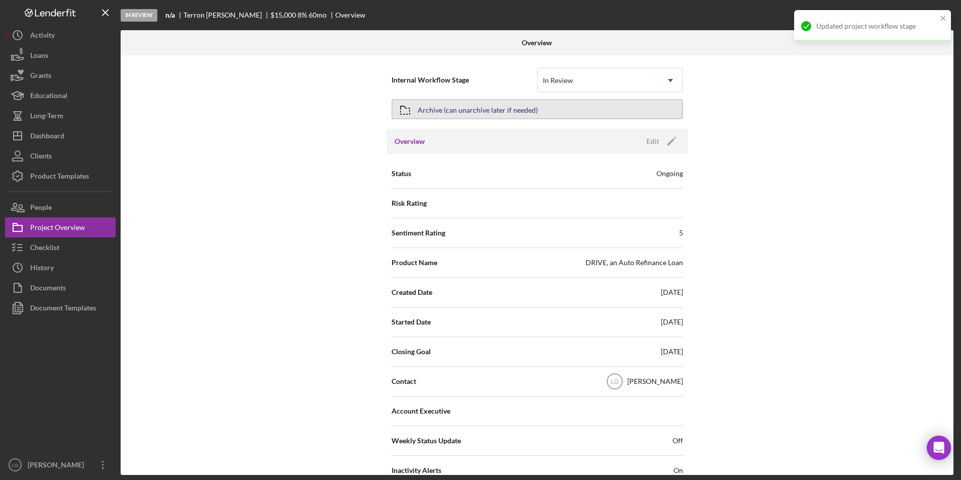
click at [568, 107] on button "Archive (can unarchive later if needed)" at bounding box center [538, 109] width 292 height 20
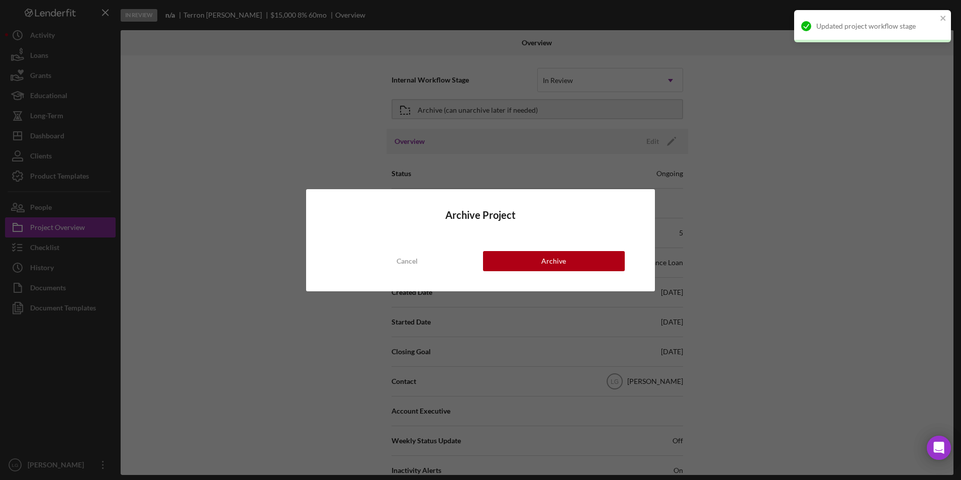
click at [519, 151] on div "Archive Project Cancel Archive" at bounding box center [480, 240] width 961 height 480
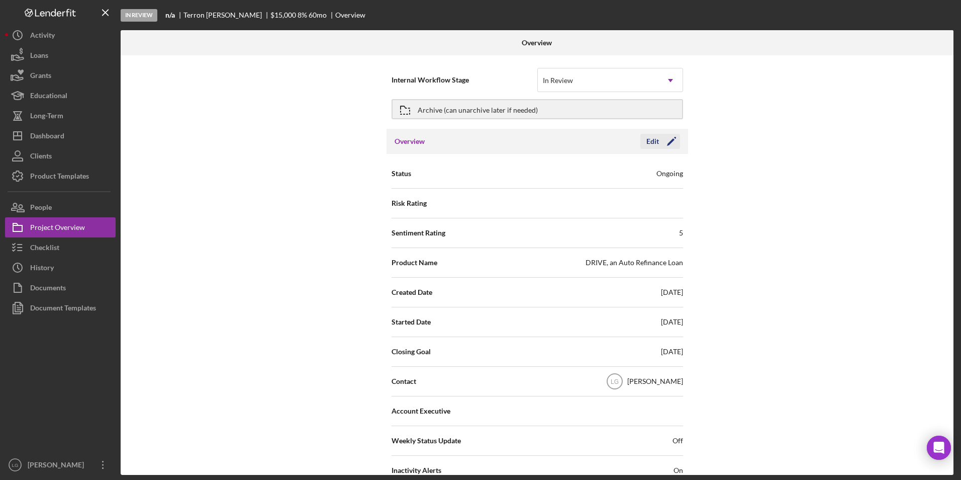
click at [671, 134] on icon "Icon/Edit" at bounding box center [671, 141] width 25 height 25
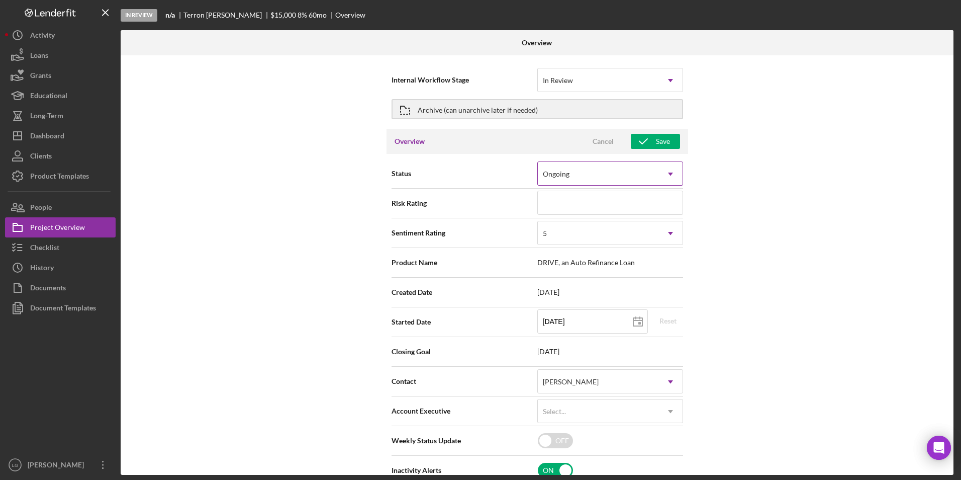
click at [604, 163] on div "Ongoing" at bounding box center [598, 173] width 121 height 23
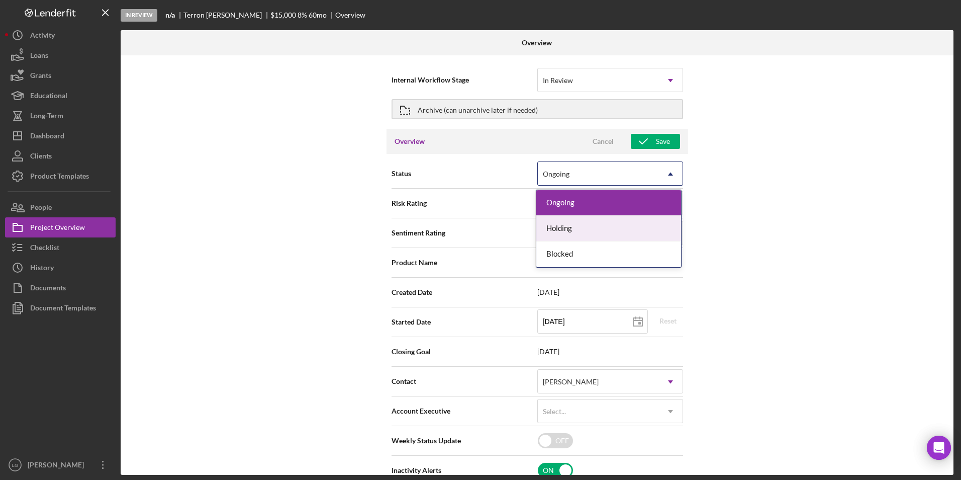
click at [566, 227] on div "Holding" at bounding box center [608, 229] width 145 height 26
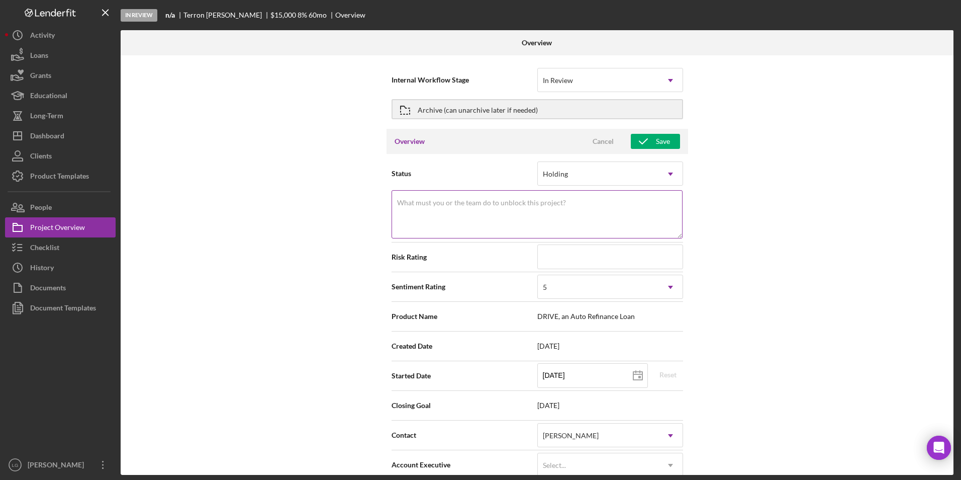
click at [558, 211] on textarea "What must you or the team do to unblock this project?" at bounding box center [537, 214] width 291 height 48
type textarea "Thank you for your application to [PERSON_NAME]! Please login to see what we st…"
type textarea "W"
type textarea "Thank you for your application to [PERSON_NAME]! Please login to see what we st…"
type textarea "Wa"
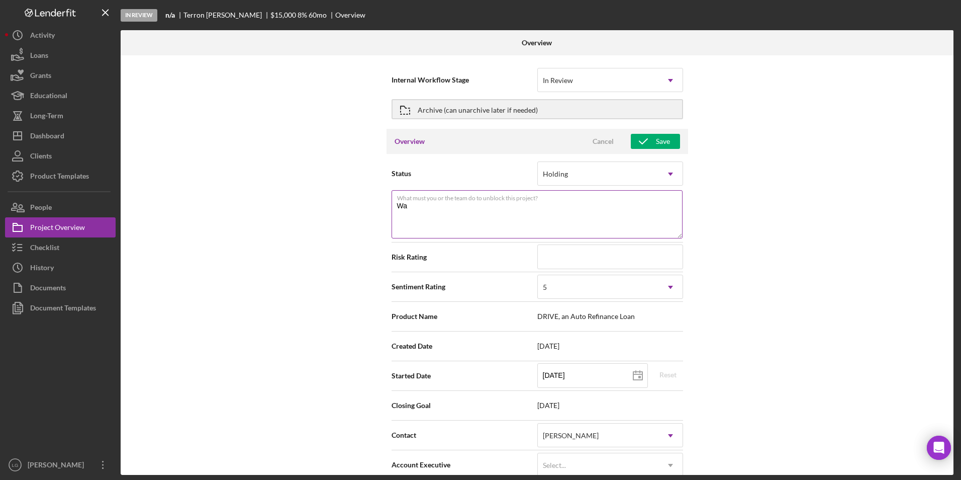
type textarea "Thank you for your application to [PERSON_NAME]! Please login to see what we st…"
type textarea "Wat"
type textarea "Thank you for your application to [PERSON_NAME]! Please login to see what we st…"
type textarea "Watn"
type textarea "Thank you for your application to [PERSON_NAME]! Please login to see what we st…"
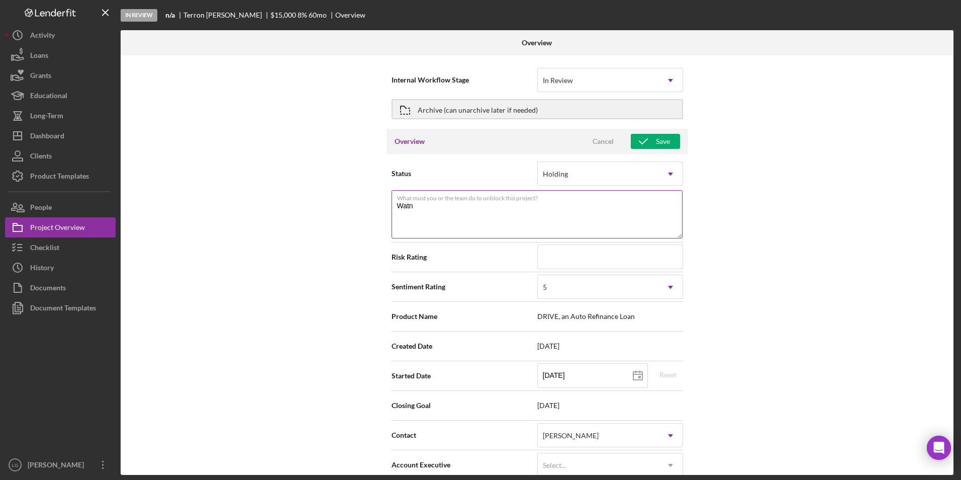
type textarea "Watng"
type textarea "Thank you for your application to [PERSON_NAME]! Please login to see what we st…"
type textarea "Watng"
type textarea "Thank you for your application to [PERSON_NAME]! Please login to see what we st…"
type textarea "Watng f"
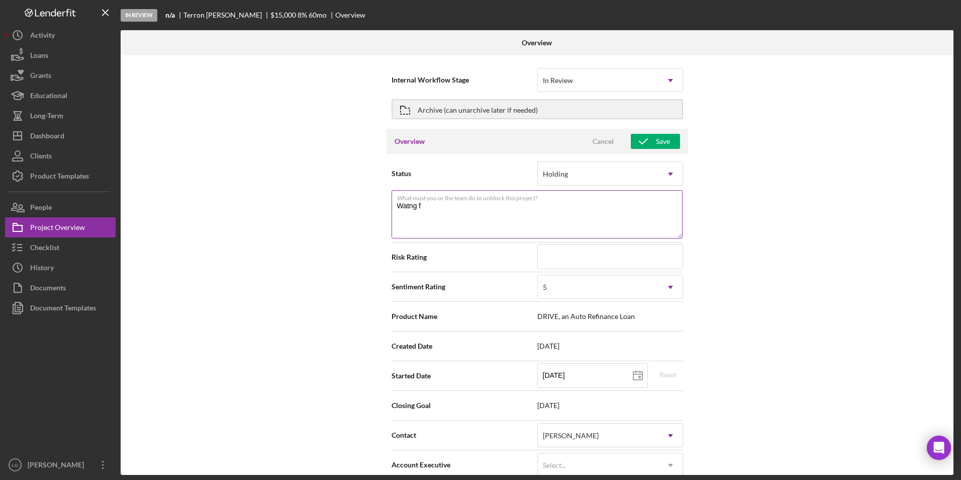
type textarea "Thank you for your application to [PERSON_NAME]! Please login to see what we st…"
type textarea "Watng fr"
type textarea "Thank you for your application to [PERSON_NAME]! Please login to see what we st…"
type textarea "Watng fr"
type textarea "Thank you for your application to [PERSON_NAME]! Please login to see what we st…"
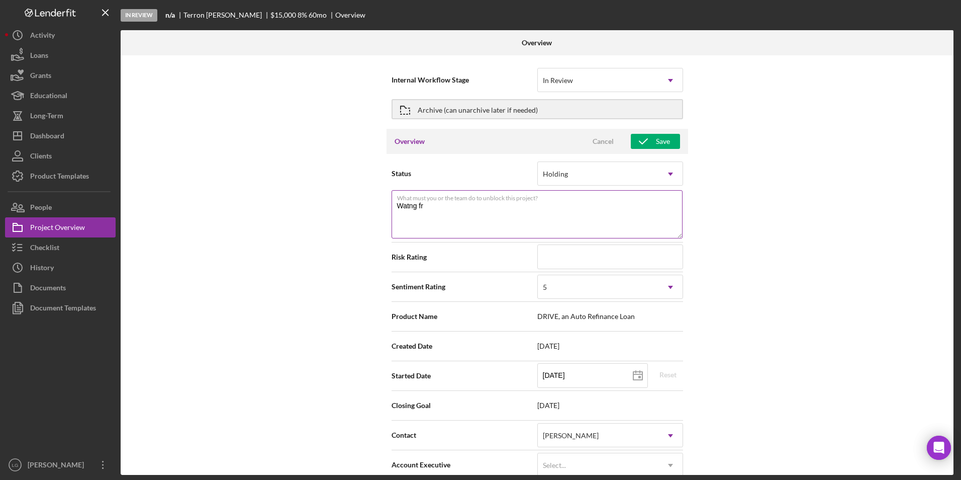
type textarea "Watng fr c"
type textarea "Thank you for your application to [PERSON_NAME]! Please login to see what we st…"
type textarea "Watng fr ci"
type textarea "Thank you for your application to [PERSON_NAME]! Please login to see what we st…"
type textarea "Watng fr cie"
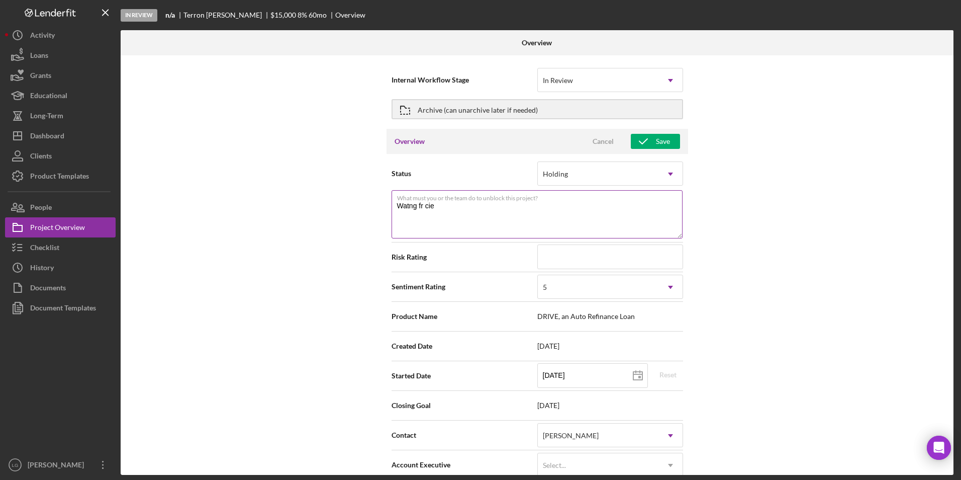
type textarea "Thank you for your application to [PERSON_NAME]! Please login to see what we st…"
type textarea "Watng fr cien"
type textarea "Thank you for your application to [PERSON_NAME]! Please login to see what we st…"
type textarea "Watng fr cient"
type textarea "Thank you for your application to [PERSON_NAME]! Please login to see what we st…"
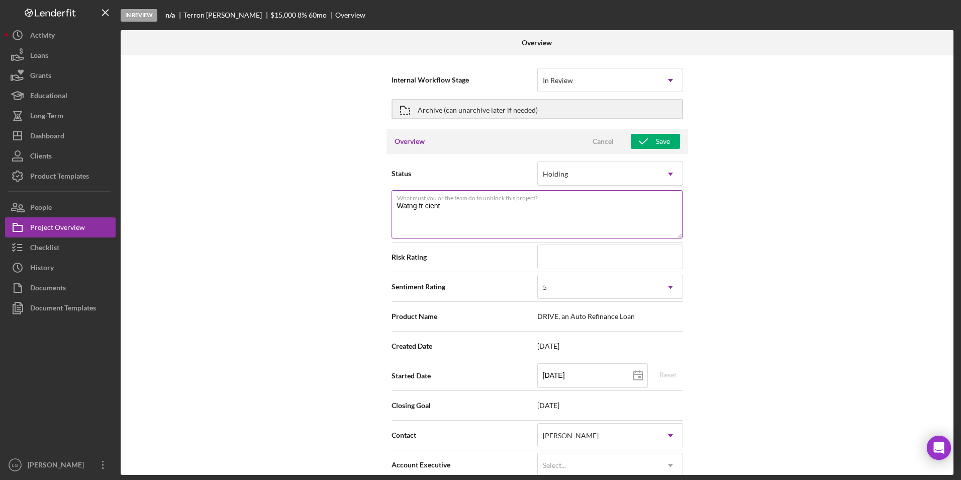
type textarea "Watng fr cient"
type textarea "Thank you for your application to [PERSON_NAME]! Please login to see what we st…"
type textarea "Watng fr cient t"
type textarea "Thank you for your application to [PERSON_NAME]! Please login to see what we st…"
type textarea "Watng fr cient to"
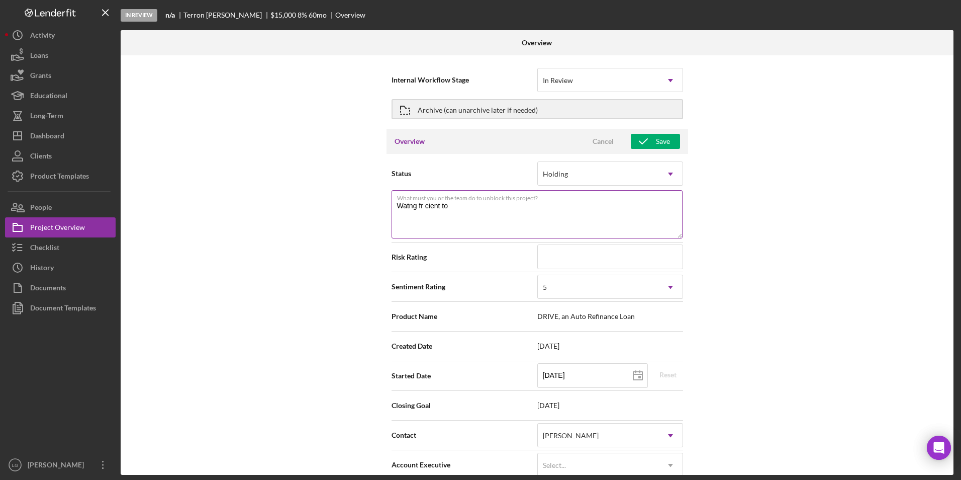
type textarea "Thank you for your application to [PERSON_NAME]! Please login to see what we st…"
type textarea "Watng fr cient to"
type textarea "Thank you for your application to [PERSON_NAME]! Please login to see what we st…"
type textarea "Watng fr cient to re"
type textarea "Thank you for your application to [PERSON_NAME]! Please login to see what we st…"
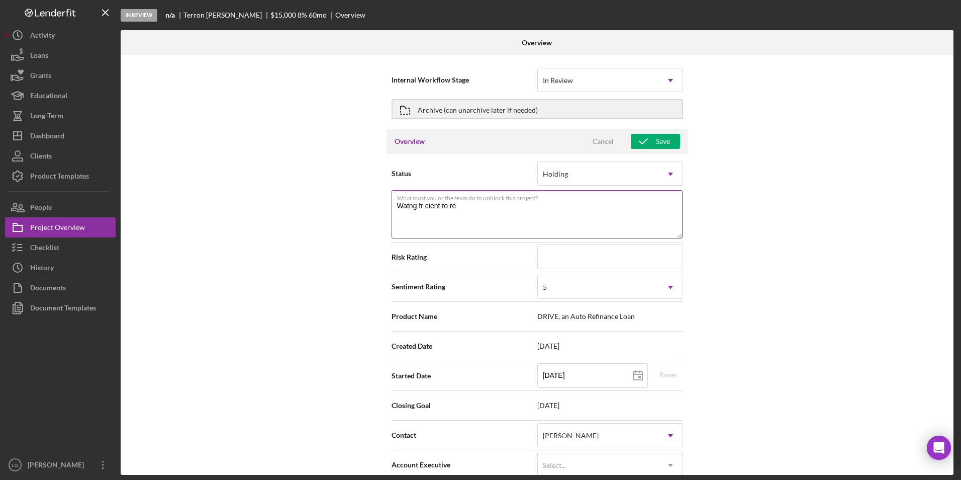
type textarea "Watng fr cient to reg"
type textarea "Thank you for your application to [PERSON_NAME]! Please login to see what we st…"
type textarea "Watng fr cient to regi"
type textarea "Thank you for your application to [PERSON_NAME]! Please login to see what we st…"
type textarea "Watng fr cient to regist"
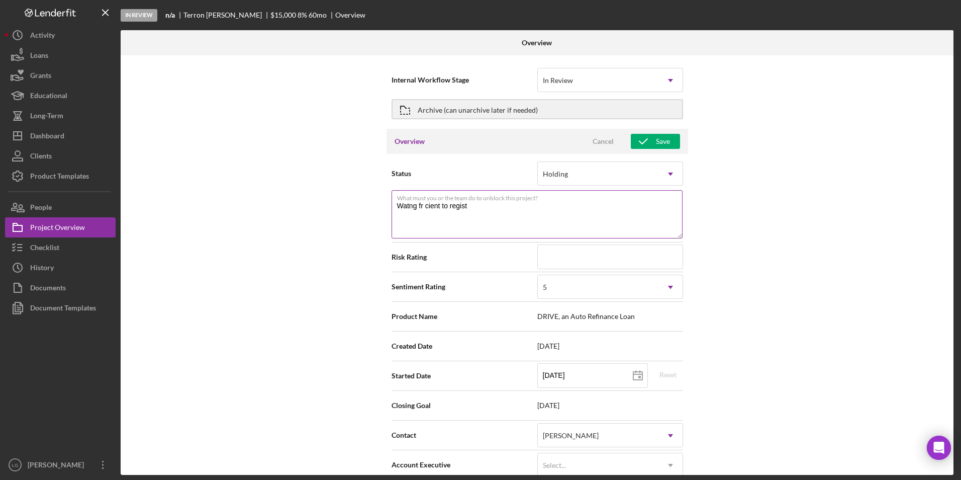
type textarea "Thank you for your application to [PERSON_NAME]! Please login to see what we st…"
type textarea "Watng fr cient to registe"
type textarea "Thank you for your application to [PERSON_NAME]! Please login to see what we st…"
type textarea "Watng fr cient to register"
type textarea "Thank you for your application to [PERSON_NAME]! Please login to see what we st…"
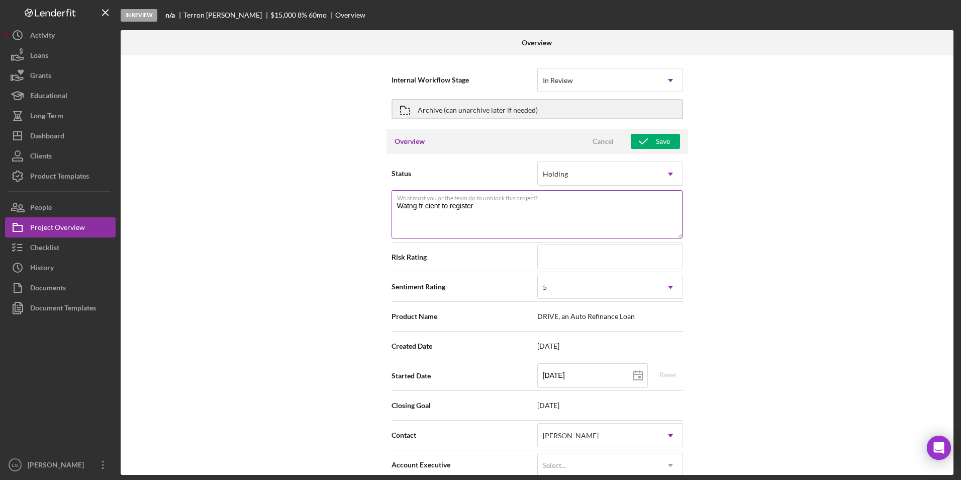
type textarea "Watng fr cient to register"
type textarea "Thank you for your application to [PERSON_NAME]! Please login to see what we st…"
type textarea "Watng fr cient to register v"
type textarea "Thank you for your application to [PERSON_NAME]! Please login to see what we st…"
type textarea "Watng fr cient to register ve"
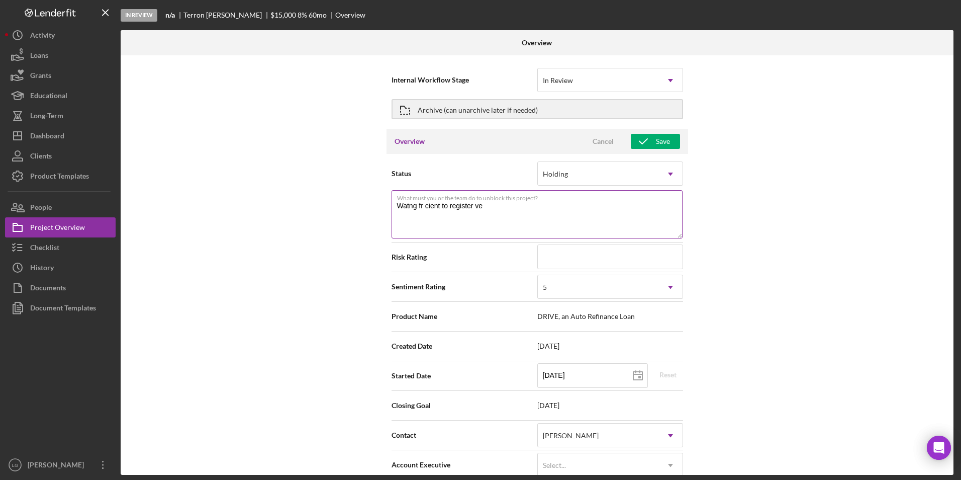
type textarea "Thank you for your application to [PERSON_NAME]! Please login to see what we st…"
type textarea "Watng fr cient to register veh"
type textarea "Thank you for your application to [PERSON_NAME]! Please login to see what we st…"
type textarea "Watng fr cient to register vehc"
type textarea "Thank you for your application to [PERSON_NAME]! Please login to see what we st…"
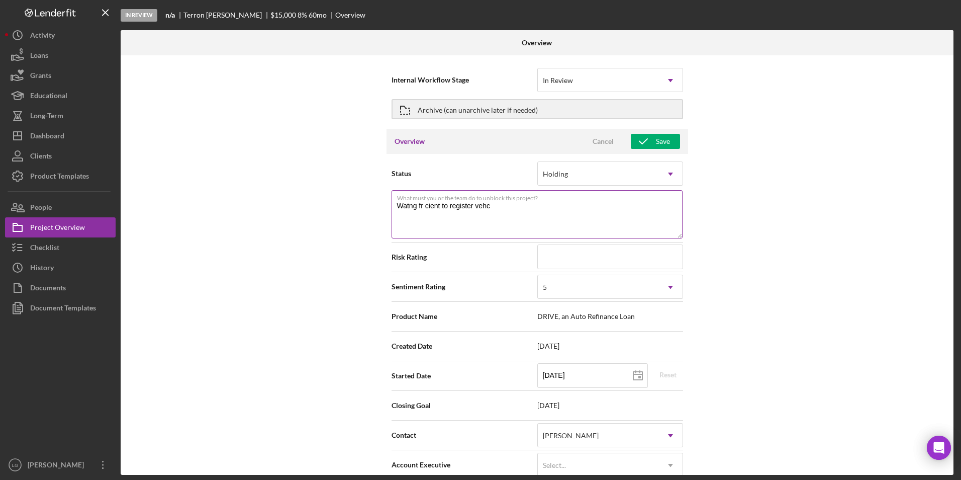
type textarea "Watng fr cient to register vehcl"
type textarea "Thank you for your application to [PERSON_NAME]! Please login to see what we st…"
type textarea "Watng fr cient to register vehcle"
type textarea "Thank you for your application to [PERSON_NAME]! Please login to see what we st…"
drag, startPoint x: 403, startPoint y: 208, endPoint x: 537, endPoint y: 220, distance: 134.8
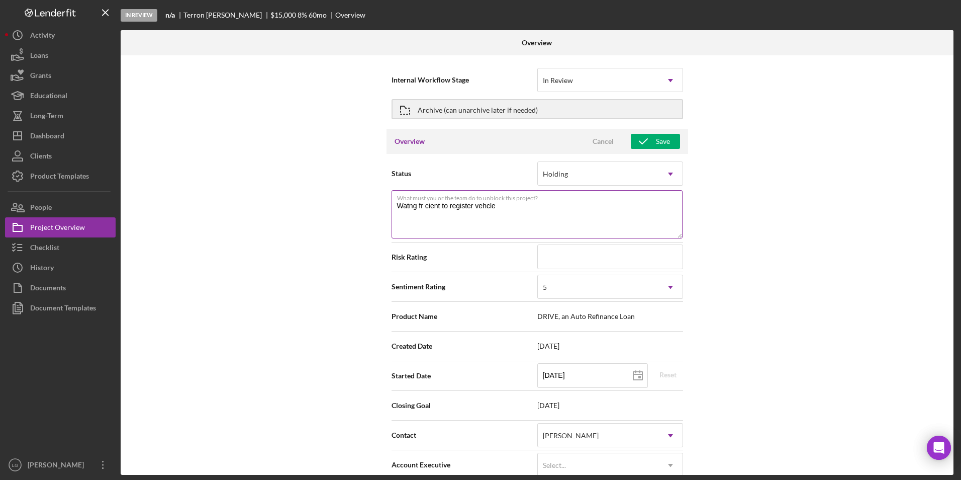
click at [537, 220] on textarea "Watng fr cient to register vehcle" at bounding box center [537, 214] width 291 height 48
type textarea "Watng fr cient to register vehcle"
click at [409, 201] on label "What must you or the team do to unblock this project?" at bounding box center [540, 196] width 286 height 11
click at [409, 201] on textarea "Watng fr cient to register vehcle" at bounding box center [537, 214] width 291 height 48
type textarea "Thank you for your application to [PERSON_NAME]! Please login to see what we st…"
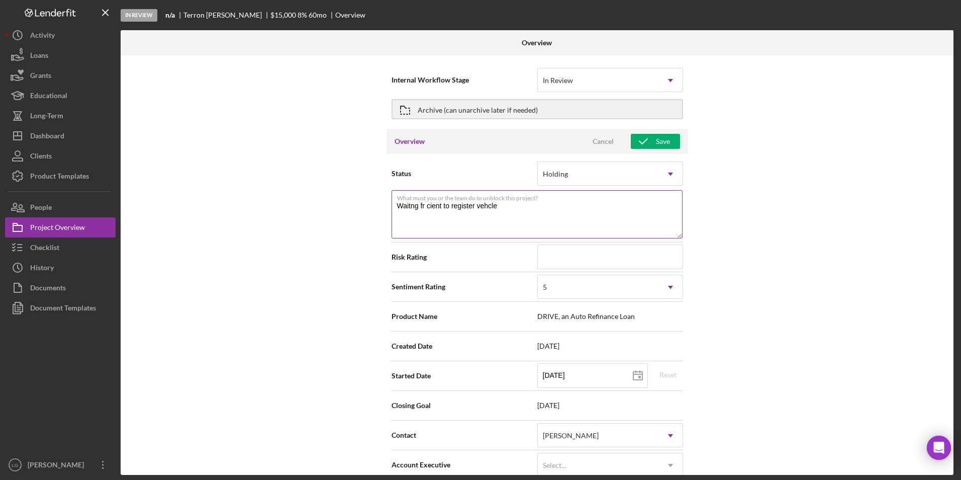
type textarea "Waitng fr cient to register vehcle"
type textarea "Thank you for your application to [PERSON_NAME]! Please login to see what we st…"
type textarea "Waiting fr cient to register vehcle"
type textarea "Thank you for your application to [PERSON_NAME]! Please login to see what we st…"
type textarea "Waiting for cient to register vehcle"
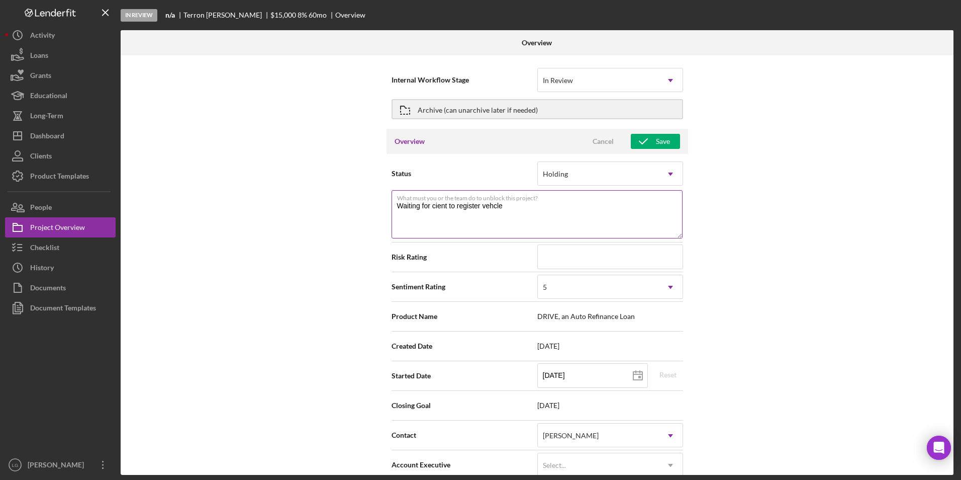
type textarea "Thank you for your application to [PERSON_NAME]! Please login to see what we st…"
type textarea "Waiting for client to register vehcle"
type textarea "Thank you for your application to [PERSON_NAME]! Please login to see what we st…"
type textarea "Waiting for client to register vehicle"
click at [643, 134] on icon "button" at bounding box center [643, 141] width 25 height 25
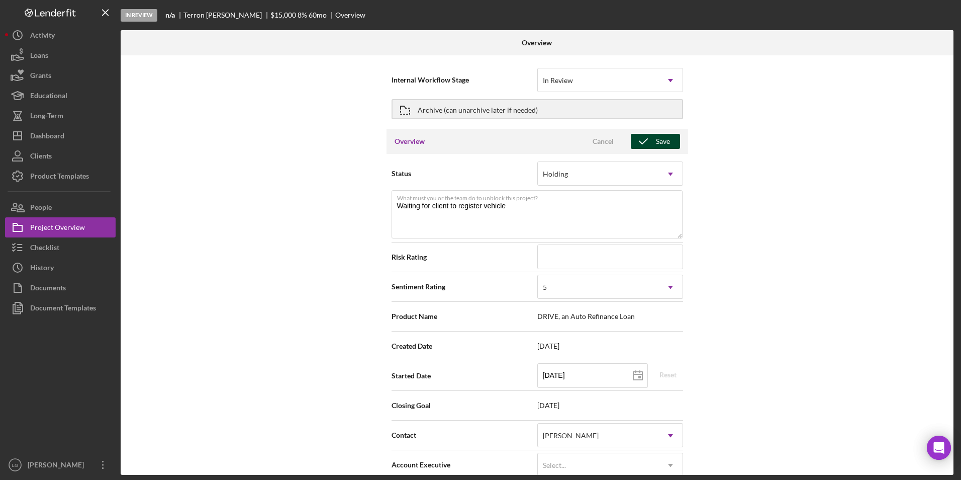
type textarea "Thank you for your application to [PERSON_NAME]! Please login to see what we st…"
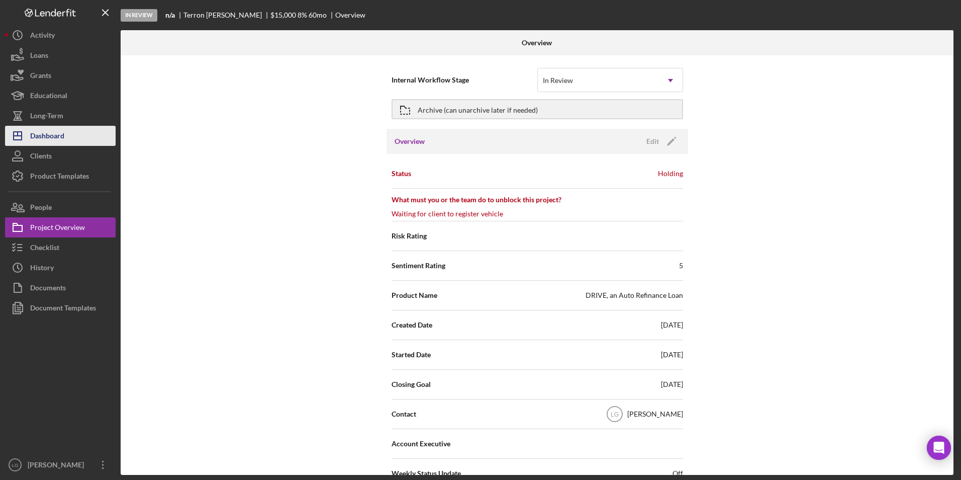
click at [46, 131] on div "Dashboard" at bounding box center [47, 137] width 34 height 23
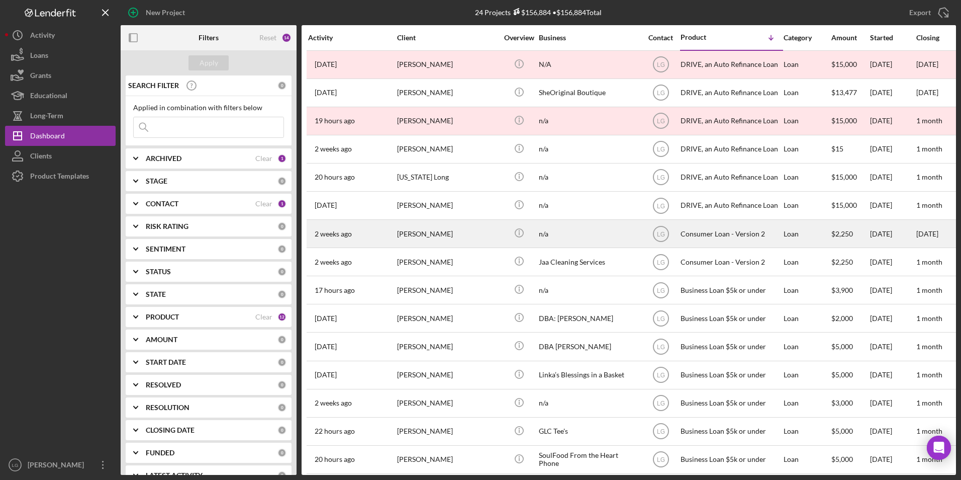
scroll to position [50, 0]
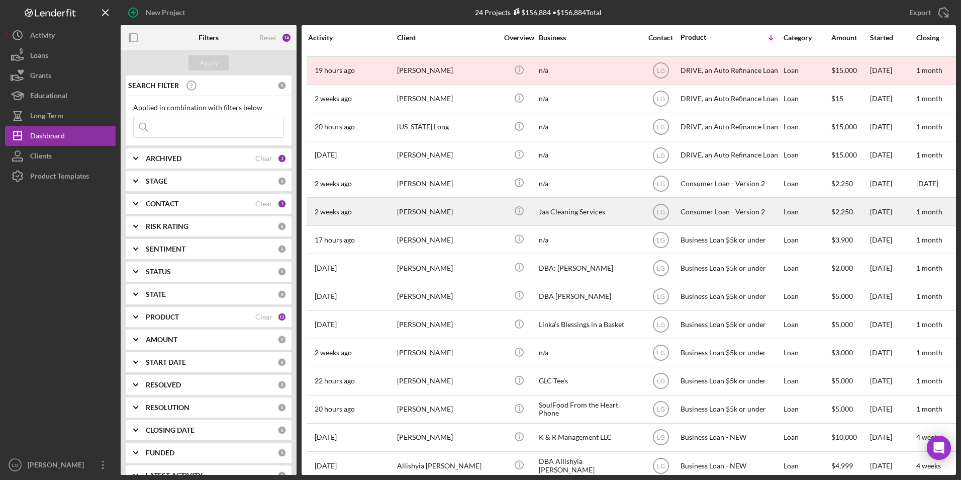
click at [431, 211] on div "[PERSON_NAME]" at bounding box center [447, 211] width 101 height 27
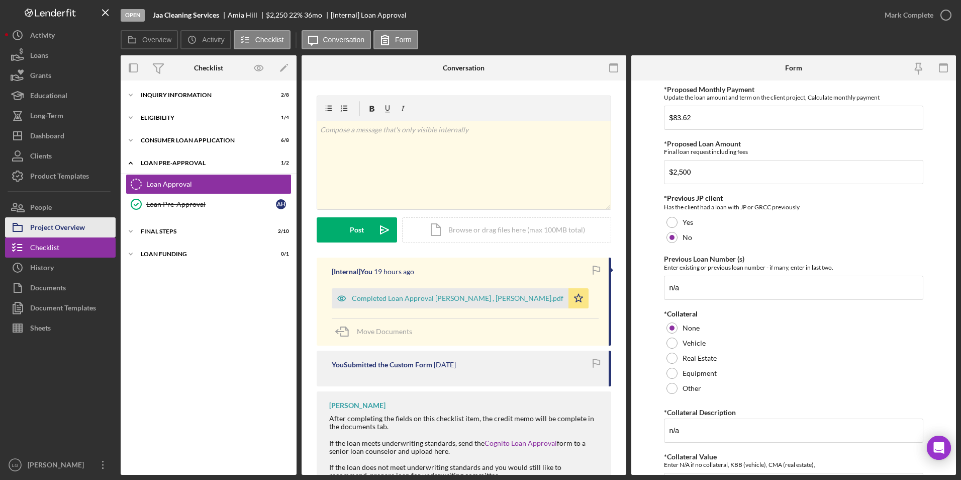
click at [66, 224] on div "Project Overview" at bounding box center [57, 228] width 55 height 23
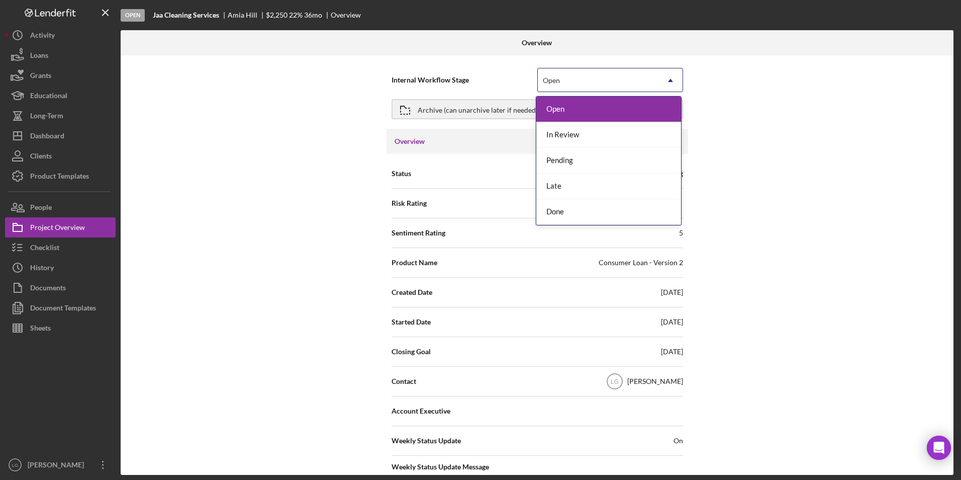
click at [579, 89] on div "Open" at bounding box center [598, 80] width 121 height 23
click at [574, 134] on div "In Review" at bounding box center [608, 135] width 145 height 26
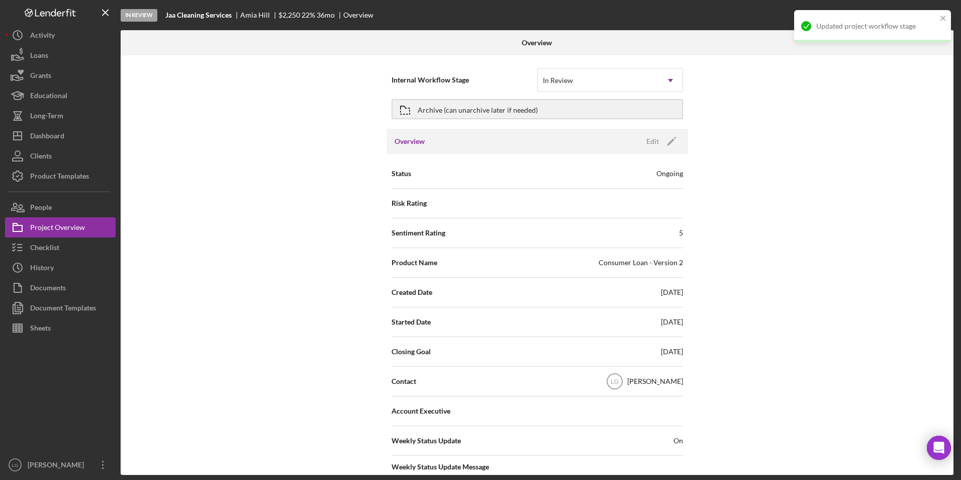
click at [564, 95] on div "Archive (can unarchive later if needed)" at bounding box center [538, 109] width 292 height 29
click at [550, 108] on button "Archive (can unarchive later if needed)" at bounding box center [538, 109] width 292 height 20
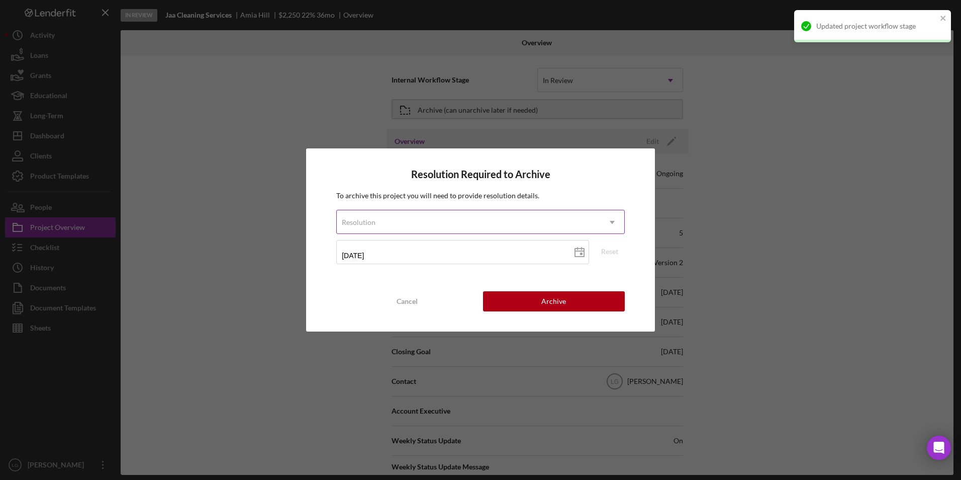
click at [429, 227] on div "Resolution" at bounding box center [468, 222] width 263 height 23
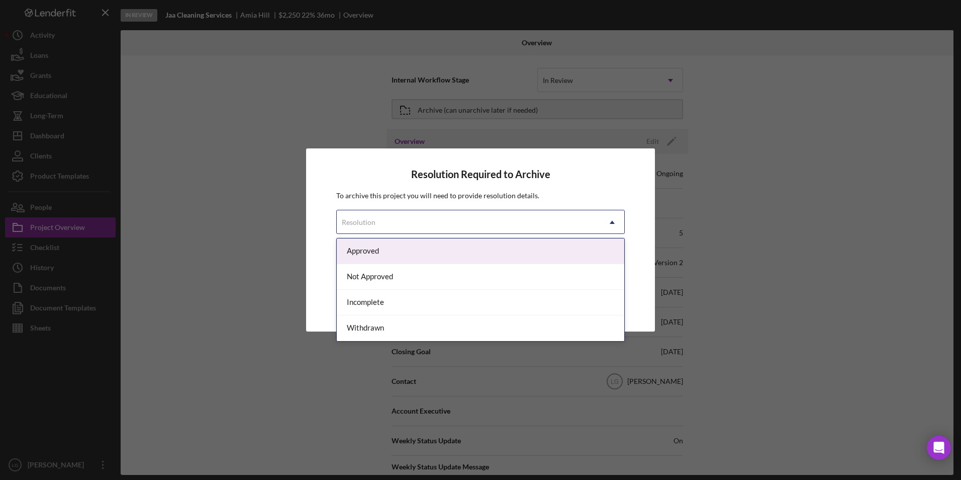
click at [410, 249] on div "Approved" at bounding box center [481, 251] width 288 height 26
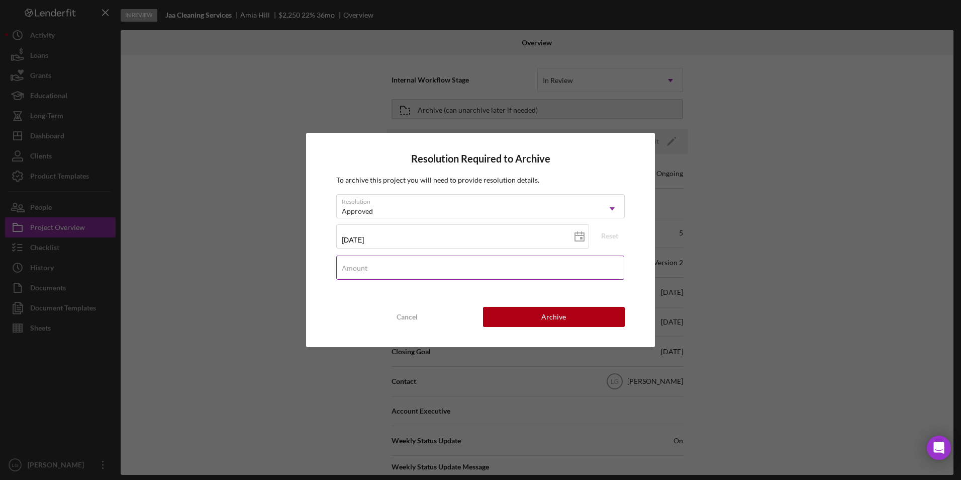
click at [438, 271] on input "Amount" at bounding box center [480, 267] width 288 height 24
type input "$250"
click at [550, 322] on div "Archive" at bounding box center [553, 317] width 25 height 20
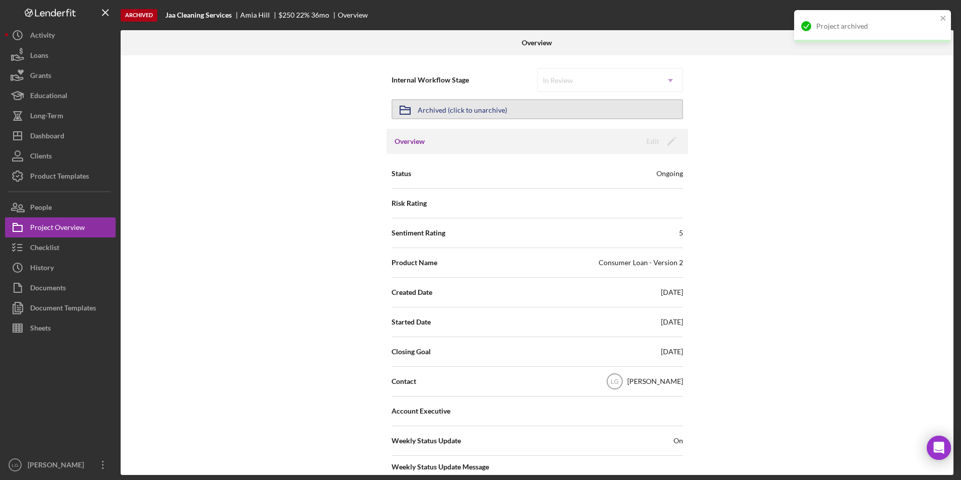
click at [559, 118] on button "Icon/Archived Archived (click to unarchive)" at bounding box center [538, 109] width 292 height 20
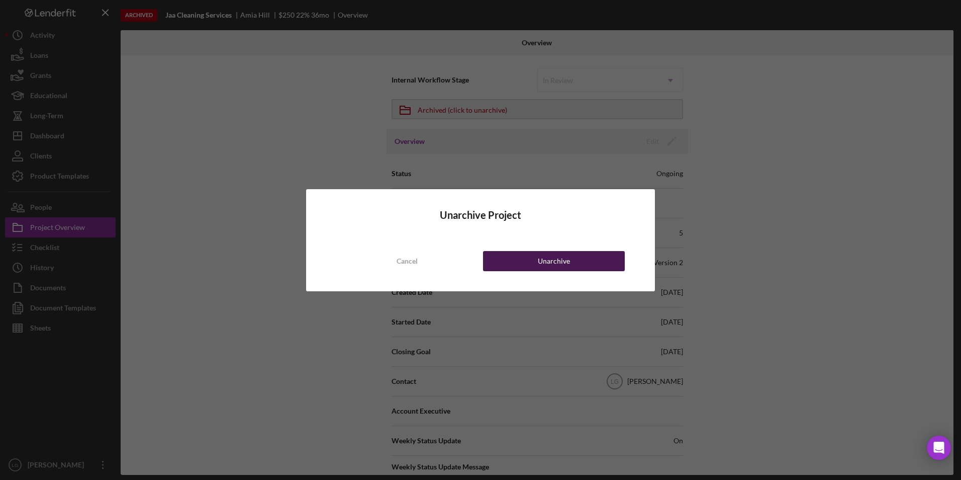
click at [491, 270] on button "Unarchive" at bounding box center [554, 261] width 142 height 20
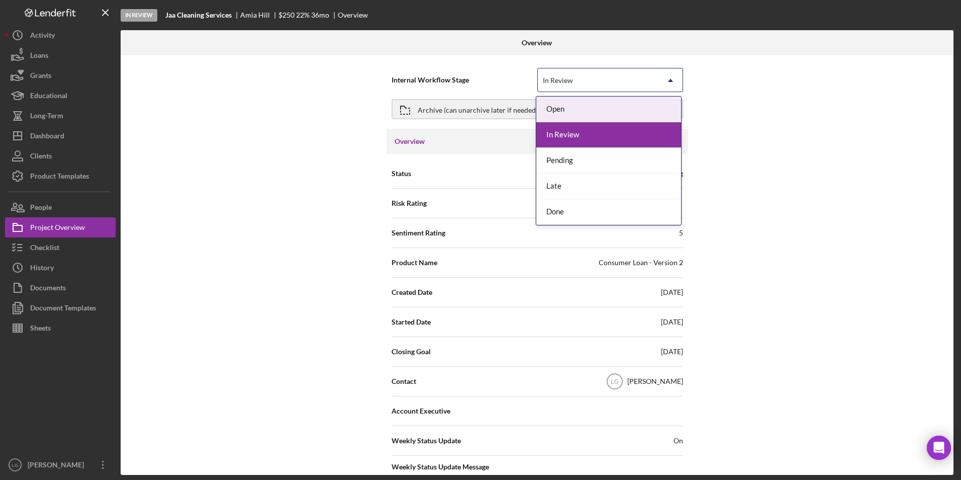
click at [654, 76] on div "In Review" at bounding box center [598, 80] width 121 height 23
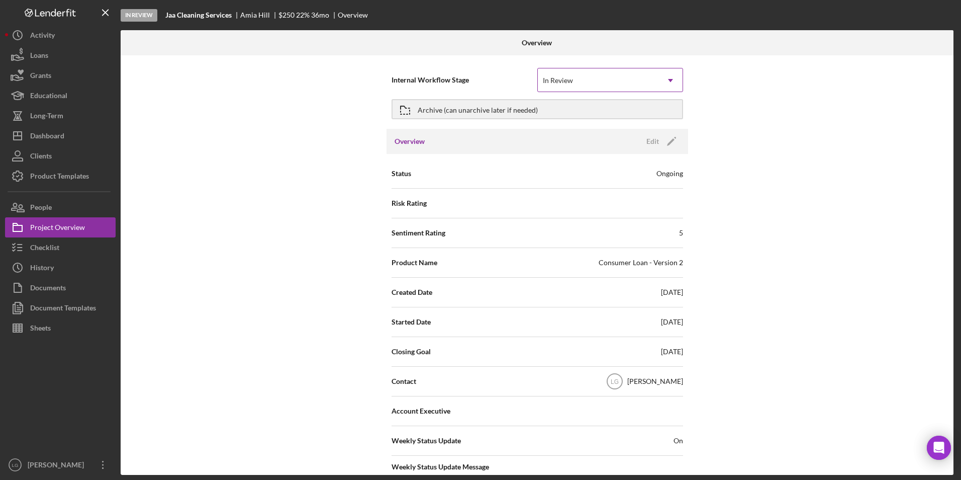
click at [654, 76] on div "In Review" at bounding box center [598, 80] width 121 height 23
click at [636, 112] on button "Archive (can unarchive later if needed)" at bounding box center [538, 109] width 292 height 20
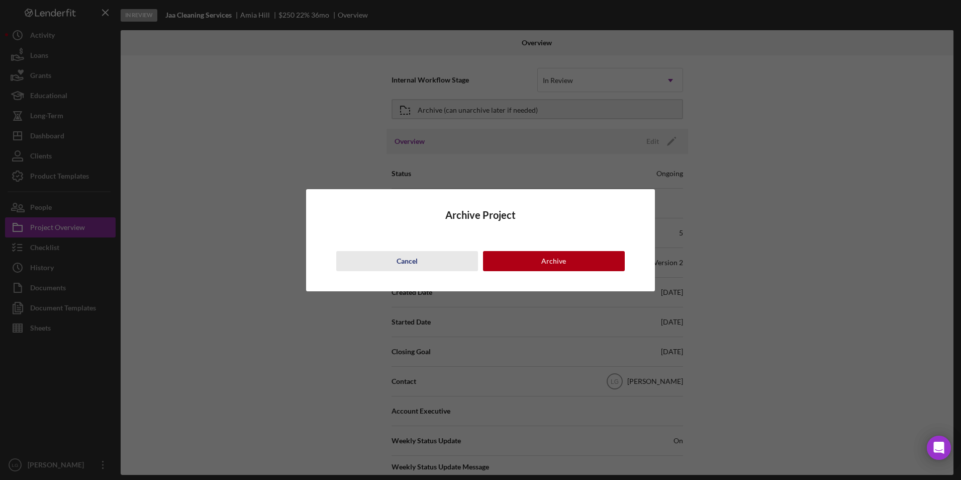
click at [404, 268] on div "Cancel" at bounding box center [407, 261] width 21 height 20
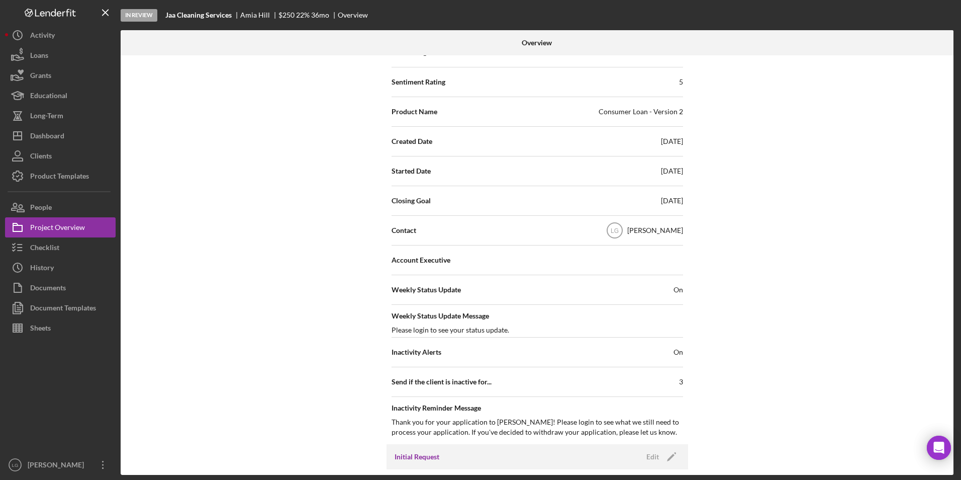
scroll to position [50, 0]
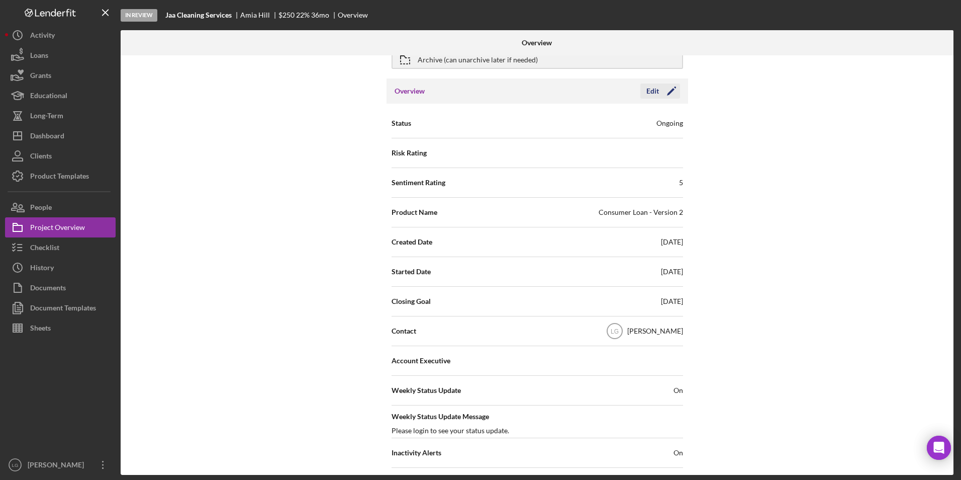
click at [660, 91] on icon "Icon/Edit" at bounding box center [671, 90] width 25 height 25
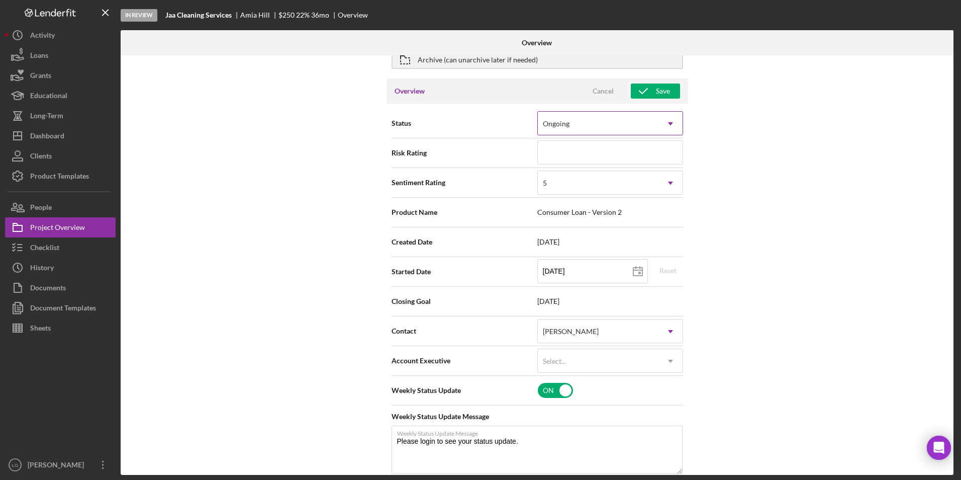
click at [618, 122] on div "Ongoing" at bounding box center [598, 123] width 121 height 23
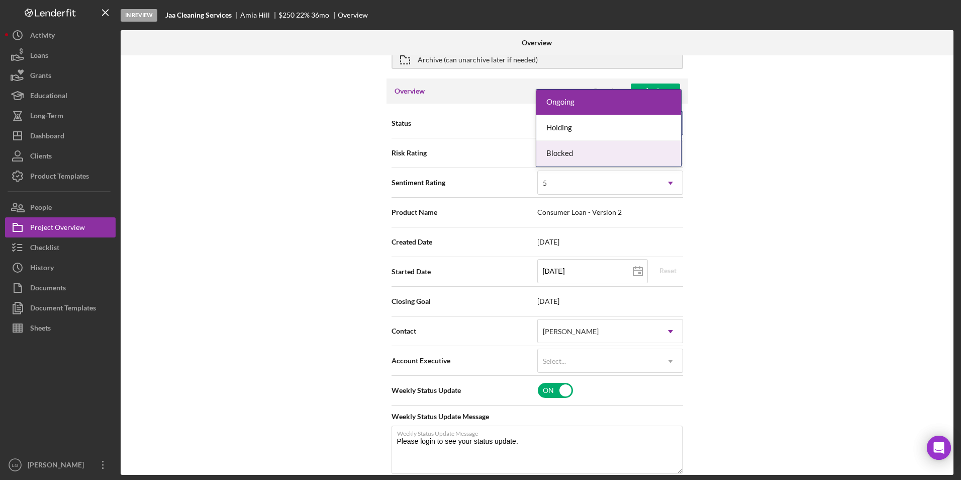
scroll to position [101, 0]
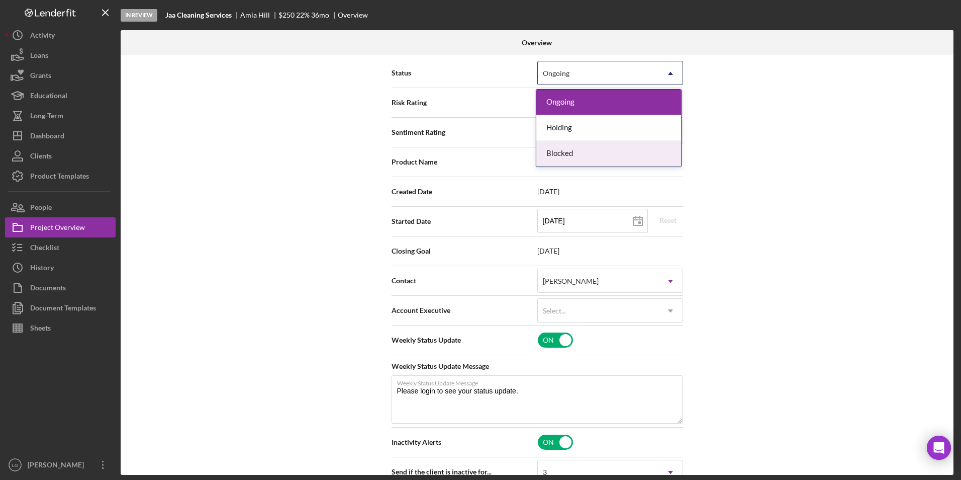
click at [812, 272] on div "Internal Workflow Stage In Review Icon/Dropdown Arrow Archive (can unarchive la…" at bounding box center [537, 264] width 833 height 419
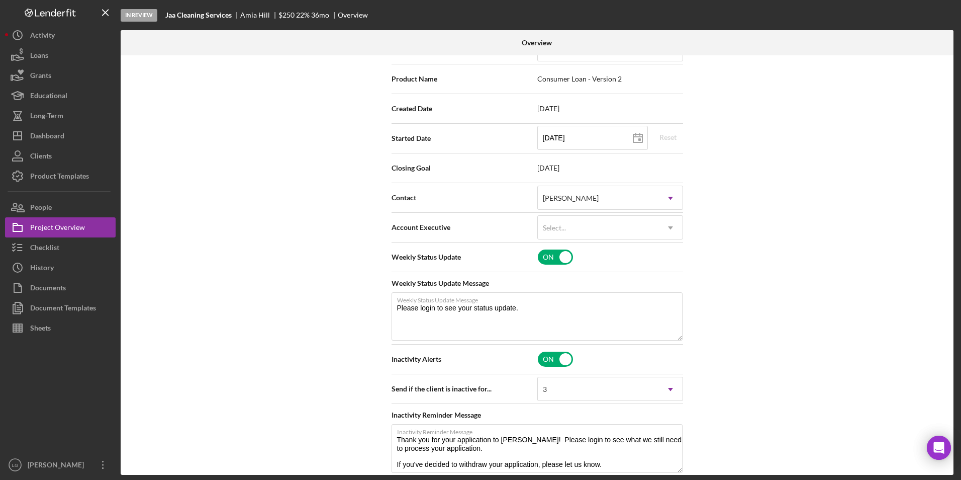
scroll to position [0, 0]
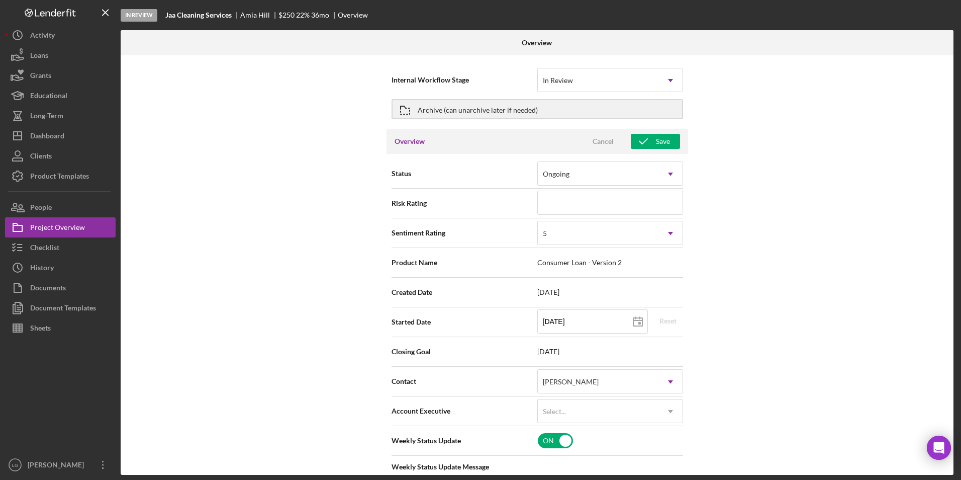
click at [633, 67] on div "Internal Workflow Stage In Review Icon/Dropdown Arrow" at bounding box center [538, 79] width 292 height 29
click at [615, 89] on div "In Review" at bounding box center [598, 80] width 121 height 23
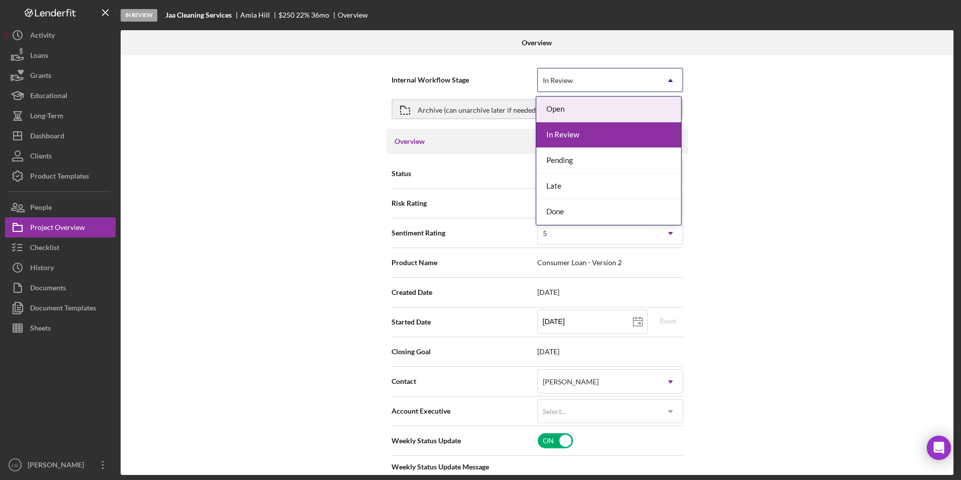
click at [580, 107] on div "Open" at bounding box center [608, 110] width 145 height 26
type textarea "Thank you for your application to [PERSON_NAME]! Please login to see what we st…"
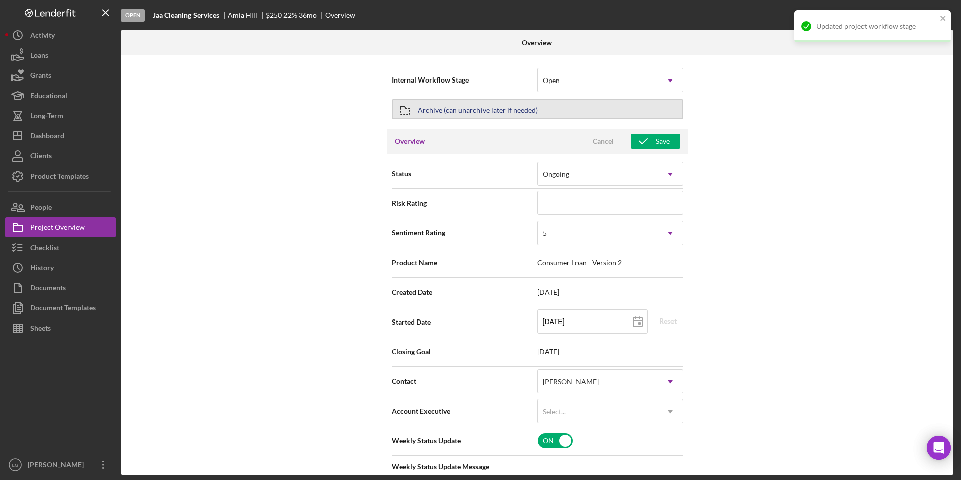
click at [580, 107] on button "Archive (can unarchive later if needed)" at bounding box center [538, 109] width 292 height 20
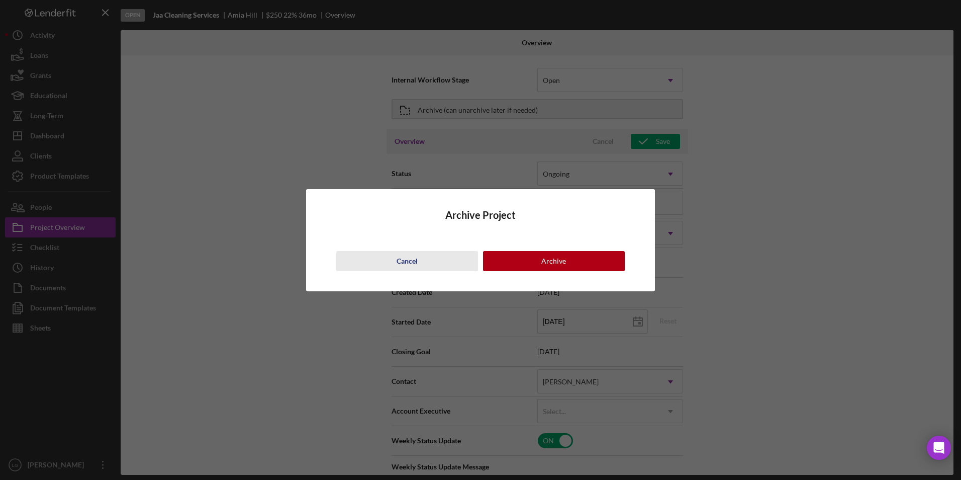
click at [404, 259] on div "Cancel" at bounding box center [407, 261] width 21 height 20
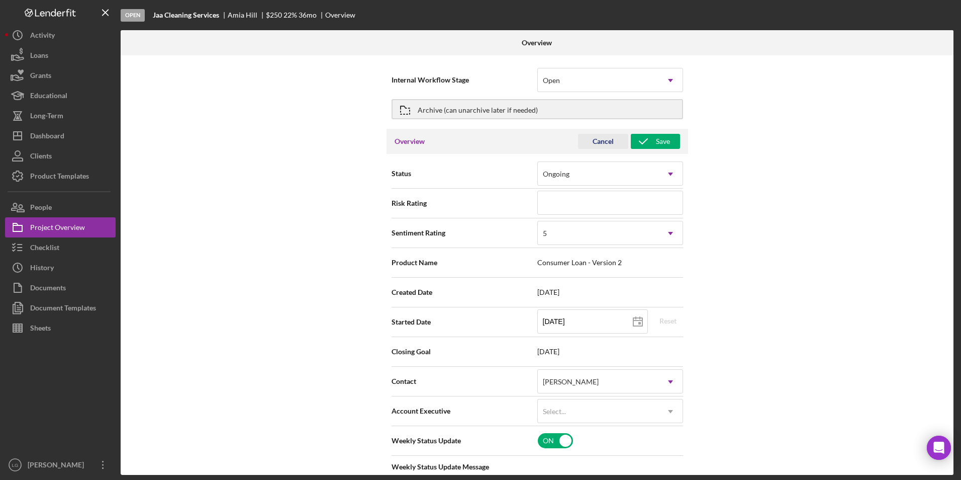
click at [594, 143] on div "Cancel" at bounding box center [603, 141] width 21 height 15
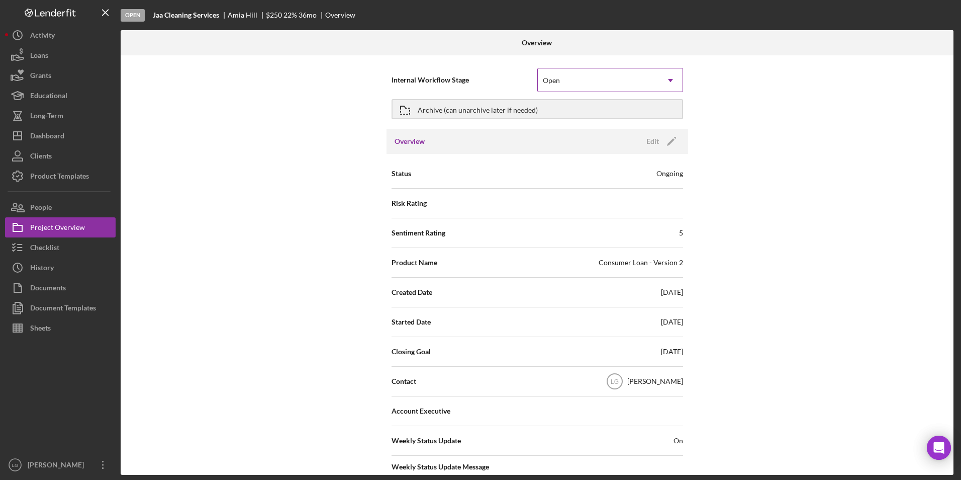
click at [640, 71] on div "Open" at bounding box center [598, 80] width 121 height 23
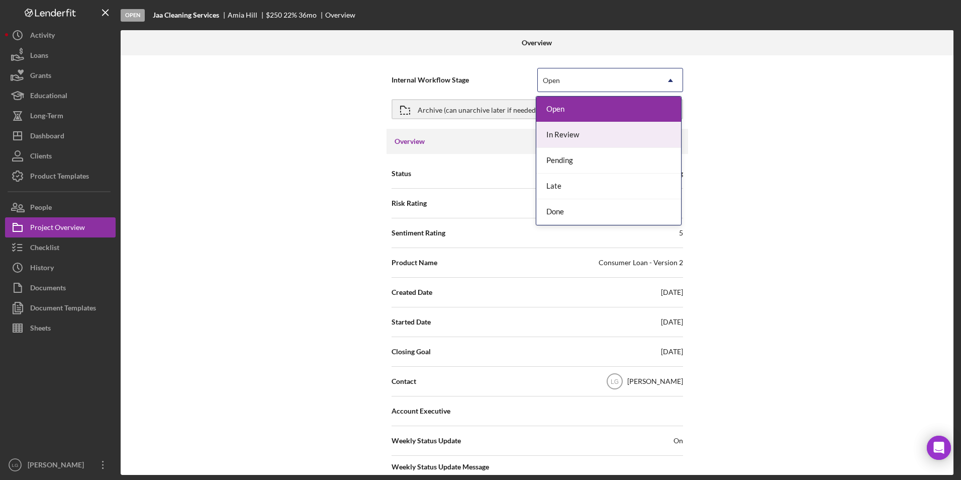
click at [593, 138] on div "In Review" at bounding box center [608, 135] width 145 height 26
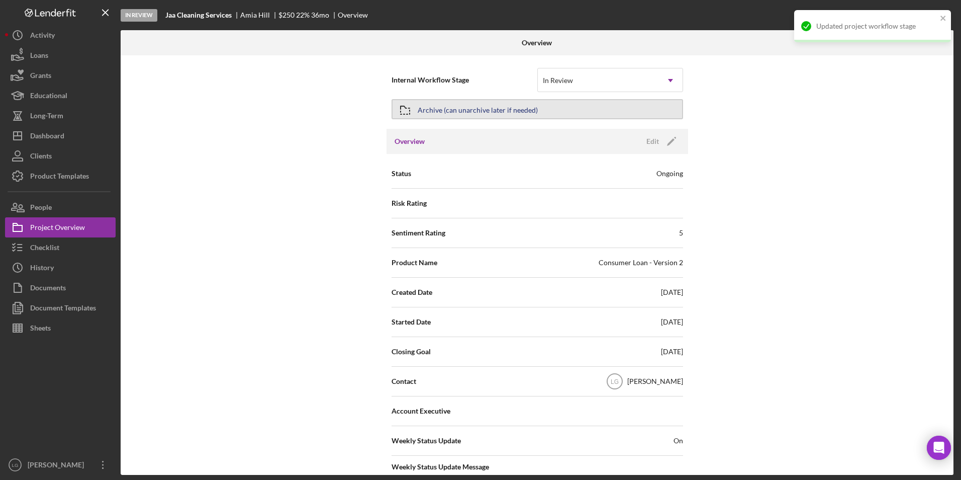
click at [604, 115] on button "Archive (can unarchive later if needed)" at bounding box center [538, 109] width 292 height 20
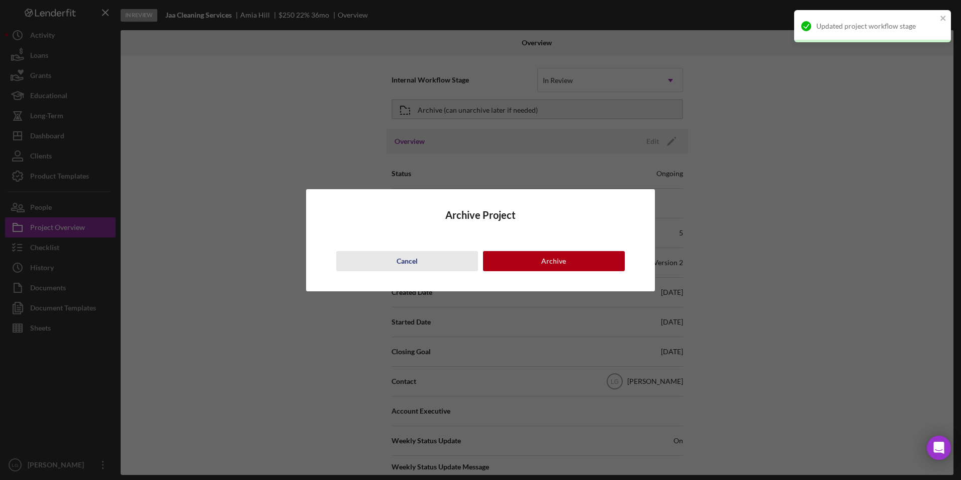
click at [405, 266] on div "Cancel" at bounding box center [407, 261] width 21 height 20
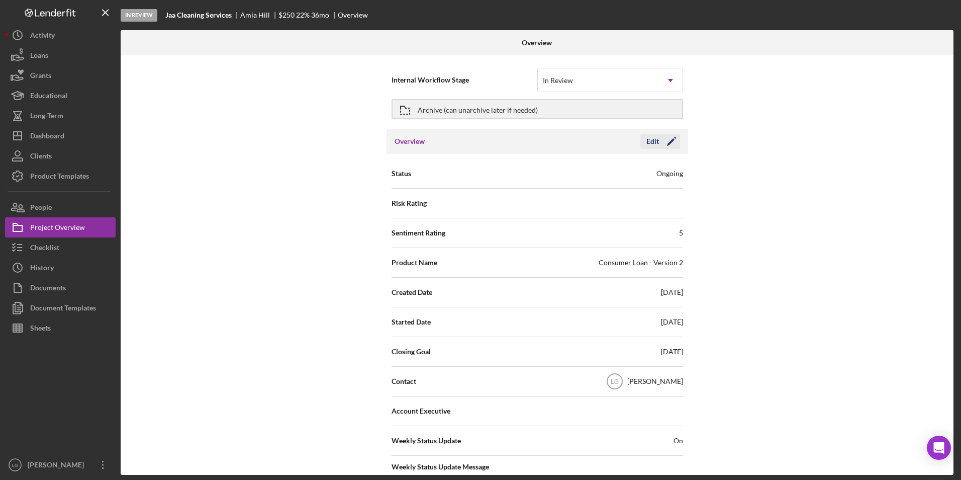
click at [666, 141] on icon "Icon/Edit" at bounding box center [671, 141] width 25 height 25
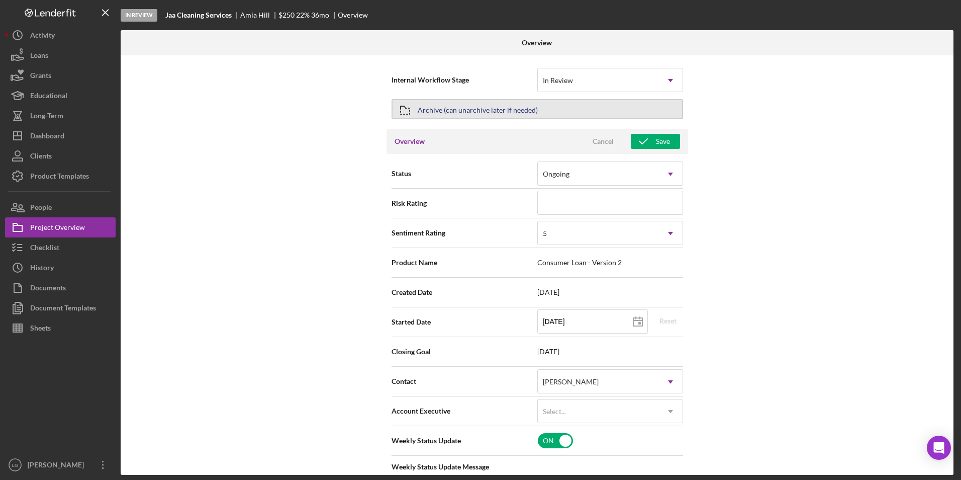
click at [637, 113] on button "Archive (can unarchive later if needed)" at bounding box center [538, 109] width 292 height 20
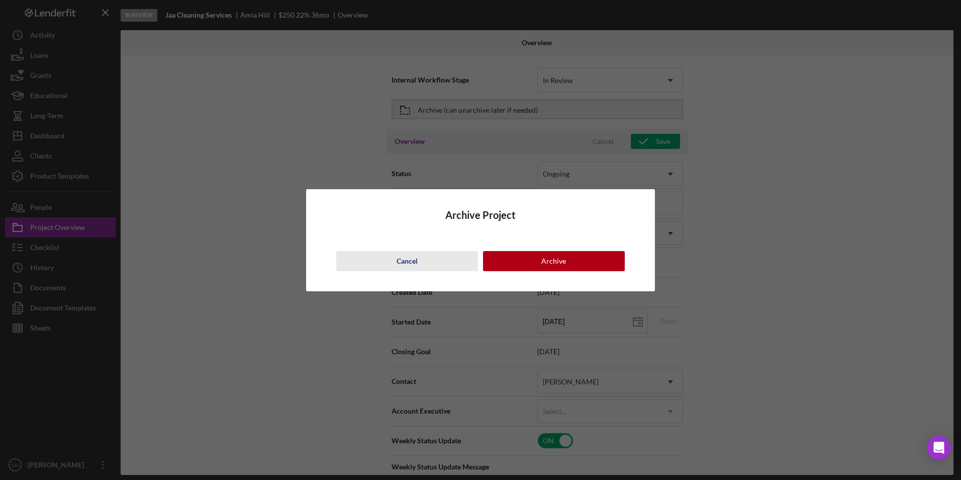
click at [396, 261] on button "Cancel" at bounding box center [407, 261] width 142 height 20
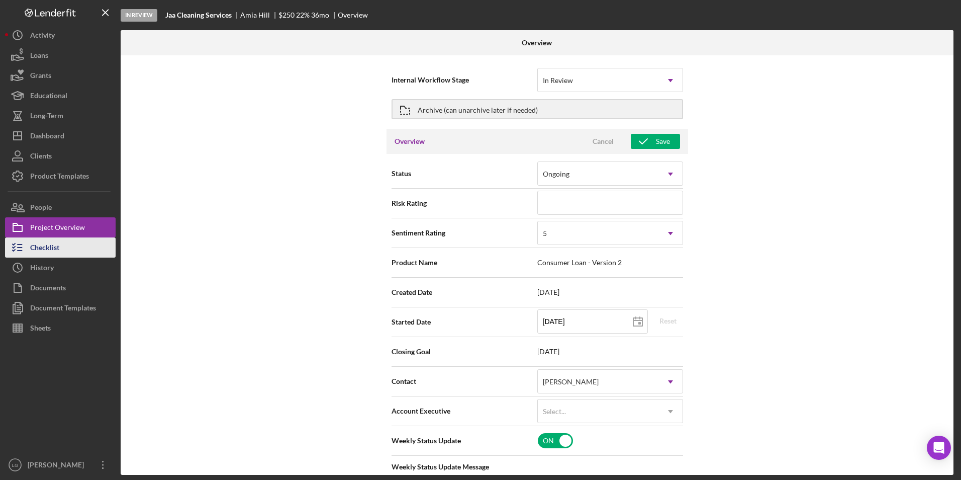
click at [57, 247] on div "Checklist" at bounding box center [44, 248] width 29 height 23
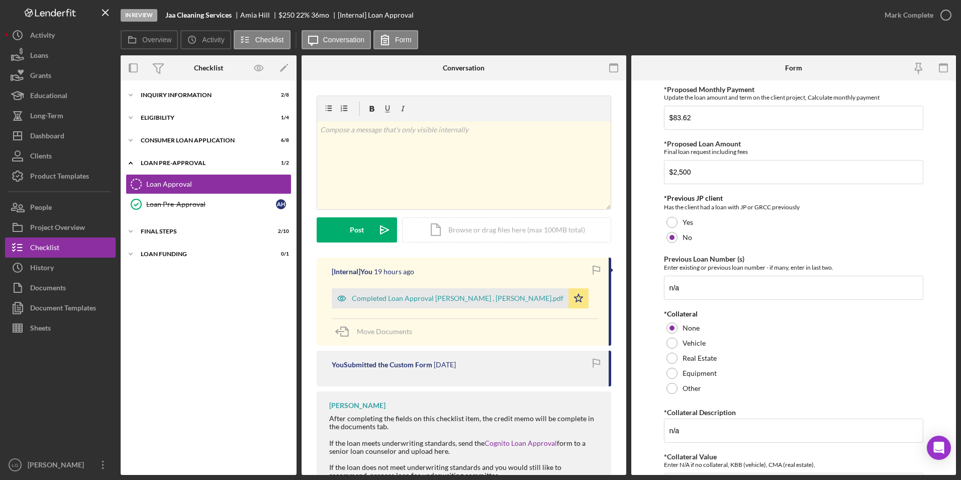
click at [140, 15] on div "In Review" at bounding box center [139, 15] width 37 height 13
click at [56, 283] on div "Documents" at bounding box center [48, 288] width 36 height 23
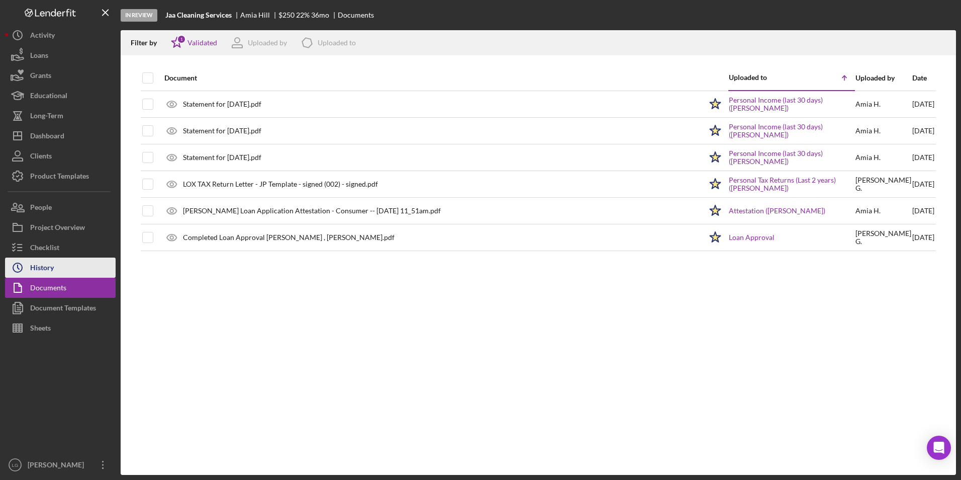
click at [56, 263] on button "Icon/History History" at bounding box center [60, 267] width 111 height 20
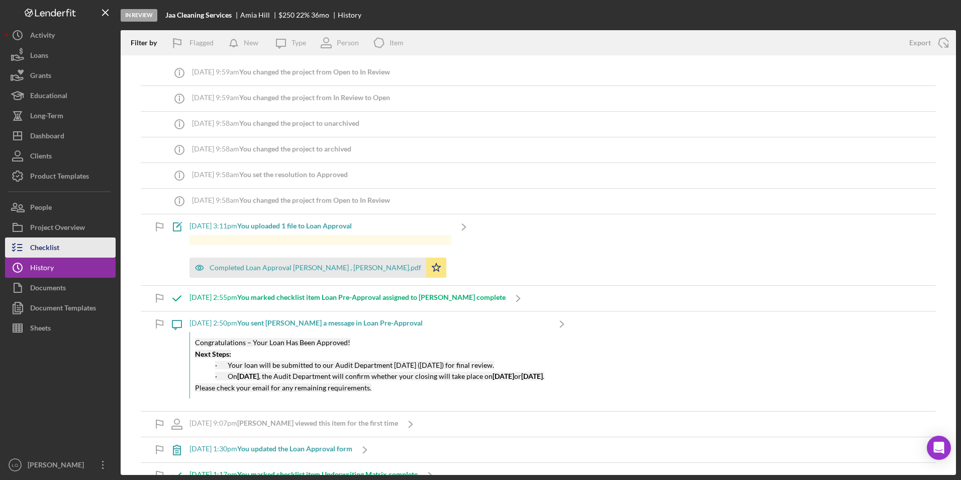
click at [57, 248] on div "Checklist" at bounding box center [44, 248] width 29 height 23
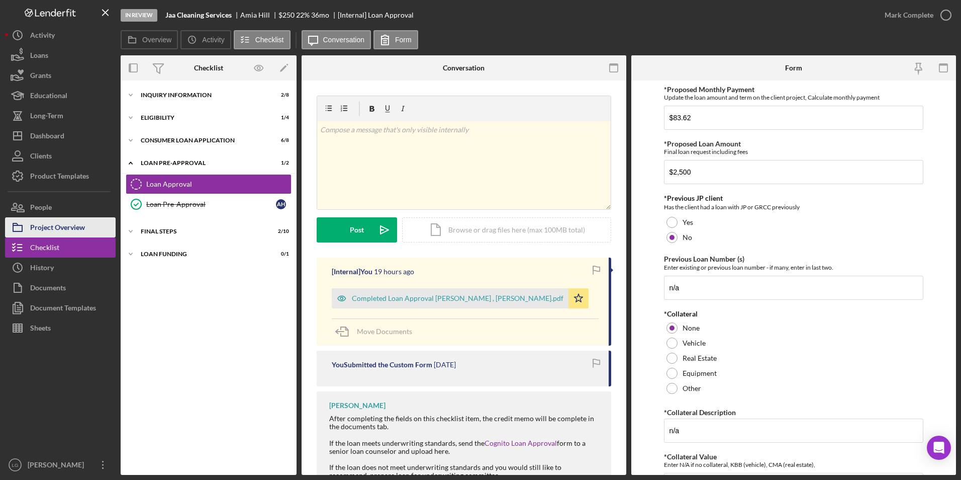
click at [79, 225] on div "Project Overview" at bounding box center [57, 228] width 55 height 23
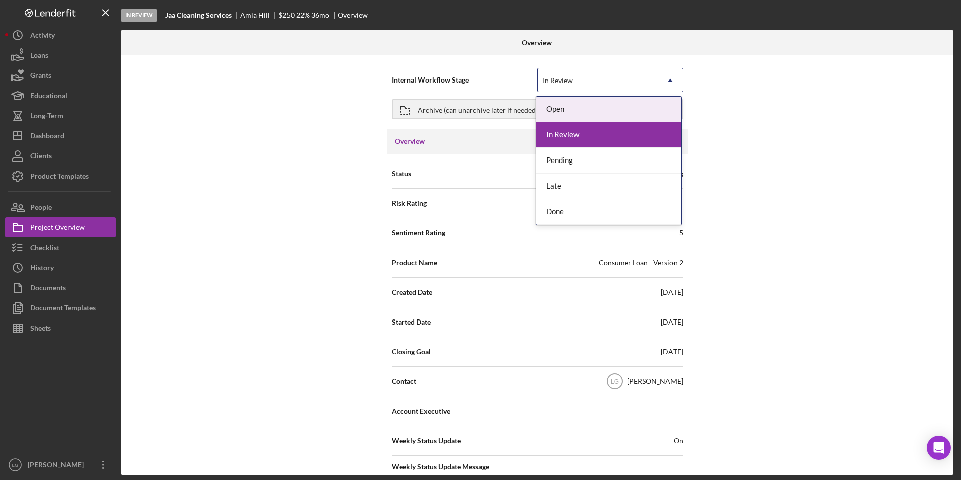
click at [600, 83] on div "In Review" at bounding box center [598, 80] width 121 height 23
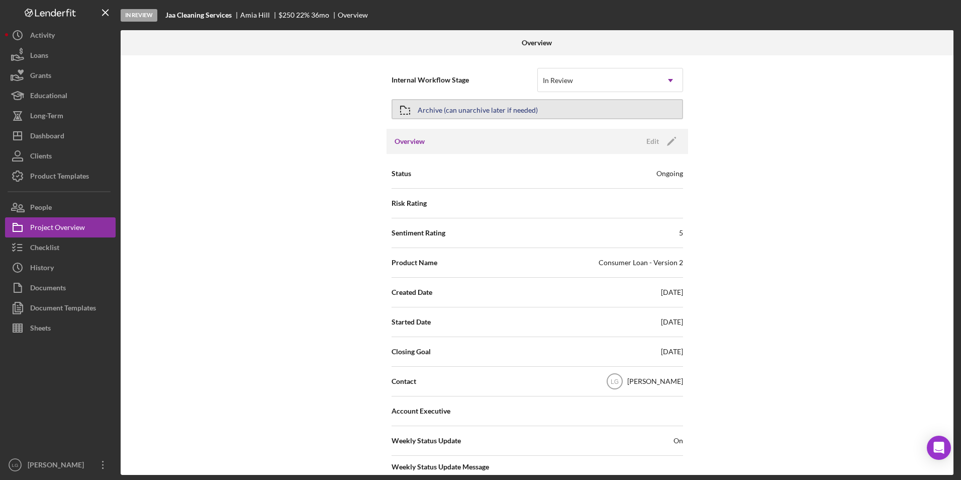
click at [478, 112] on div "Archive (can unarchive later if needed)" at bounding box center [478, 109] width 120 height 18
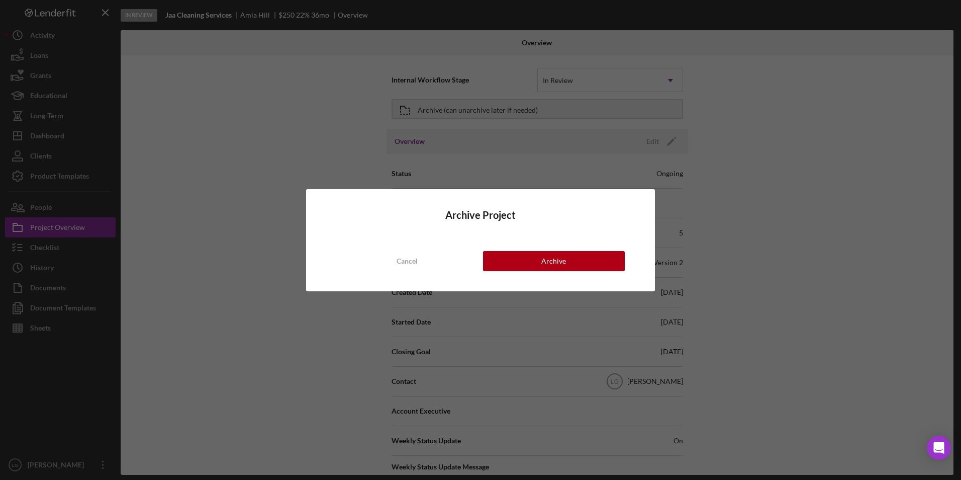
click at [762, 256] on div "Archive Project Cancel Archive" at bounding box center [480, 240] width 961 height 480
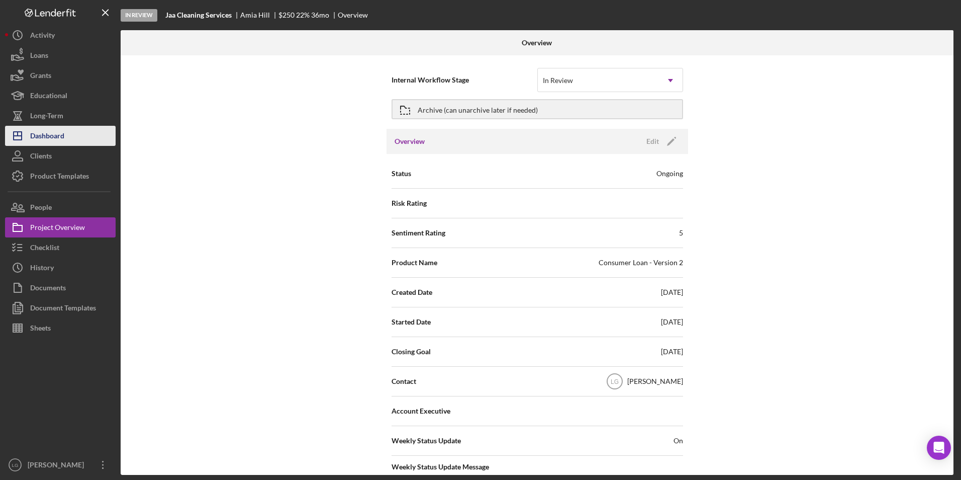
click at [81, 144] on button "Icon/Dashboard Dashboard" at bounding box center [60, 136] width 111 height 20
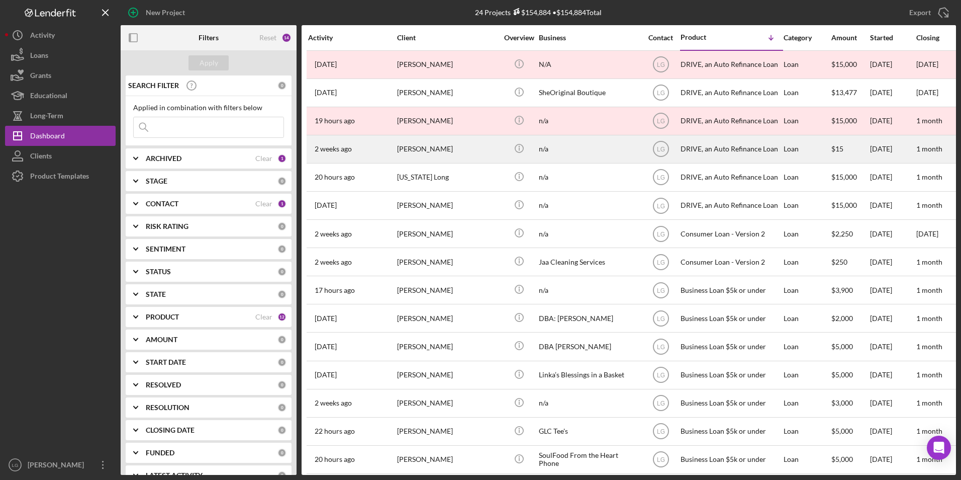
click at [429, 142] on div "[PERSON_NAME]" at bounding box center [447, 149] width 101 height 27
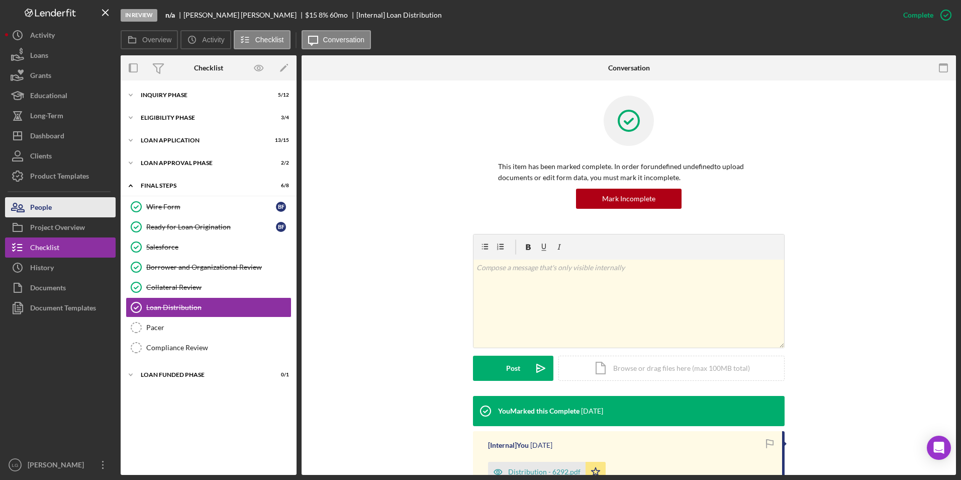
click at [57, 202] on button "People" at bounding box center [60, 207] width 111 height 20
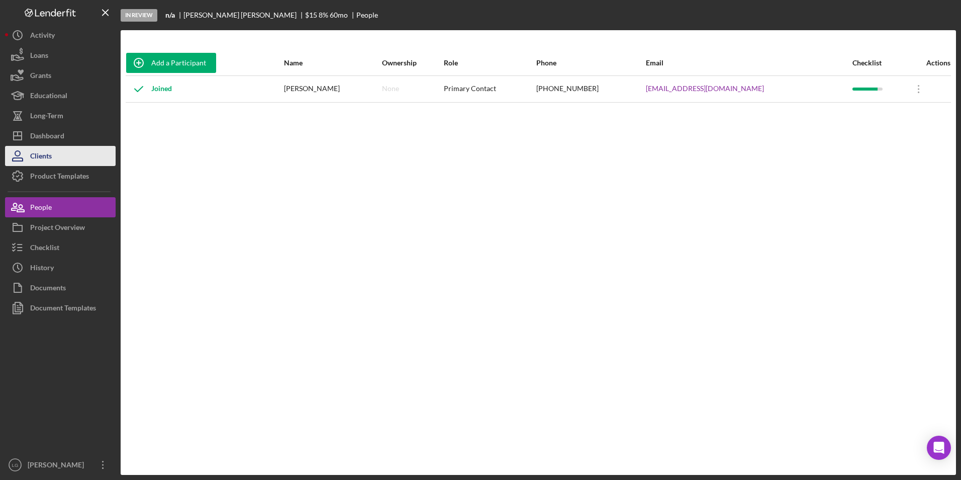
click at [61, 159] on button "Clients" at bounding box center [60, 156] width 111 height 20
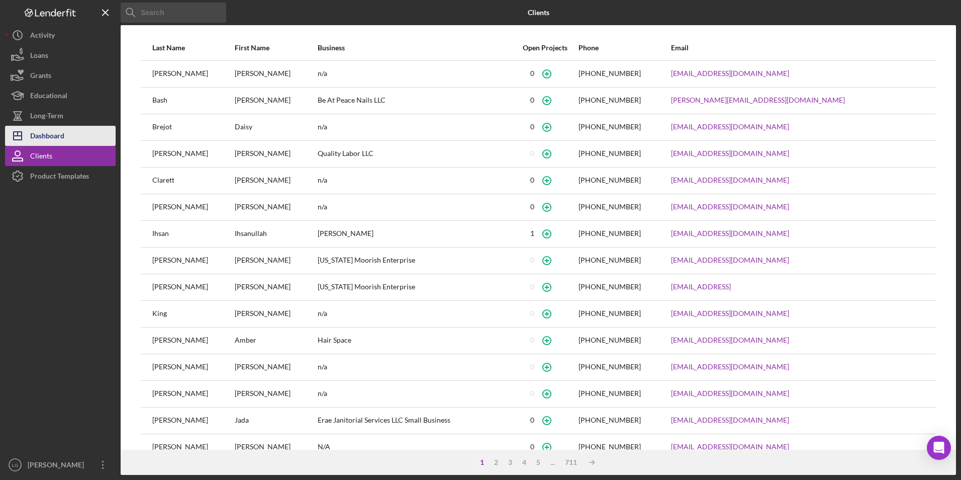
click at [62, 129] on div "Dashboard" at bounding box center [47, 137] width 34 height 23
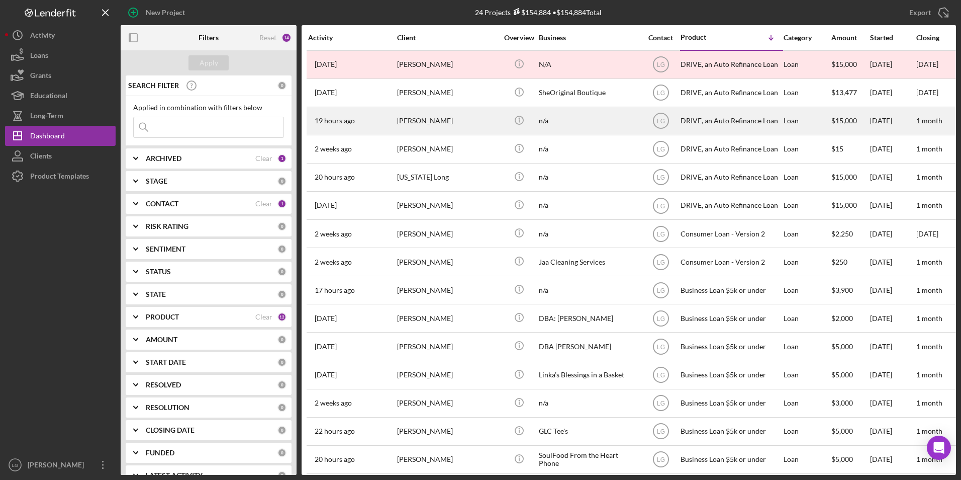
click at [442, 125] on div "[PERSON_NAME]" at bounding box center [447, 121] width 101 height 27
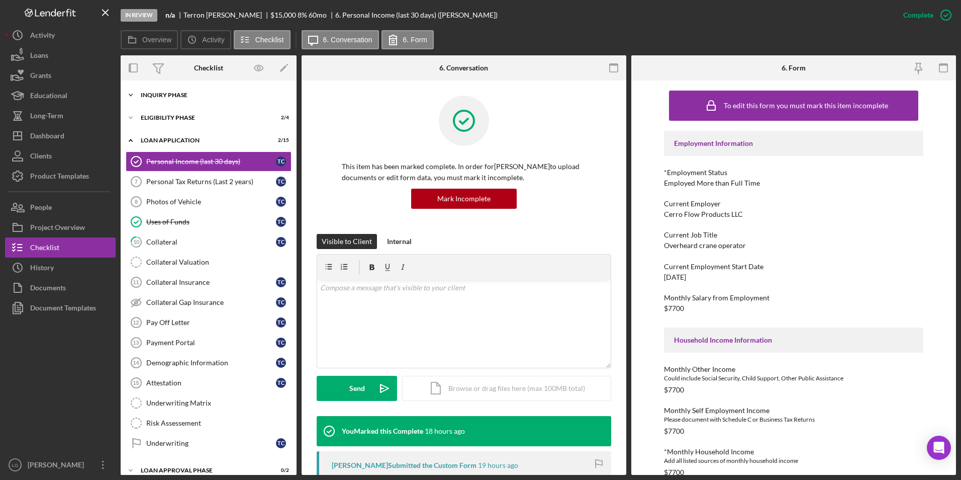
click at [155, 98] on div "Inquiry Phase" at bounding box center [212, 95] width 143 height 6
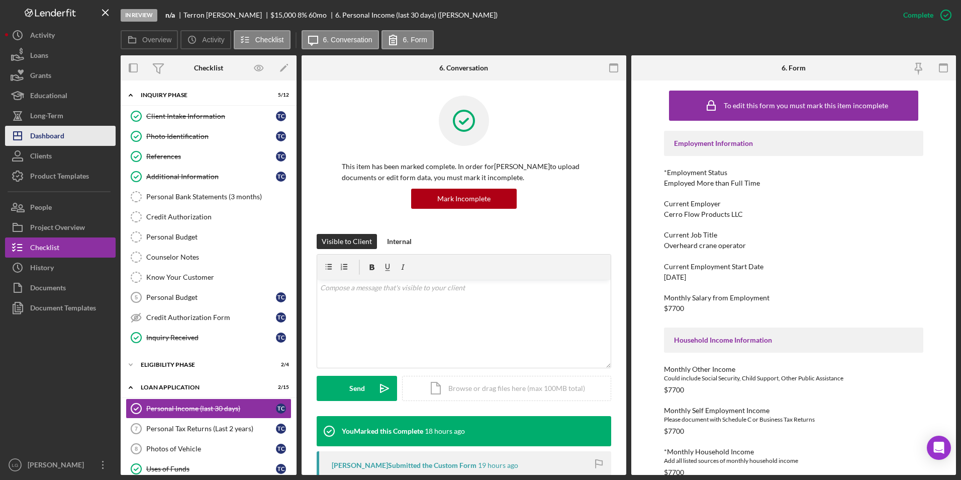
click at [59, 137] on div "Dashboard" at bounding box center [47, 137] width 34 height 23
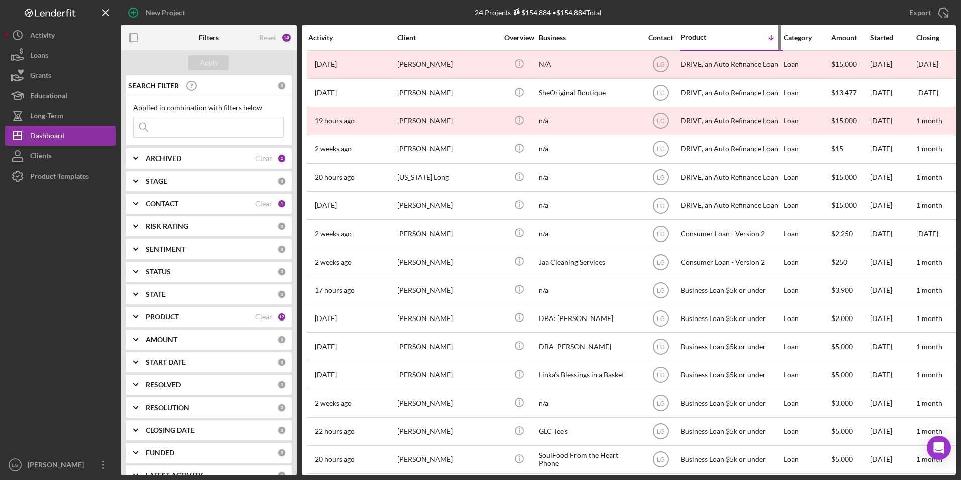
click at [684, 36] on div "Product" at bounding box center [706, 37] width 50 height 8
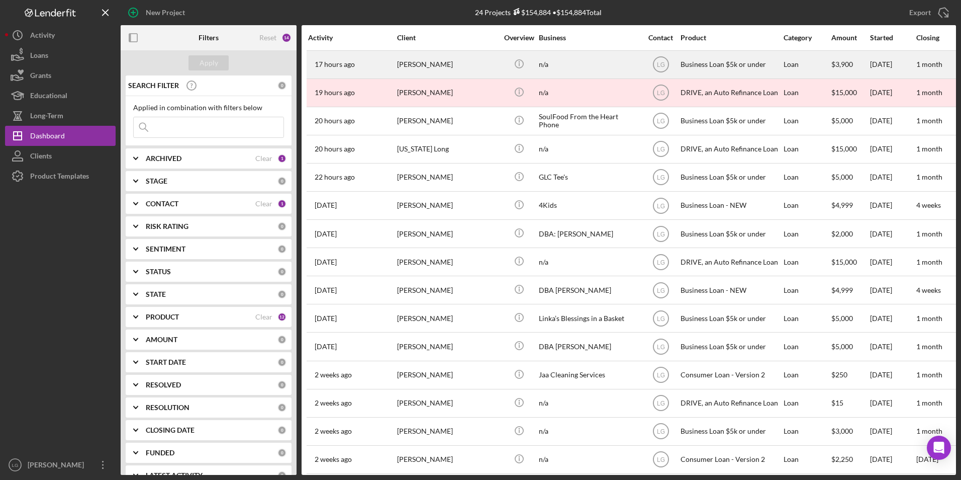
click at [463, 57] on div "[PERSON_NAME]" at bounding box center [447, 64] width 101 height 27
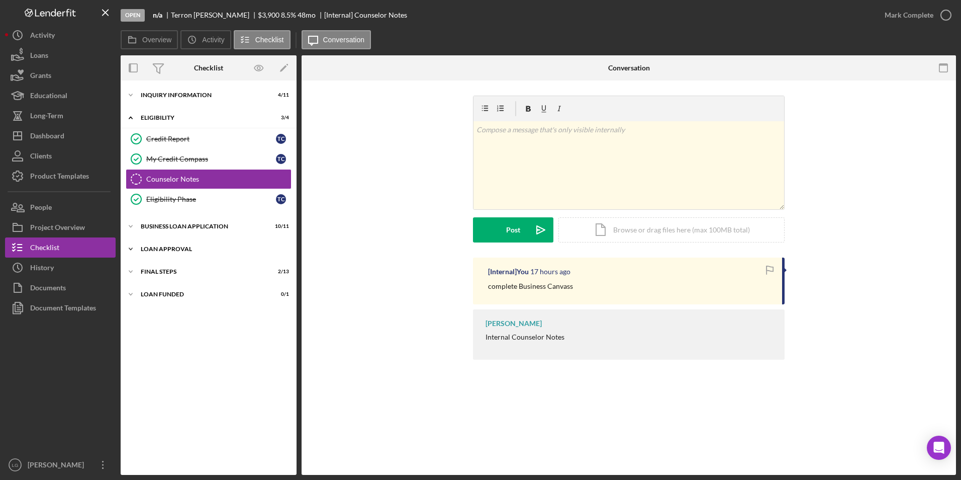
click at [141, 254] on div "Icon/Expander Loan Approval 2 / 2" at bounding box center [209, 249] width 176 height 20
click at [155, 233] on div "Icon/Expander BUSINESS LOAN APPLICATION 10 / 11" at bounding box center [209, 226] width 176 height 20
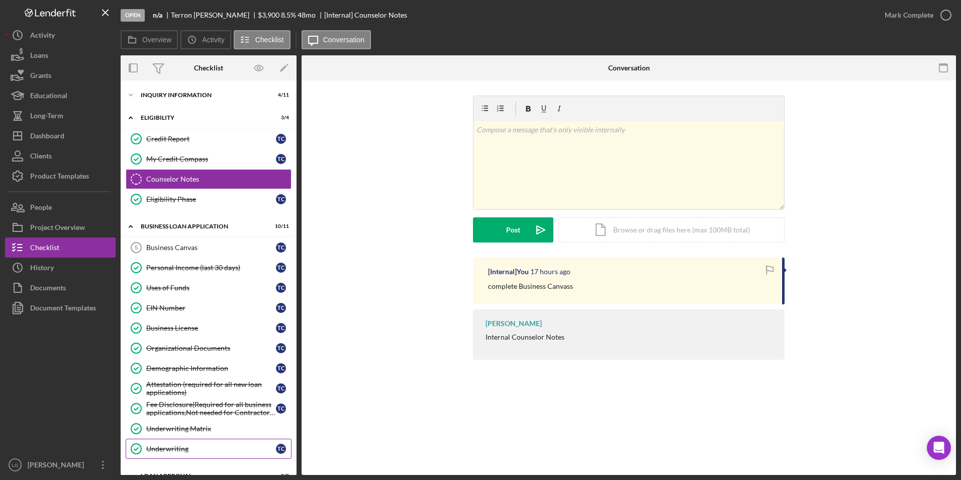
scroll to position [108, 0]
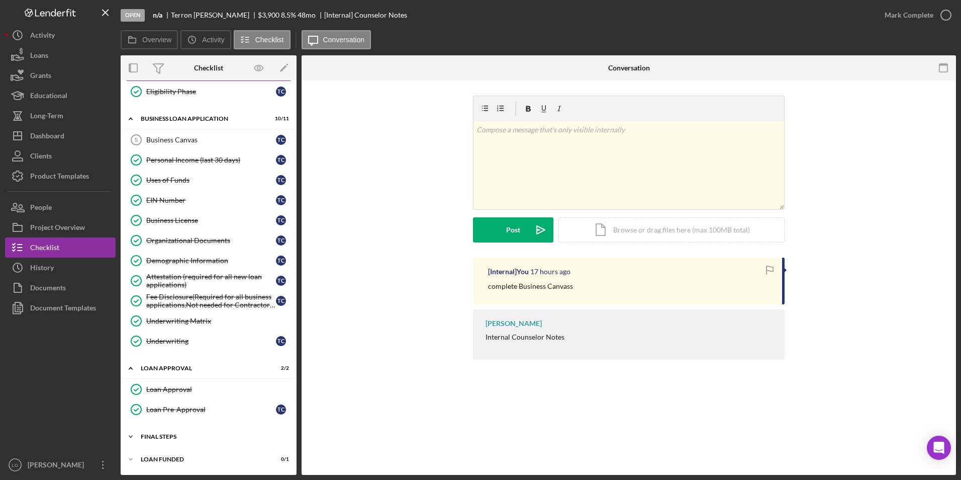
click at [170, 433] on div "Icon/Expander Final Steps 2 / 13" at bounding box center [209, 436] width 176 height 20
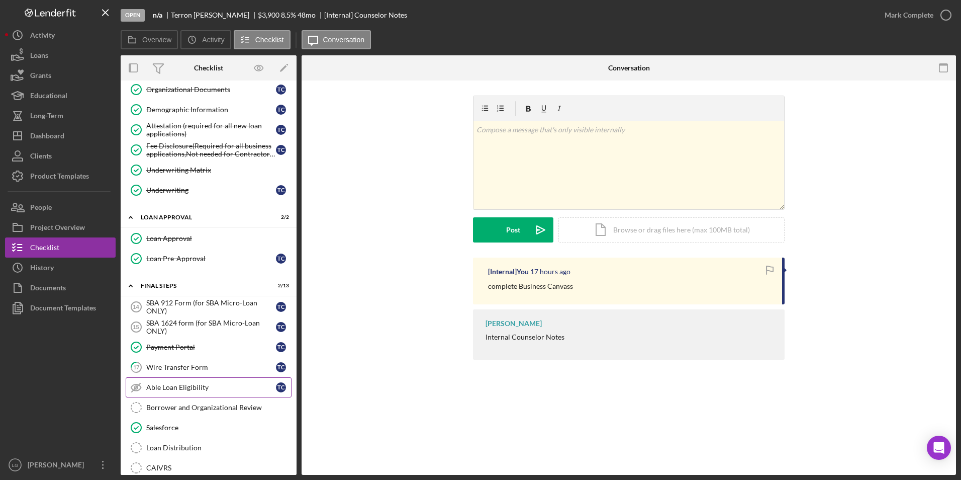
scroll to position [374, 0]
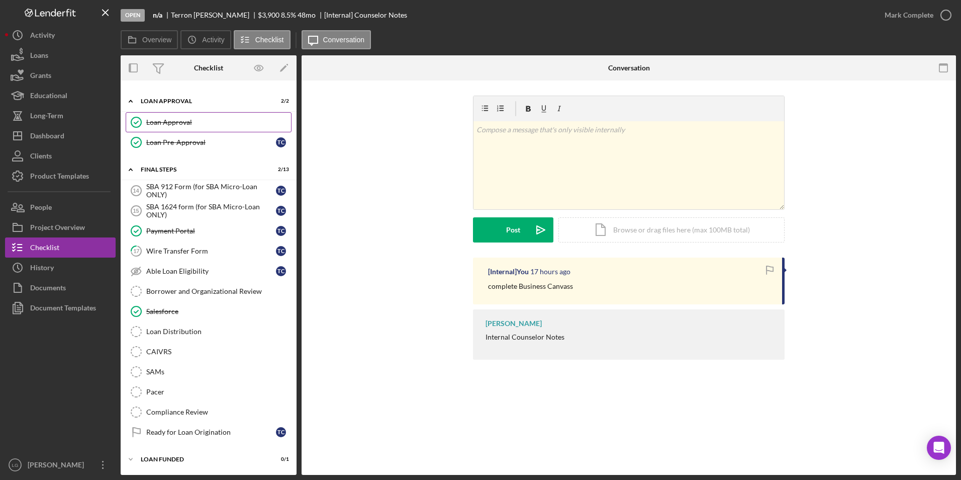
click at [217, 122] on div "Loan Approval" at bounding box center [218, 122] width 145 height 8
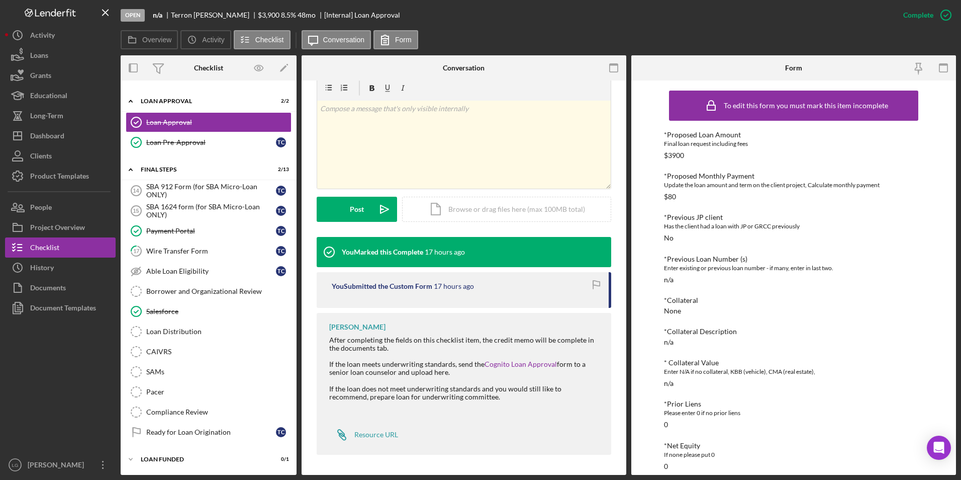
scroll to position [50, 0]
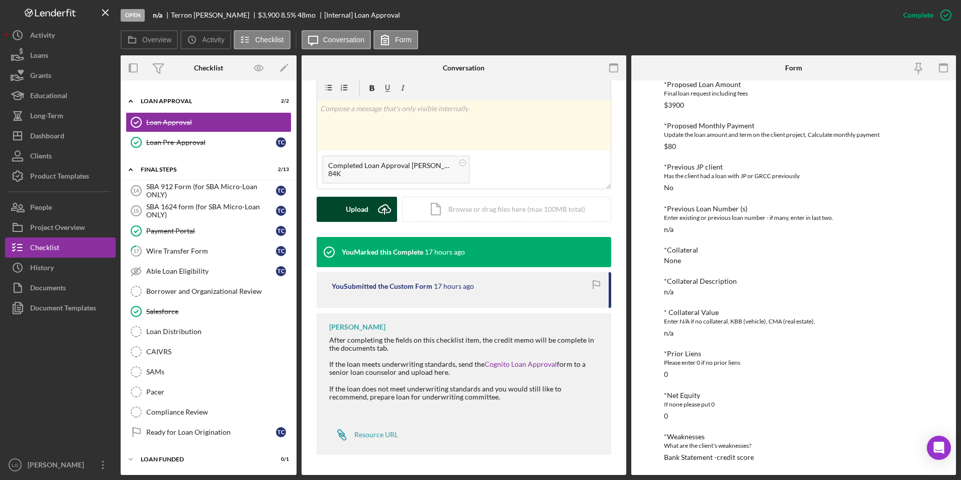
click at [364, 206] on div "Upload" at bounding box center [357, 209] width 23 height 25
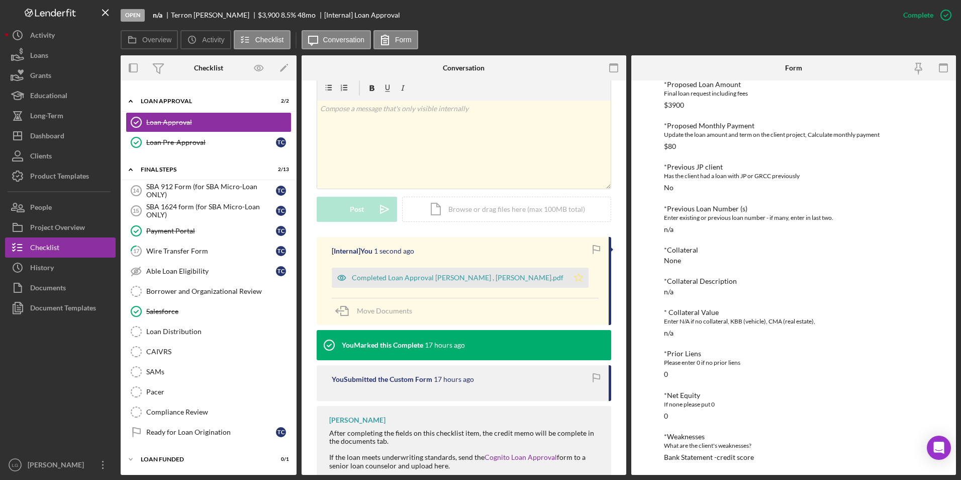
click at [575, 279] on polygon "button" at bounding box center [579, 277] width 9 height 8
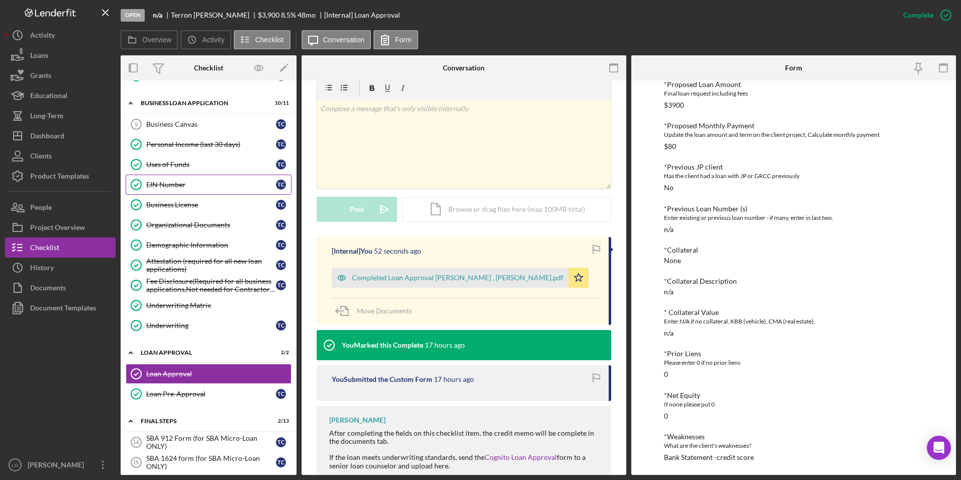
scroll to position [0, 0]
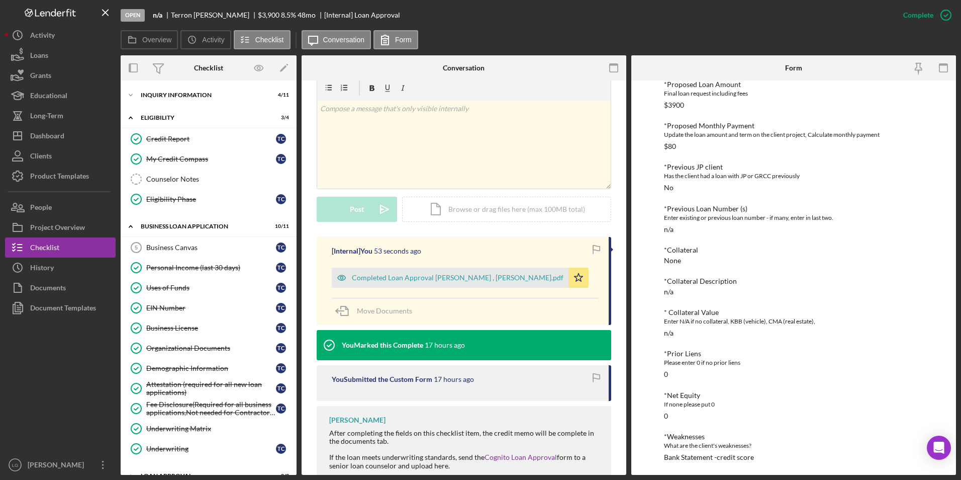
click at [180, 237] on div "Icon/Expander BUSINESS LOAN APPLICATION 10 / 11 Business Canvas 5 Business Canv…" at bounding box center [209, 340] width 176 height 247
drag, startPoint x: 179, startPoint y: 248, endPoint x: 180, endPoint y: 260, distance: 12.1
click at [180, 247] on div "Business Canvas" at bounding box center [211, 247] width 130 height 8
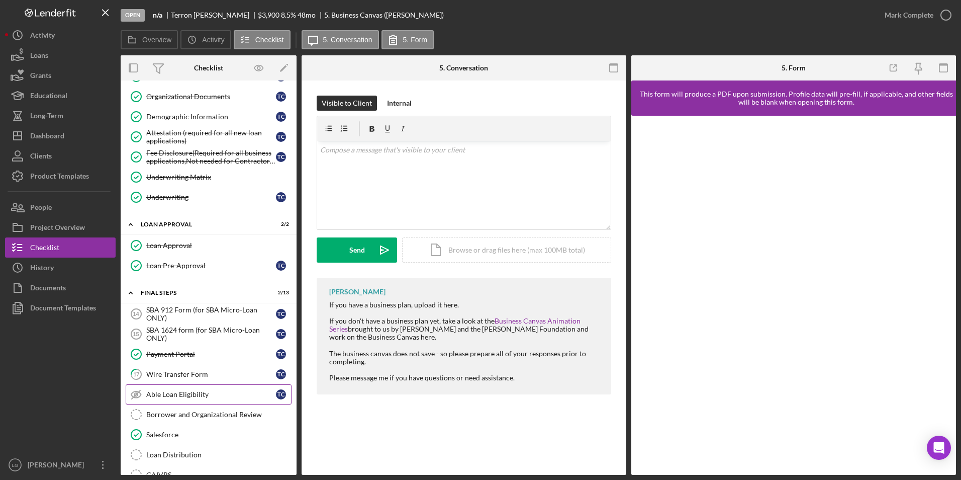
scroll to position [374, 0]
